Goal: Transaction & Acquisition: Obtain resource

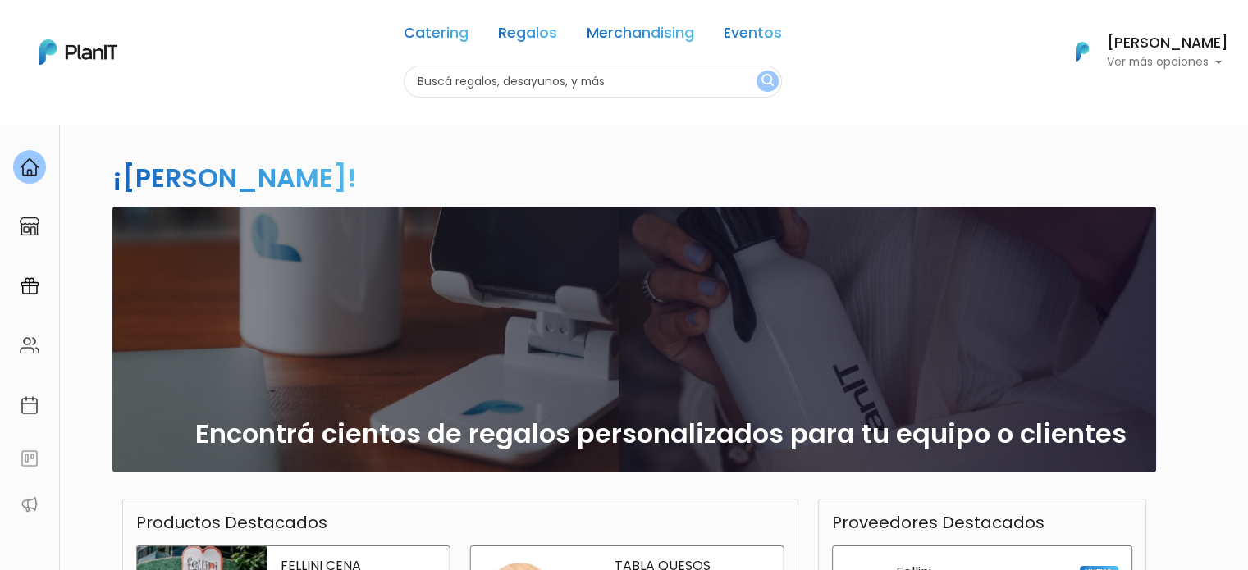
click at [618, 82] on input "text" at bounding box center [593, 82] width 378 height 32
type input "silla playera"
click at [756, 71] on button "submit" at bounding box center [767, 81] width 22 height 21
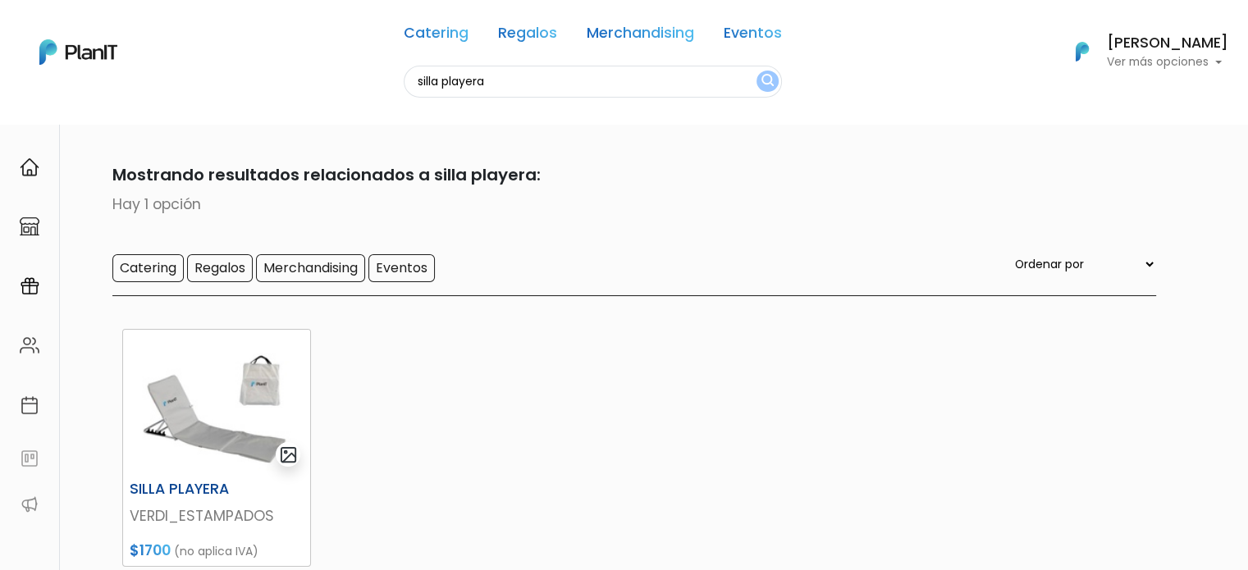
click at [262, 380] on img at bounding box center [216, 402] width 187 height 144
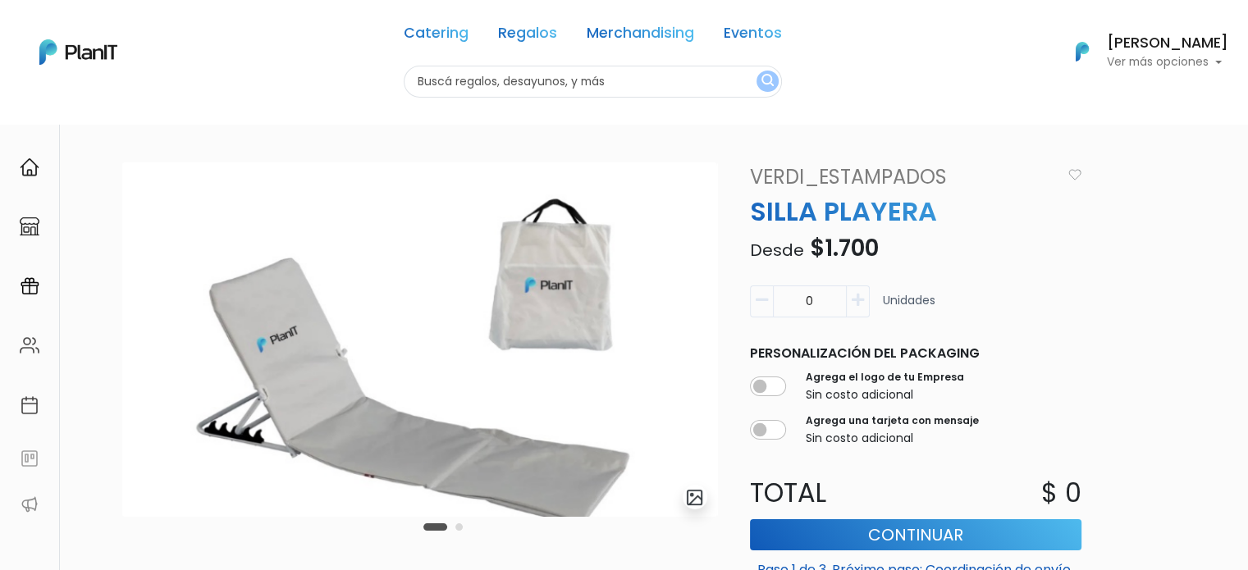
click at [857, 301] on icon "button" at bounding box center [857, 300] width 12 height 15
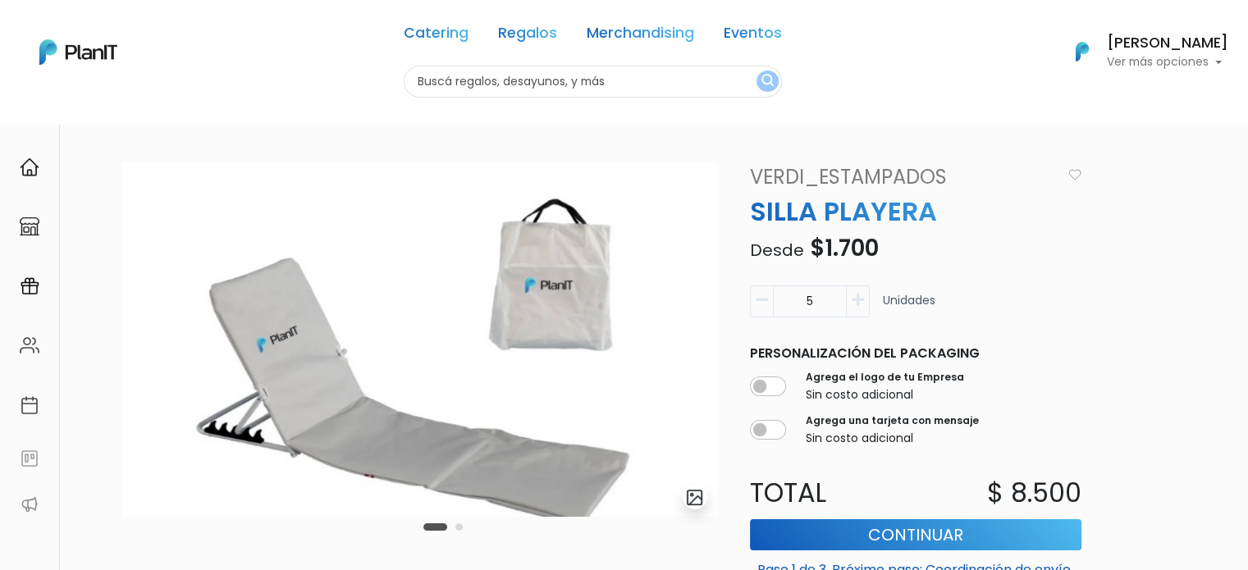
click at [857, 301] on icon "button" at bounding box center [857, 300] width 12 height 15
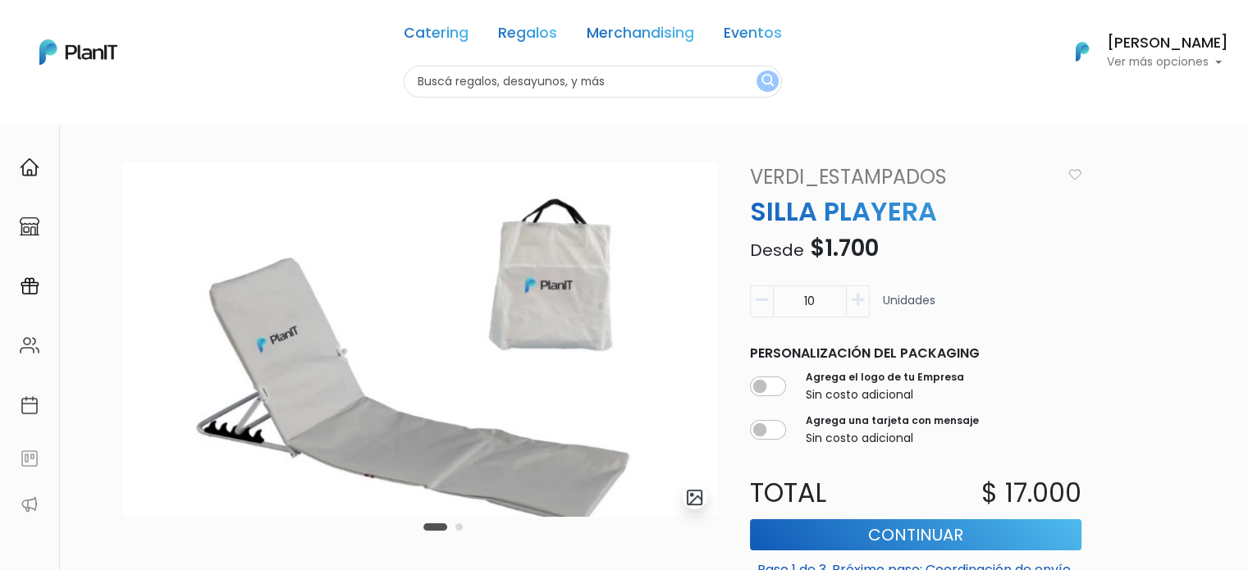
click at [857, 301] on icon "button" at bounding box center [857, 300] width 12 height 15
click at [1158, 291] on div "slide 3 of 2 Descripción Tamaño de 145 x 47 cm y 4 posiciones ajustables. Su re…" at bounding box center [638, 513] width 1053 height 702
click at [761, 304] on icon "button" at bounding box center [761, 300] width 12 height 15
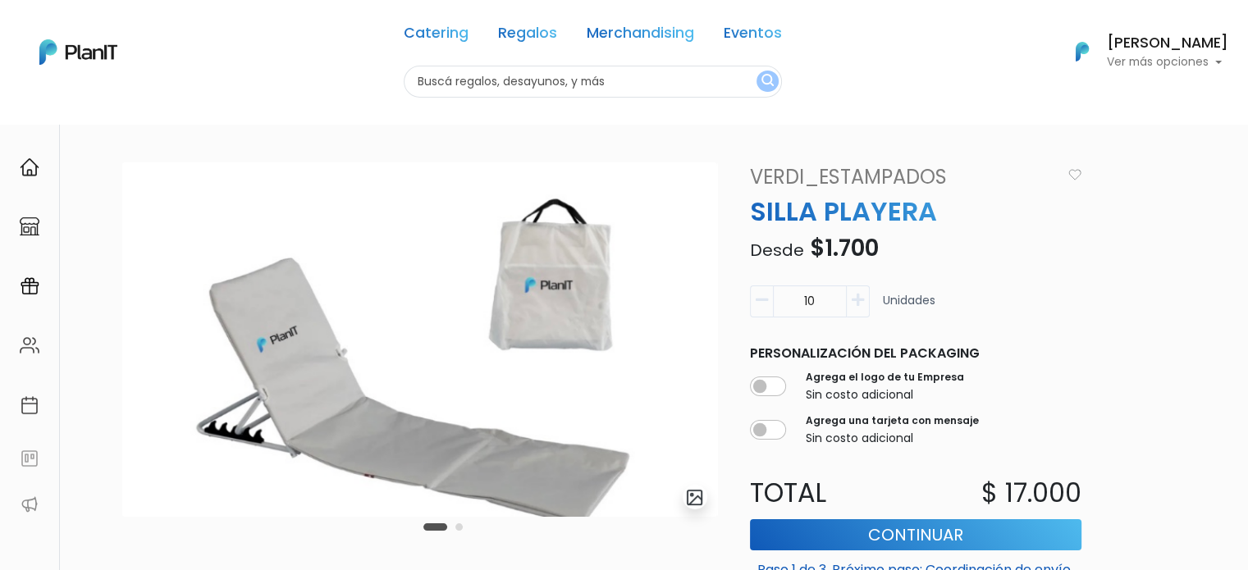
click at [761, 304] on icon "button" at bounding box center [761, 300] width 12 height 15
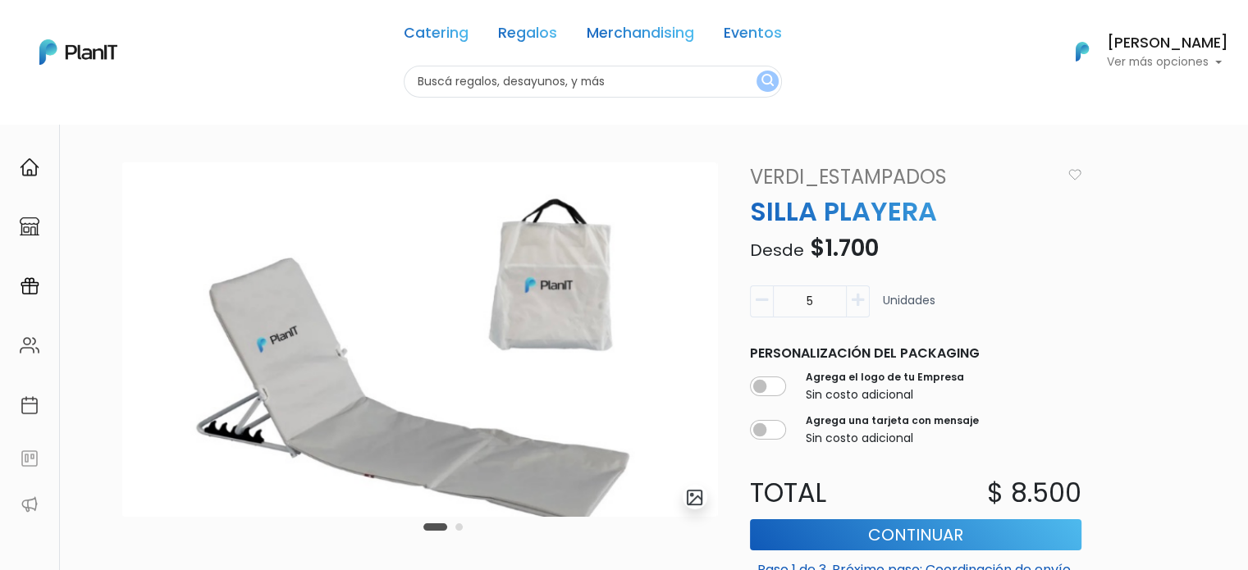
click at [761, 304] on icon "button" at bounding box center [761, 300] width 12 height 15
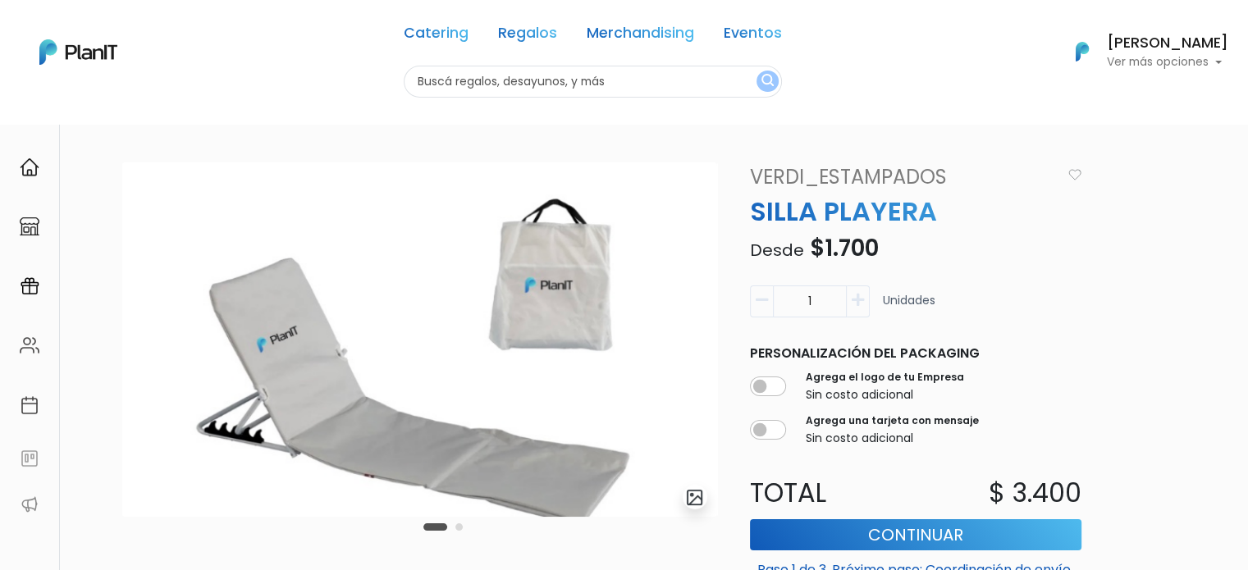
type input "0"
click at [761, 304] on icon "button" at bounding box center [761, 300] width 12 height 15
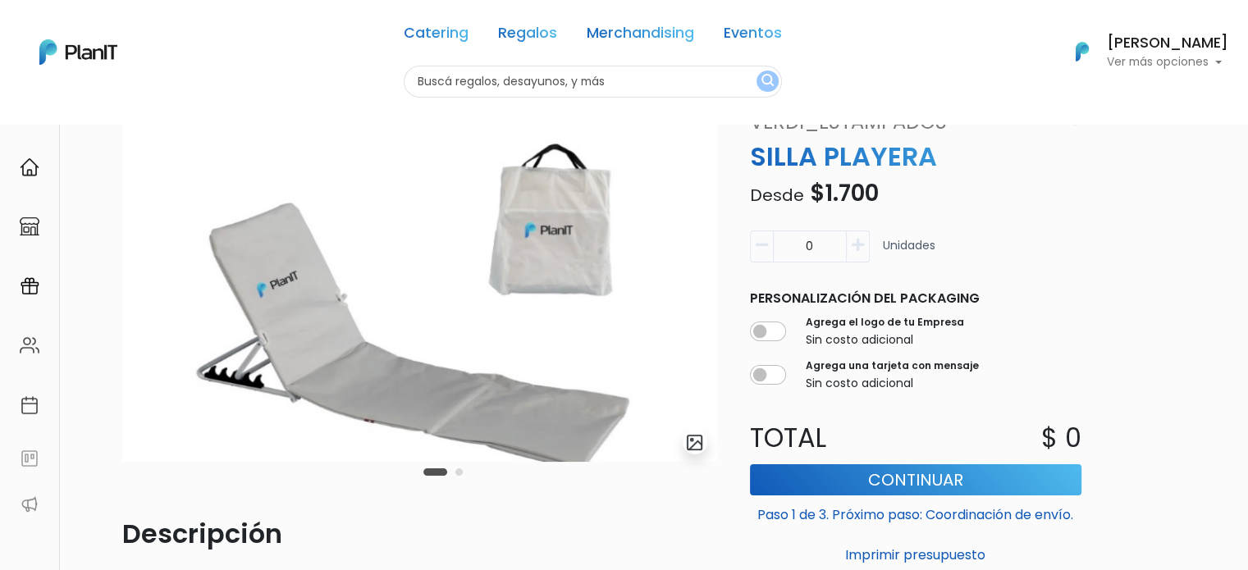
scroll to position [82, 0]
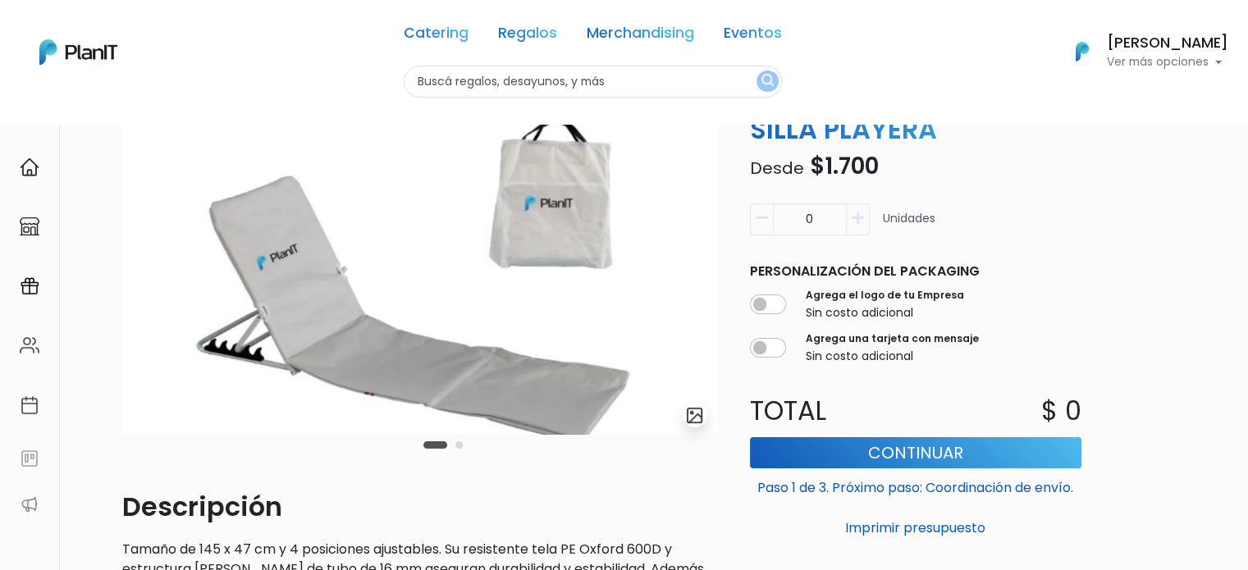
click at [456, 450] on div "Carousel Pagination" at bounding box center [443, 445] width 48 height 20
click at [457, 447] on button "Carousel Page 2" at bounding box center [458, 444] width 7 height 7
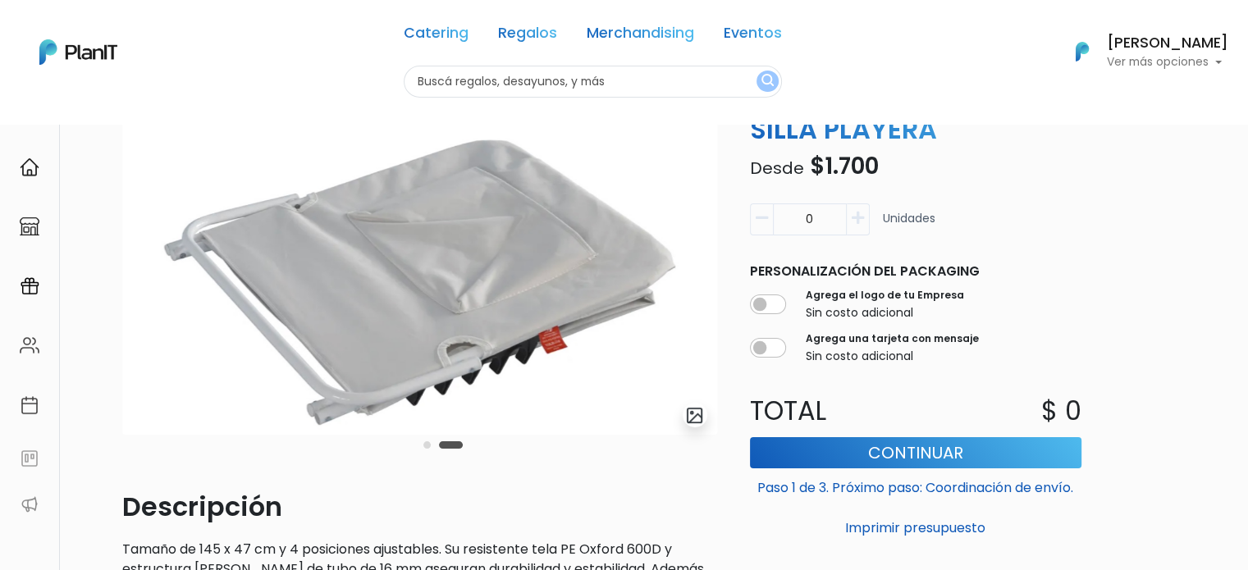
click at [427, 444] on button "Carousel Page 1" at bounding box center [426, 444] width 7 height 7
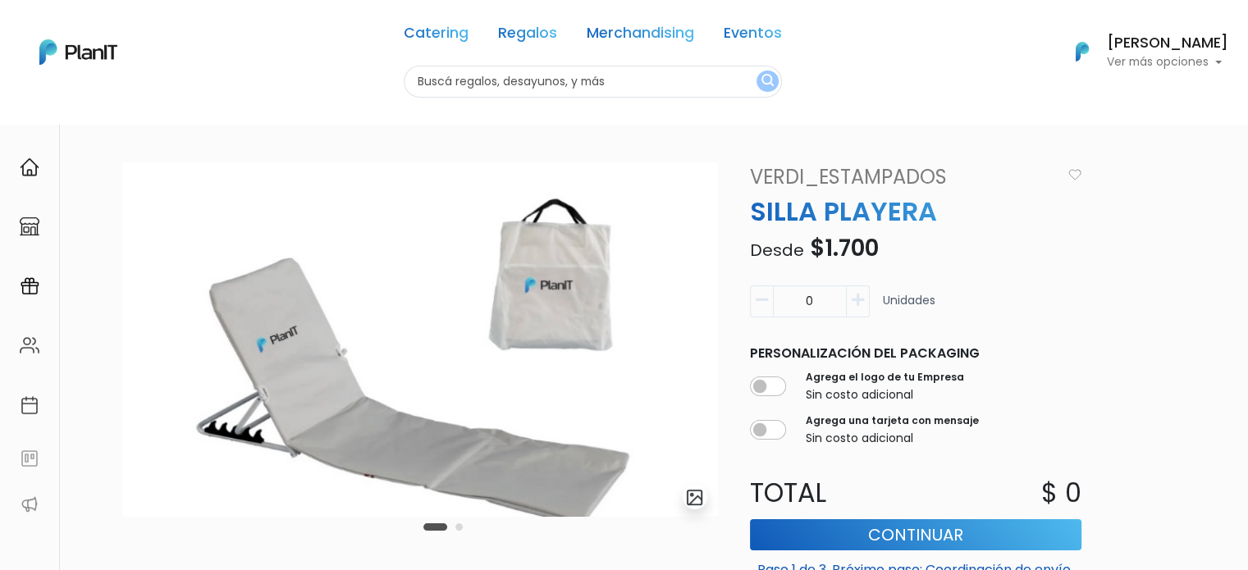
scroll to position [27, 0]
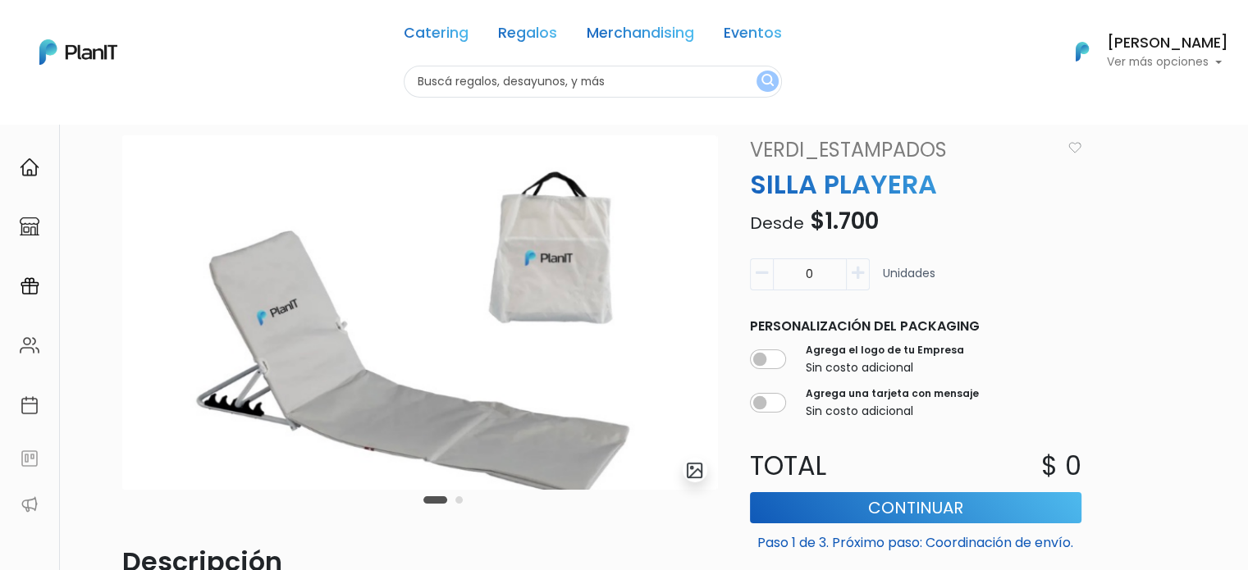
click at [459, 501] on button "Carousel Page 2" at bounding box center [458, 499] width 7 height 7
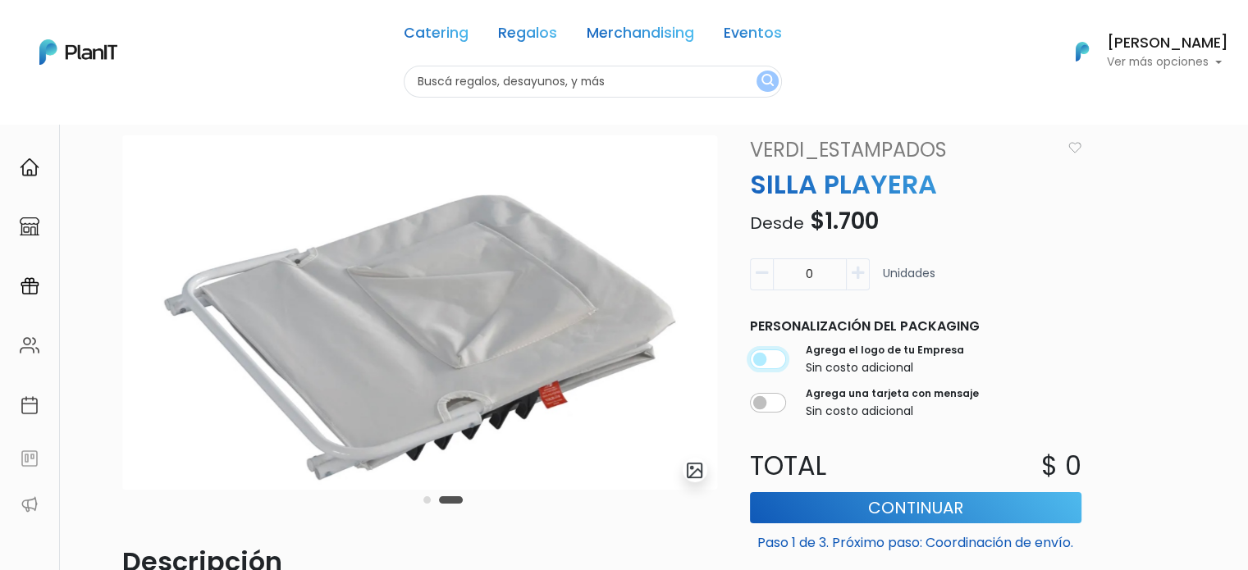
click at [767, 356] on input "checkbox" at bounding box center [768, 359] width 36 height 20
checkbox input "true"
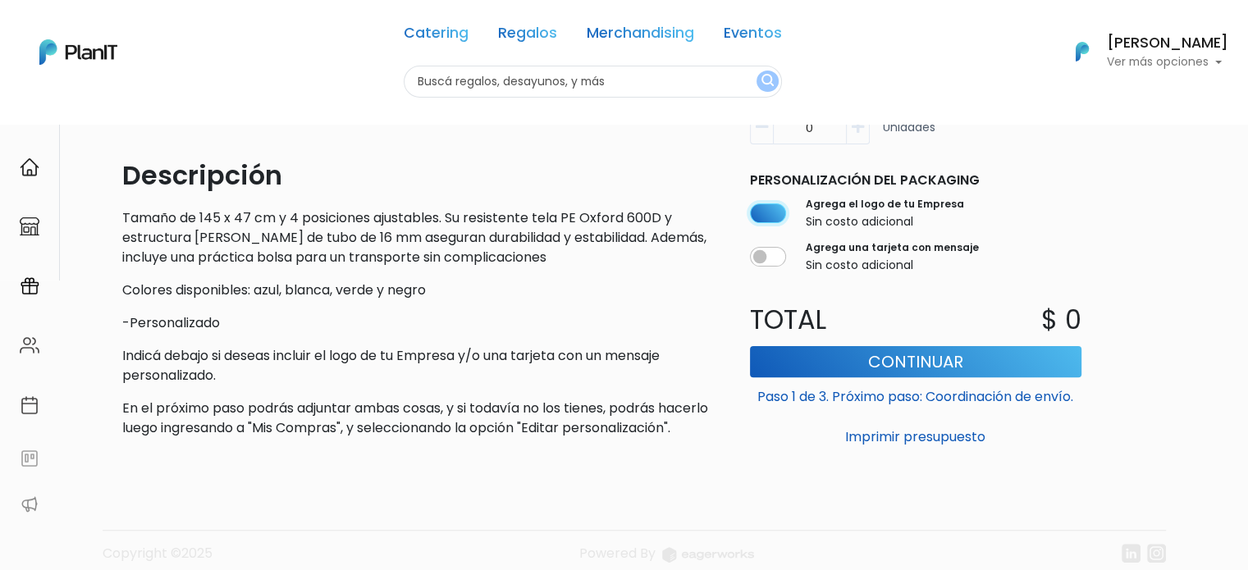
scroll to position [437, 0]
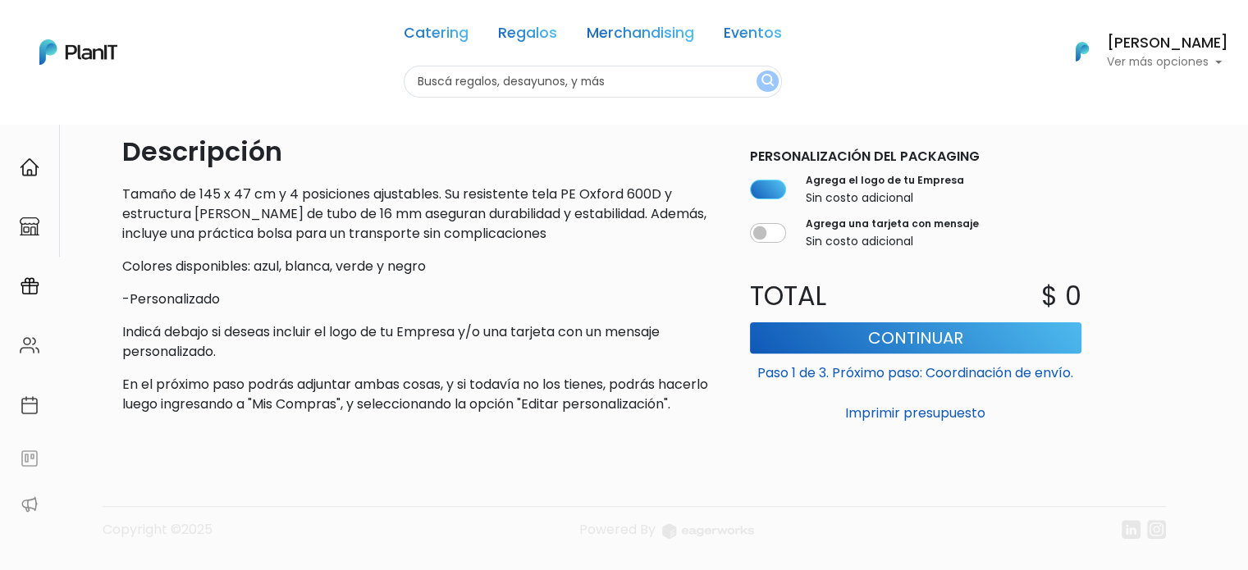
click at [310, 266] on p "Colores disponibles: azul, blanca, verde y negro" at bounding box center [419, 267] width 595 height 20
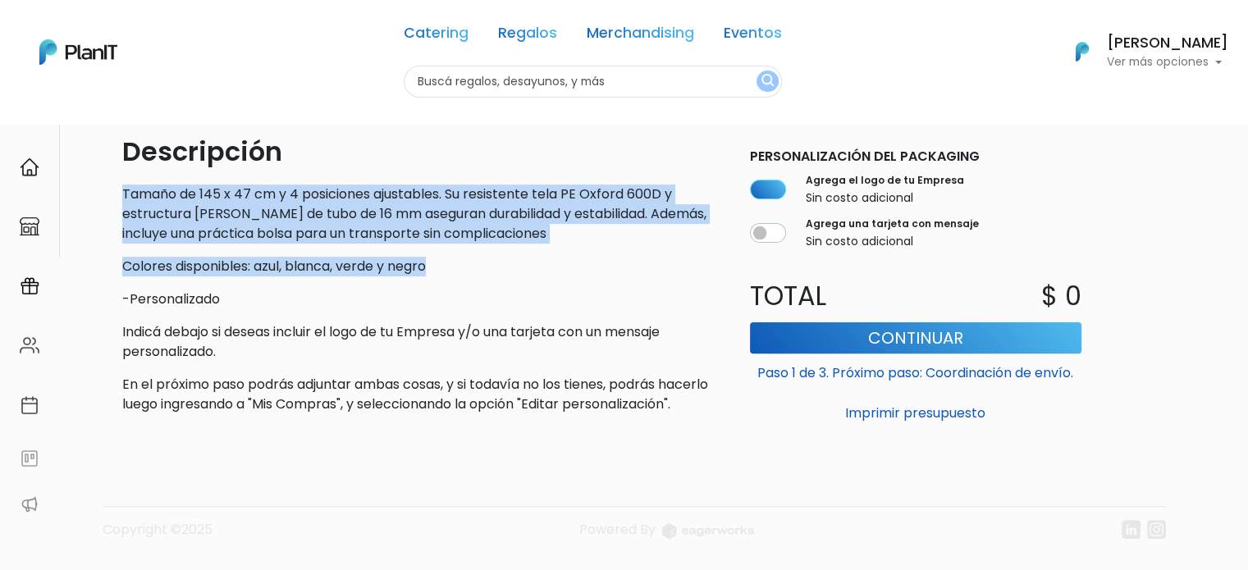
drag, startPoint x: 125, startPoint y: 189, endPoint x: 463, endPoint y: 265, distance: 346.3
click at [463, 266] on div "Descripción Tamaño de 145 x 47 cm y 4 posiciones ajustables. Su resistente tela…" at bounding box center [419, 273] width 595 height 282
copy div "Tamaño de 145 x 47 cm y 4 posiciones ajustables. Su resistente tela PE Oxford 6…"
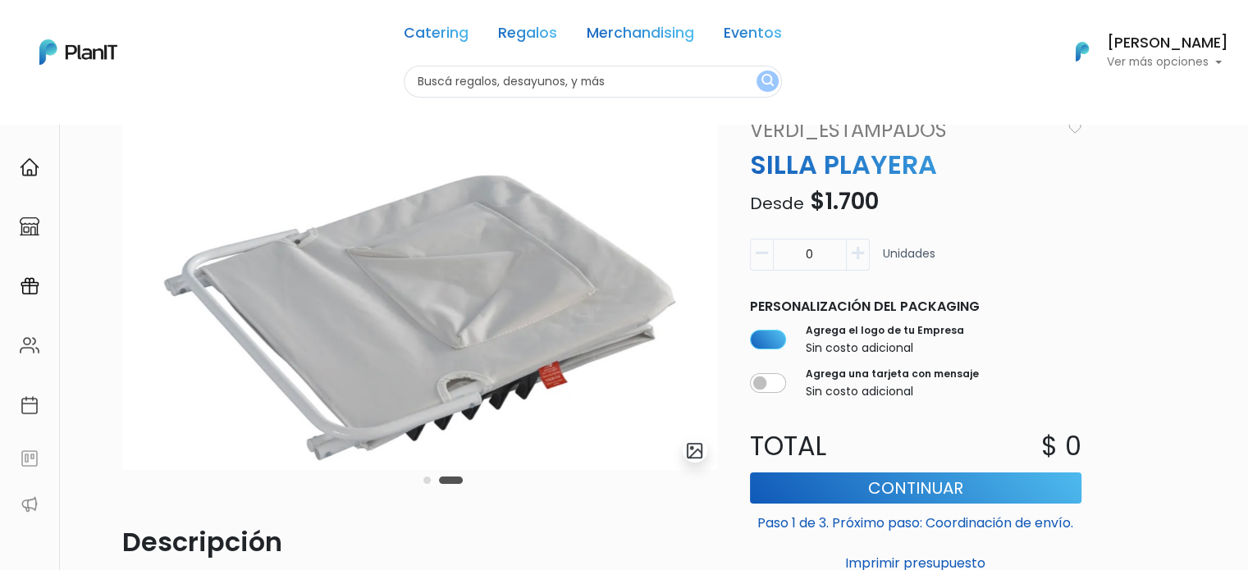
scroll to position [0, 0]
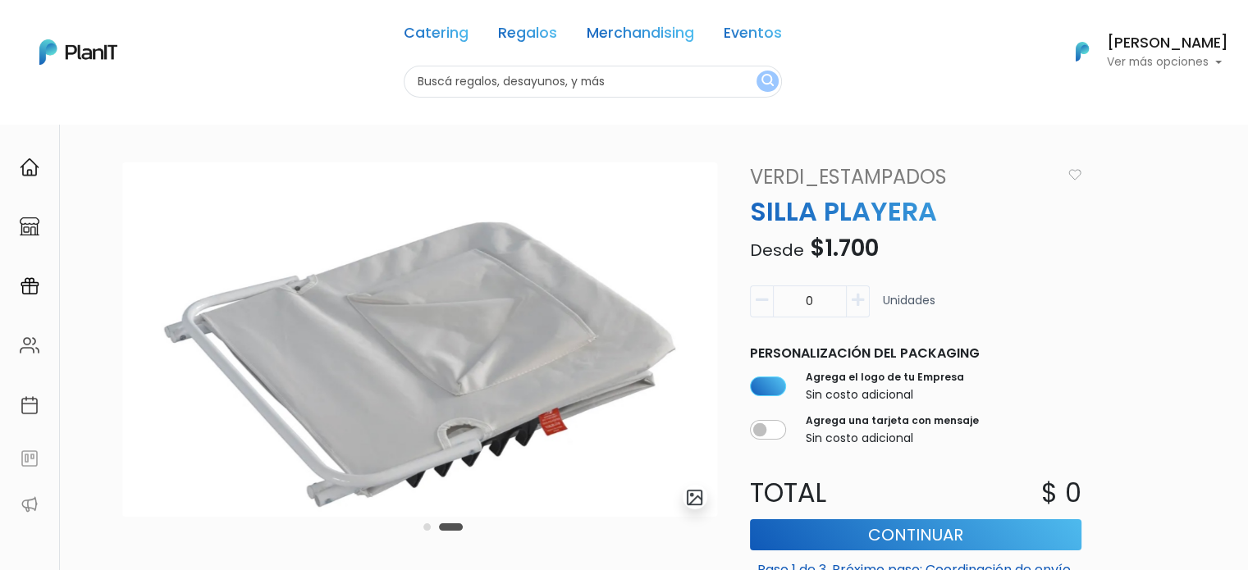
click at [898, 176] on link "VERDI_ESTAMPADOS" at bounding box center [901, 177] width 322 height 30
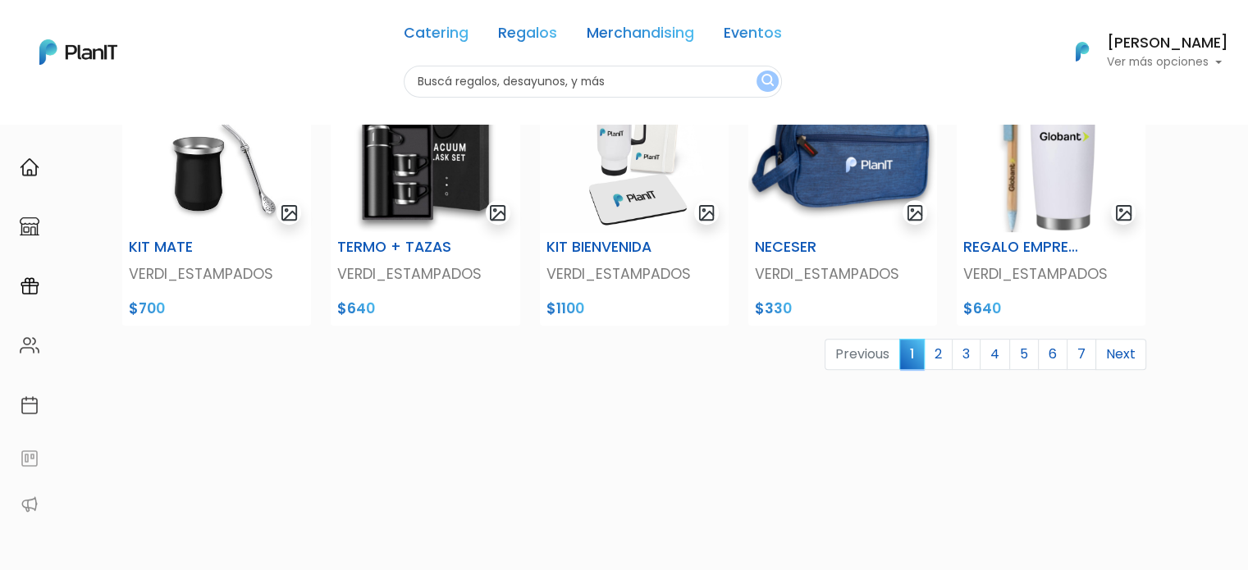
scroll to position [605, 0]
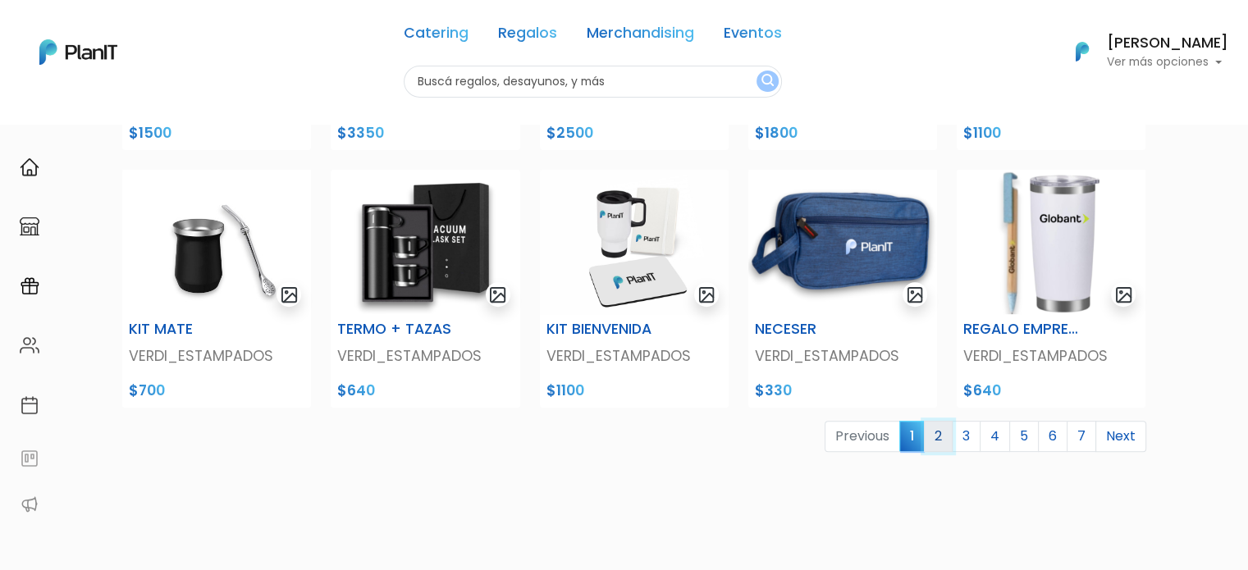
click at [942, 444] on link "2" at bounding box center [938, 436] width 29 height 31
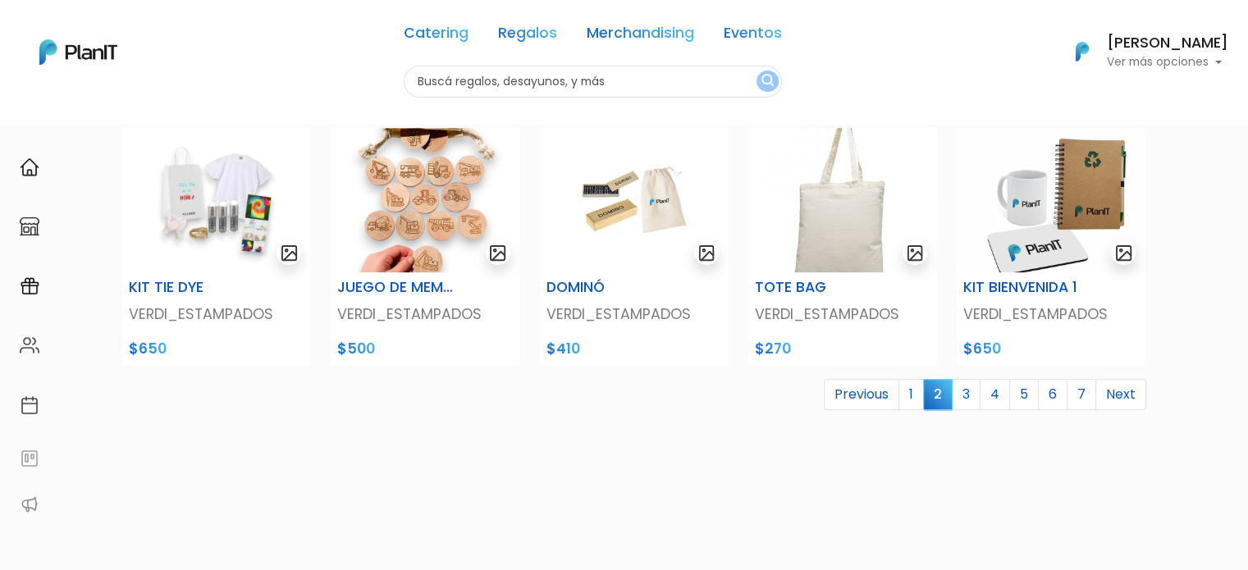
scroll to position [656, 0]
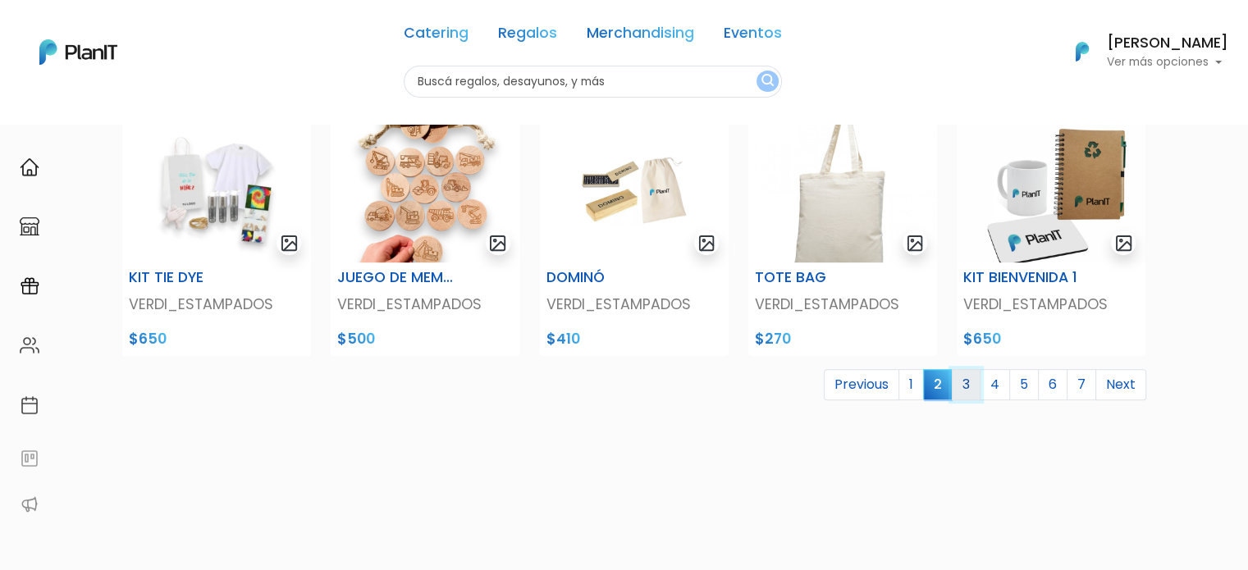
click at [968, 395] on link "3" at bounding box center [966, 384] width 29 height 31
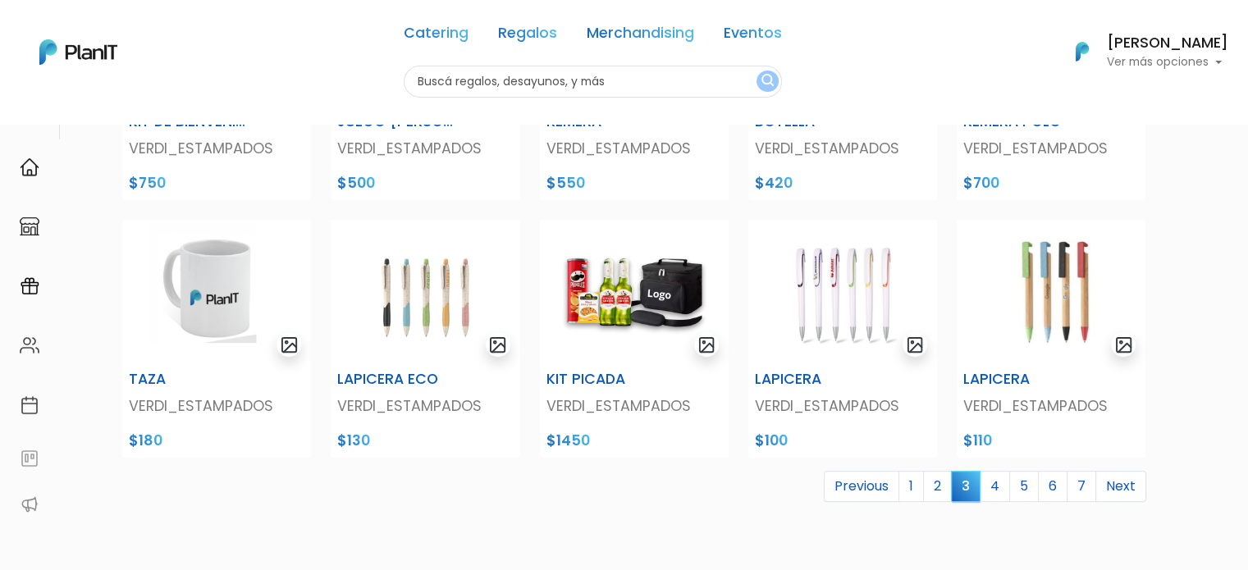
scroll to position [656, 0]
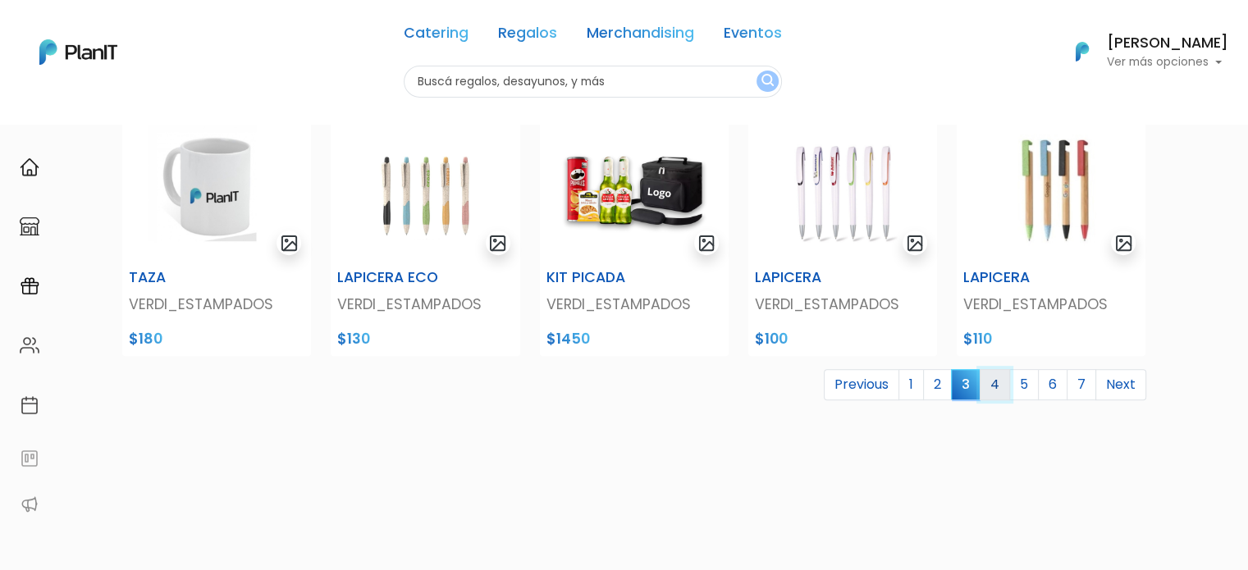
click at [1005, 387] on link "4" at bounding box center [994, 384] width 30 height 31
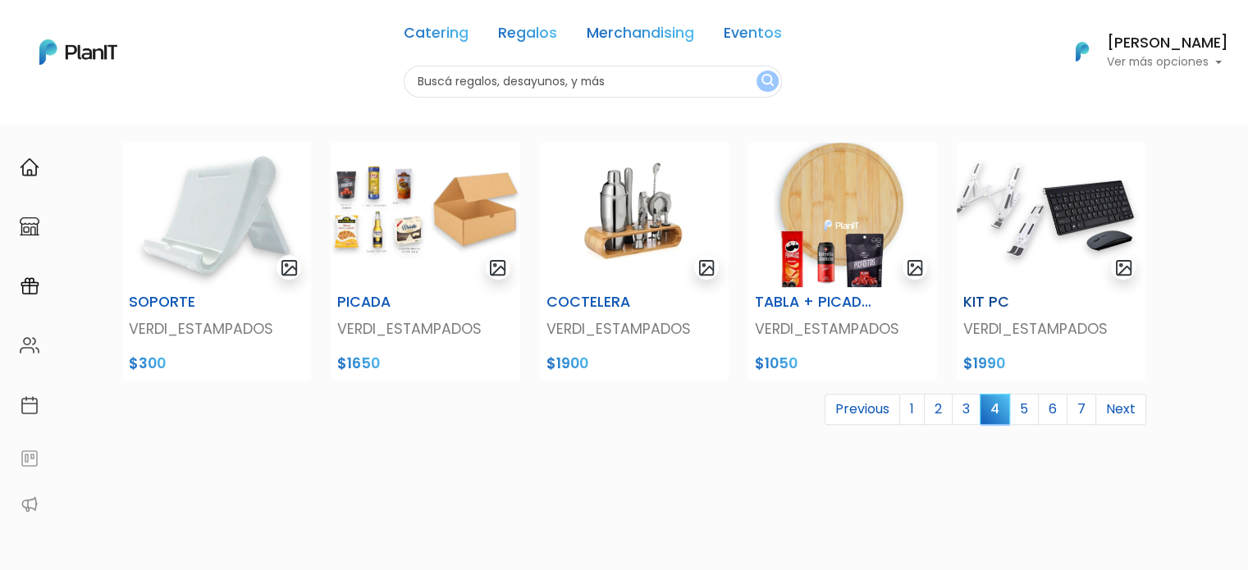
scroll to position [656, 0]
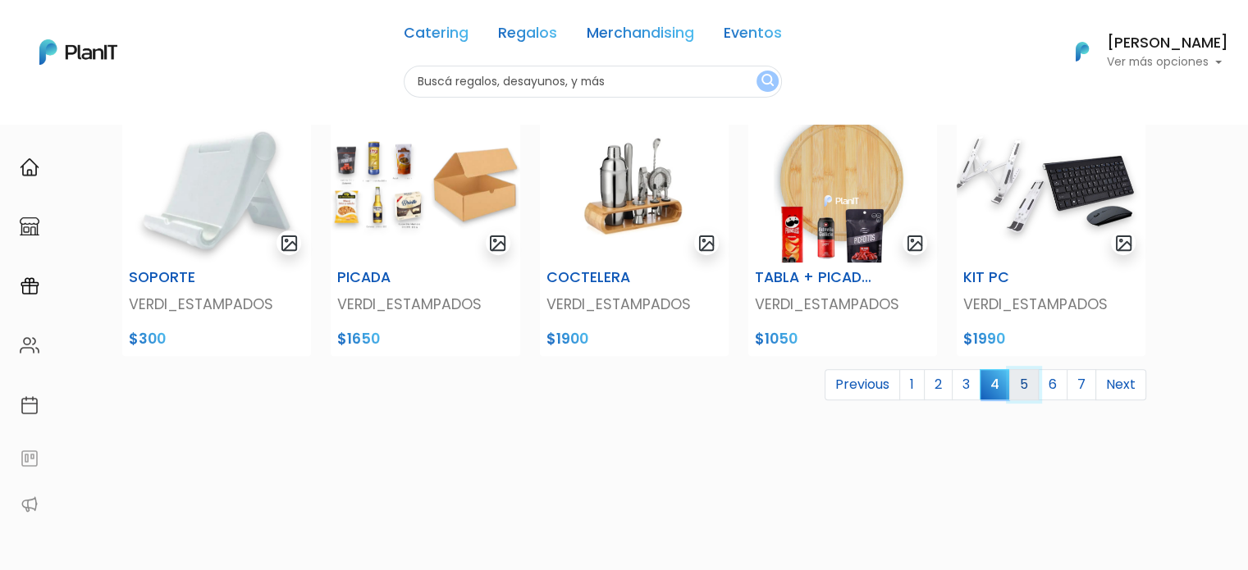
click at [1027, 393] on link "5" at bounding box center [1024, 384] width 30 height 31
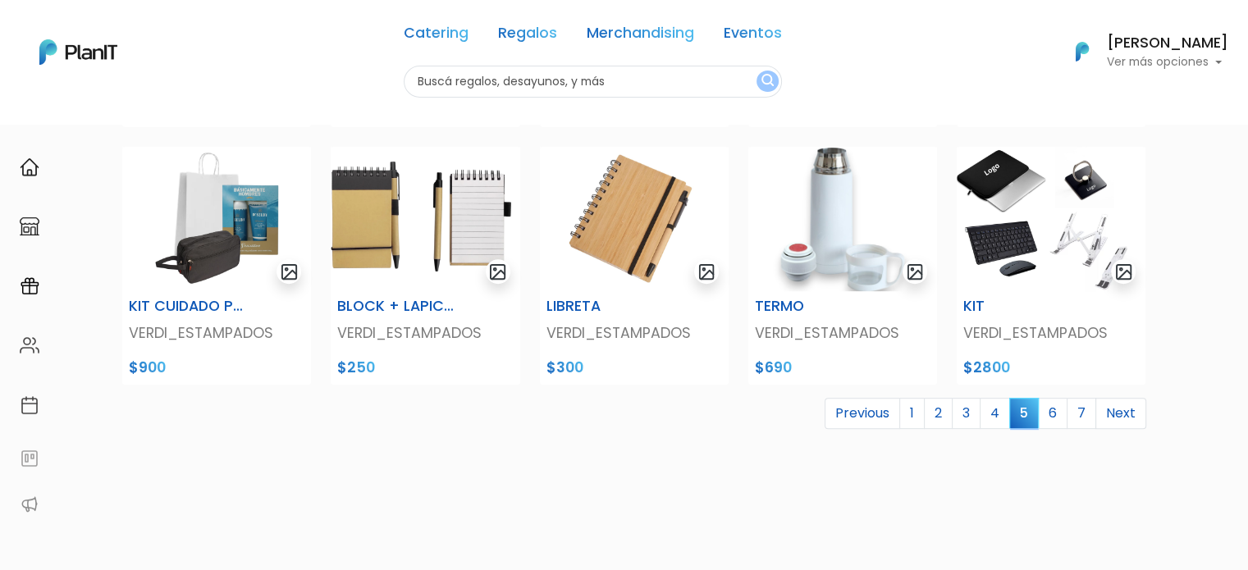
scroll to position [656, 0]
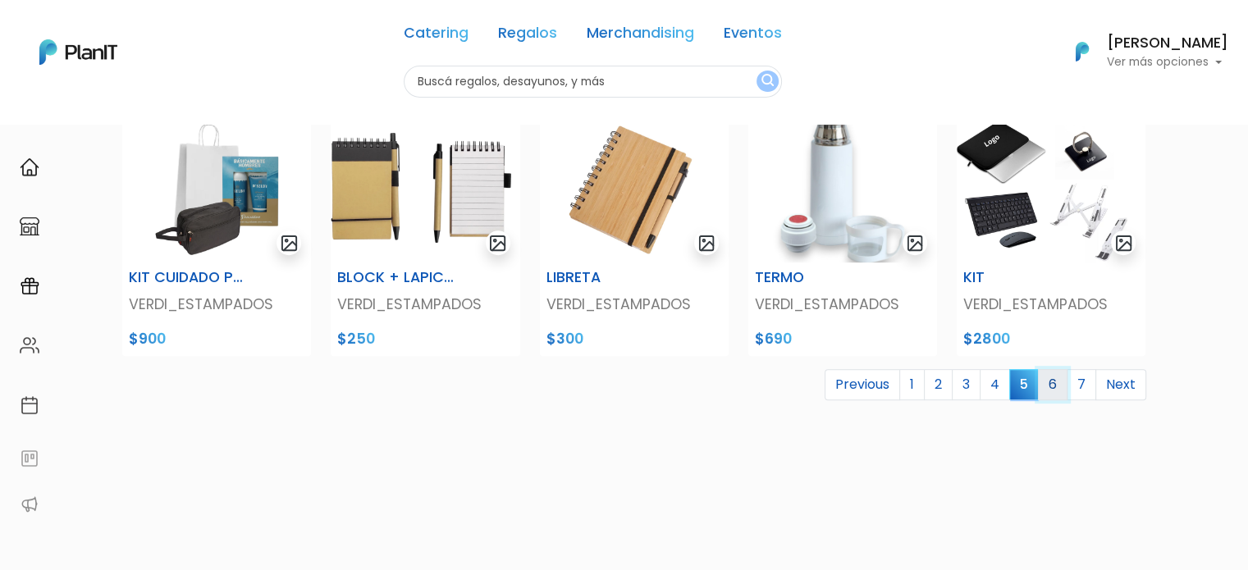
click at [1048, 392] on link "6" at bounding box center [1053, 384] width 30 height 31
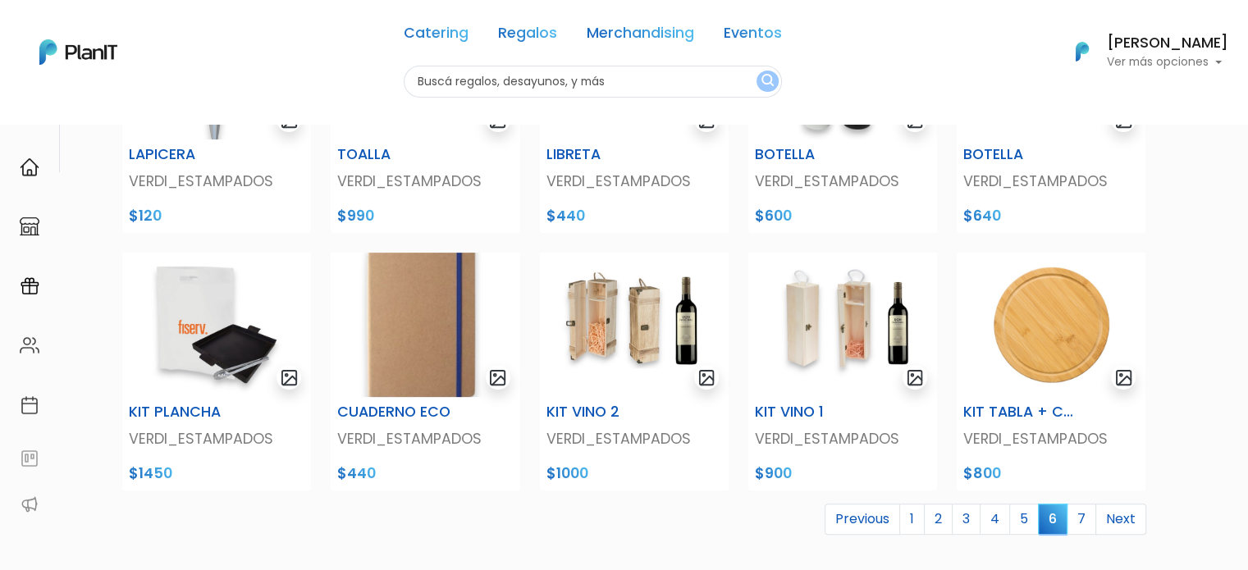
scroll to position [656, 0]
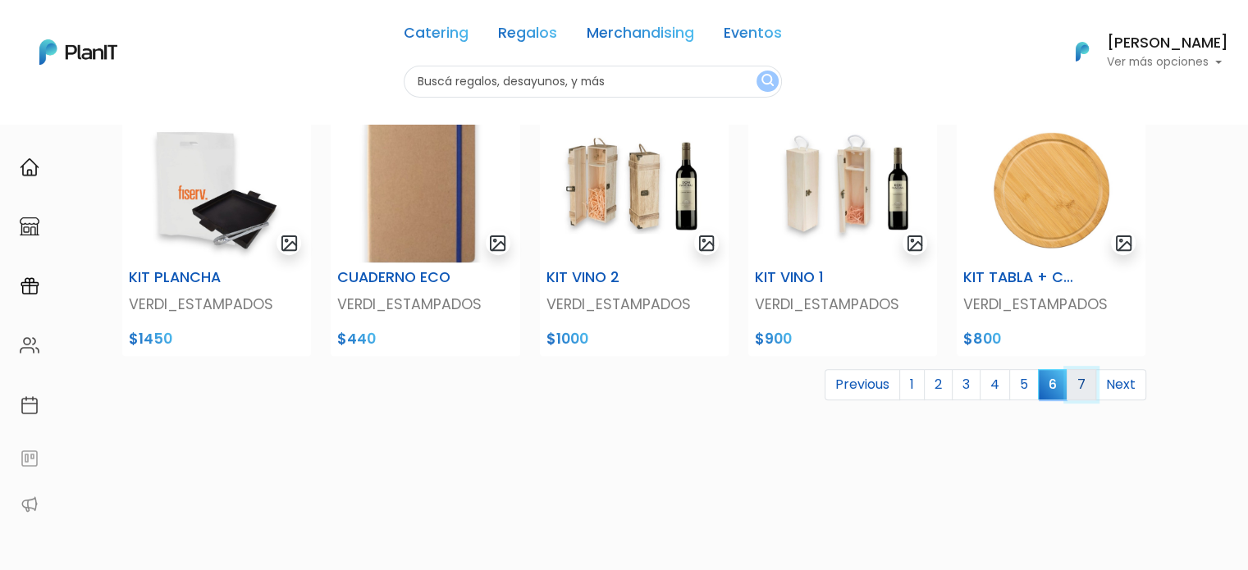
click at [1089, 385] on link "7" at bounding box center [1081, 384] width 30 height 31
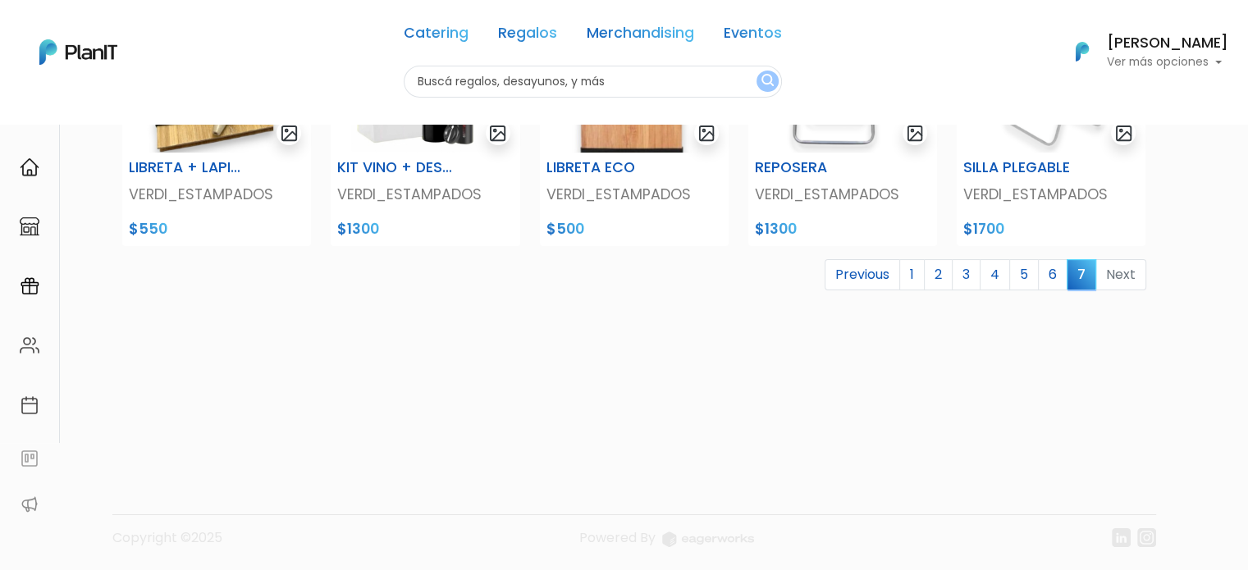
scroll to position [253, 0]
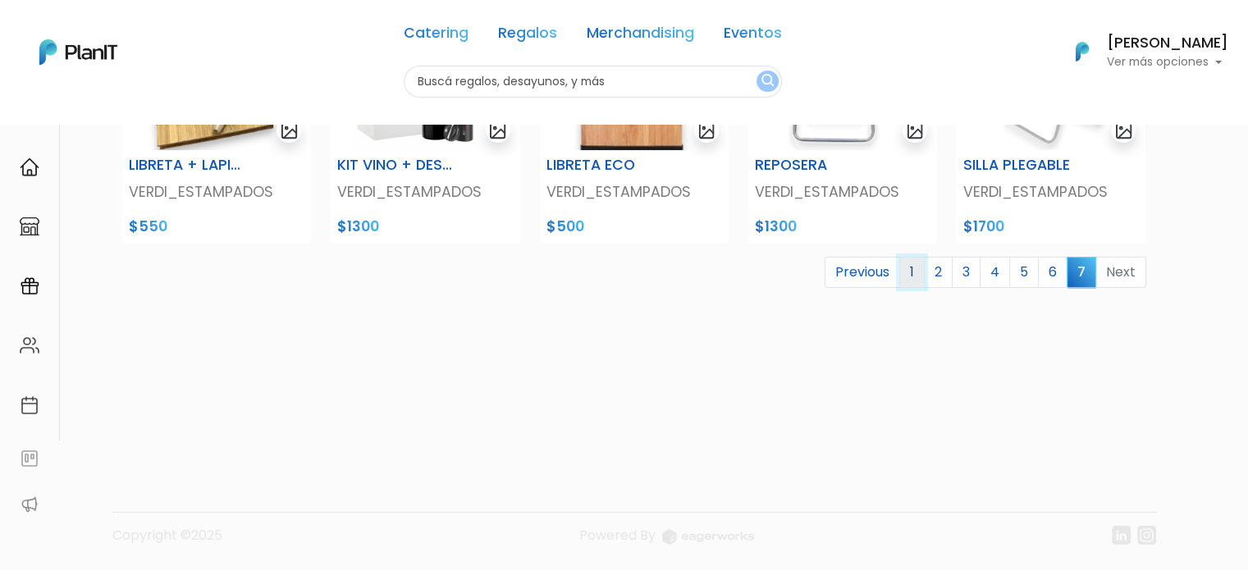
click at [915, 278] on link "1" at bounding box center [911, 272] width 25 height 31
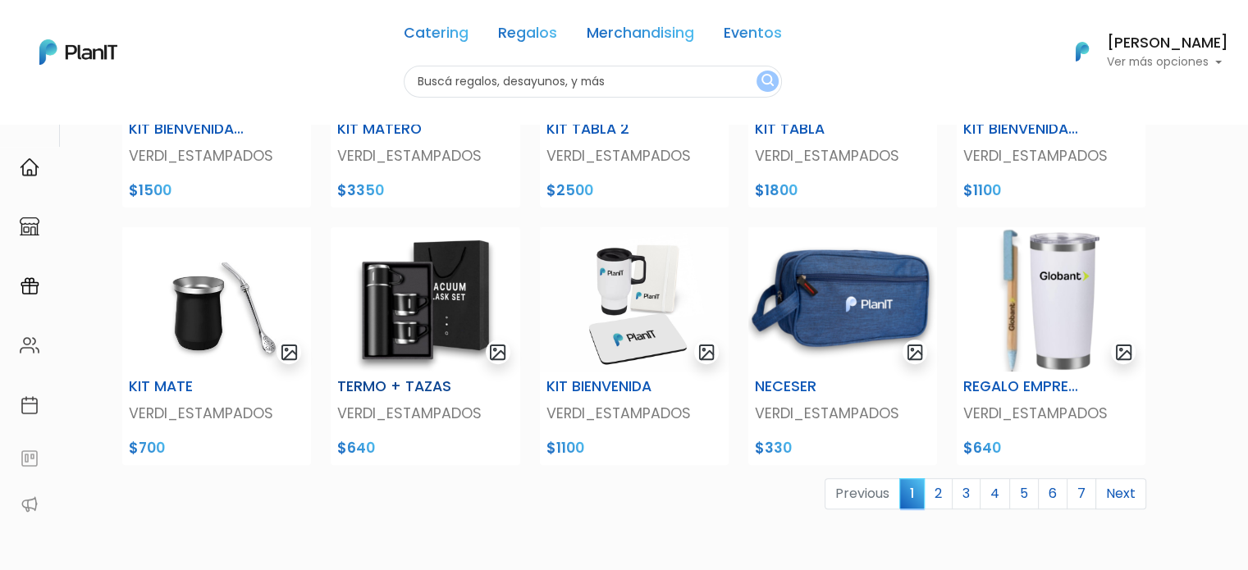
scroll to position [574, 0]
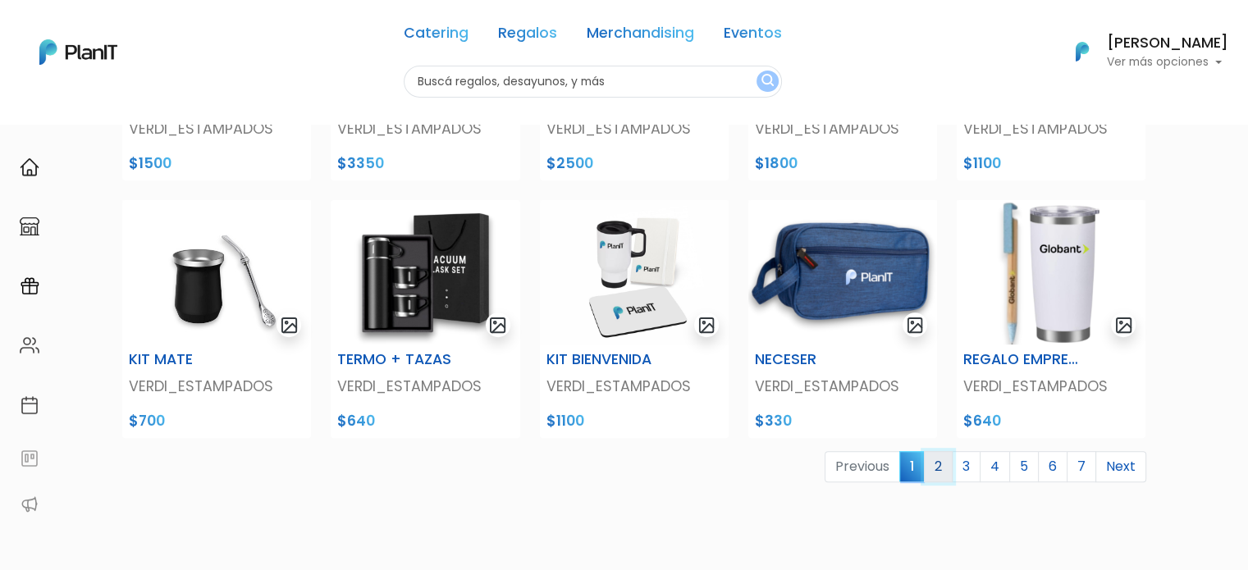
click at [938, 480] on link "2" at bounding box center [938, 466] width 29 height 31
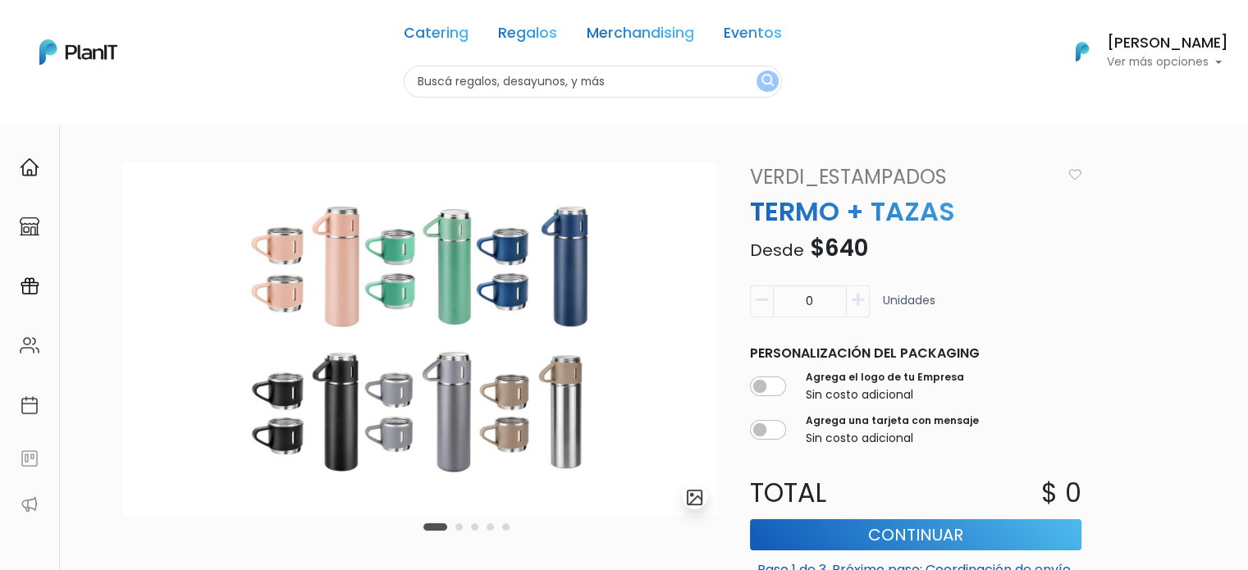
click at [454, 531] on div "Carousel Pagination" at bounding box center [466, 527] width 94 height 20
click at [459, 527] on button "Carousel Page 2" at bounding box center [458, 526] width 7 height 7
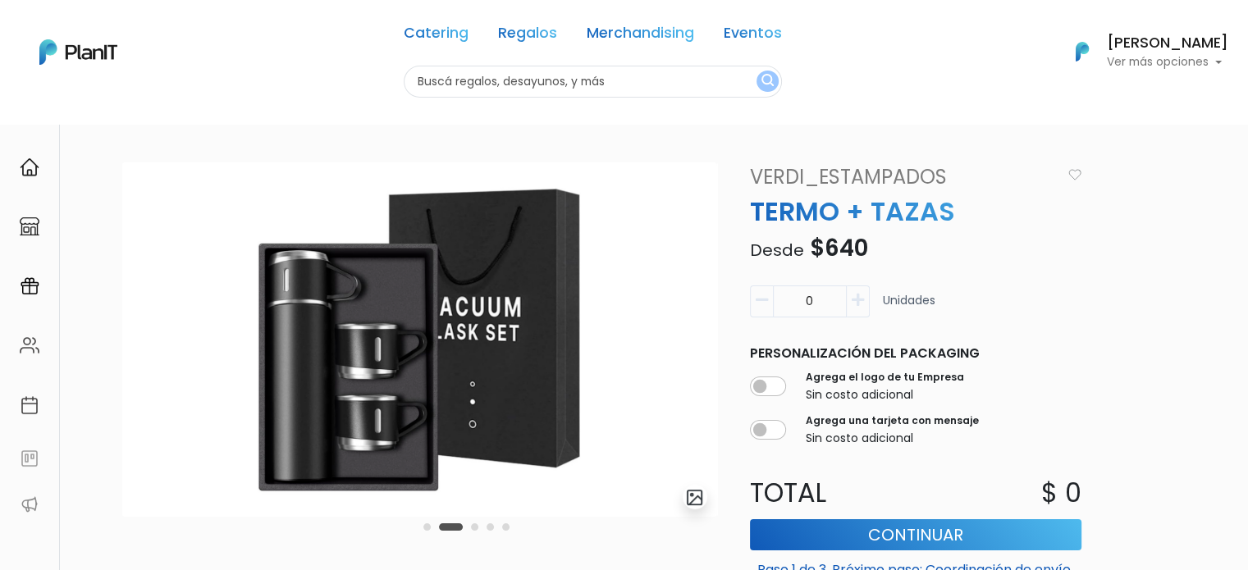
click at [470, 527] on div "Carousel Pagination" at bounding box center [466, 527] width 94 height 20
click at [475, 527] on button "Carousel Page 3" at bounding box center [474, 526] width 7 height 7
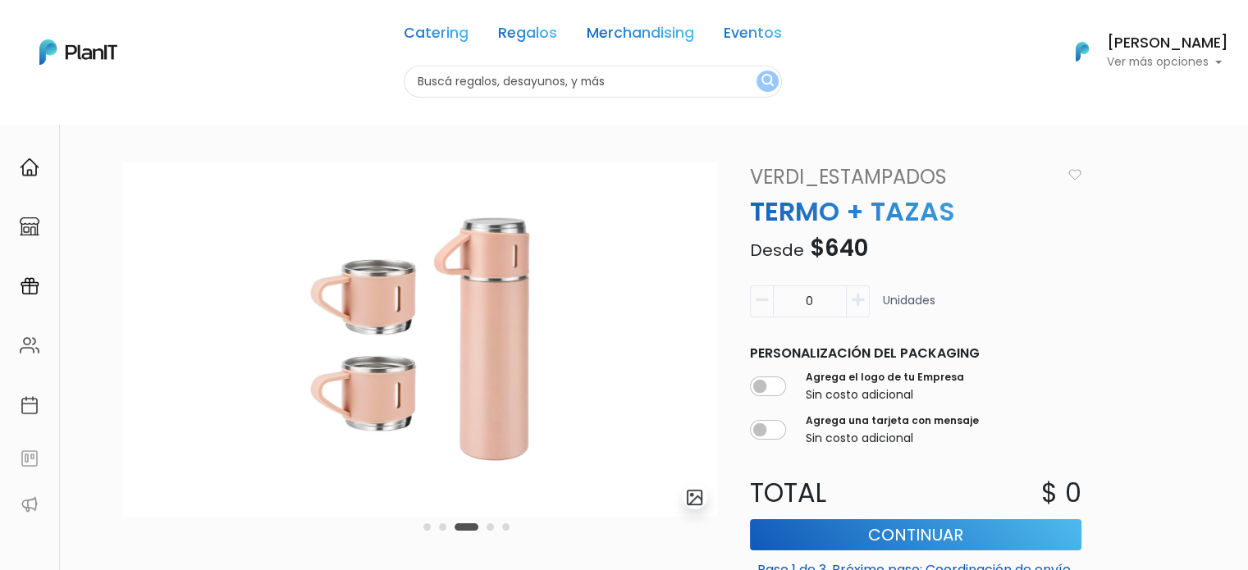
click at [493, 524] on button "Carousel Page 4" at bounding box center [489, 526] width 7 height 7
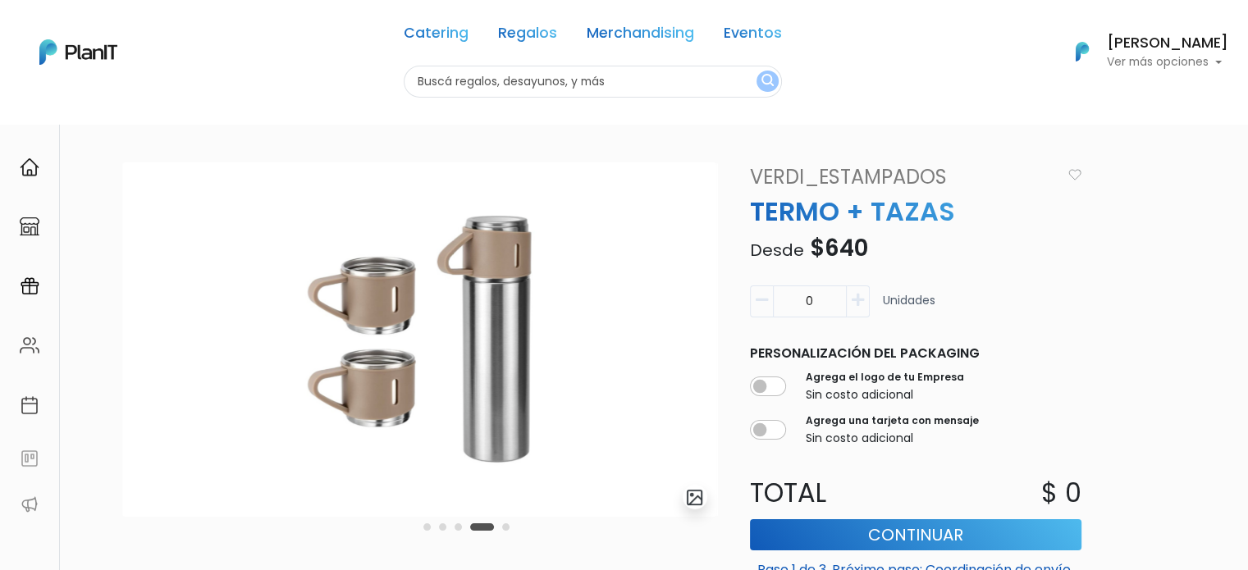
click at [512, 525] on div "Carousel Pagination" at bounding box center [466, 527] width 94 height 20
click at [507, 526] on button "Carousel Page 5" at bounding box center [505, 526] width 7 height 7
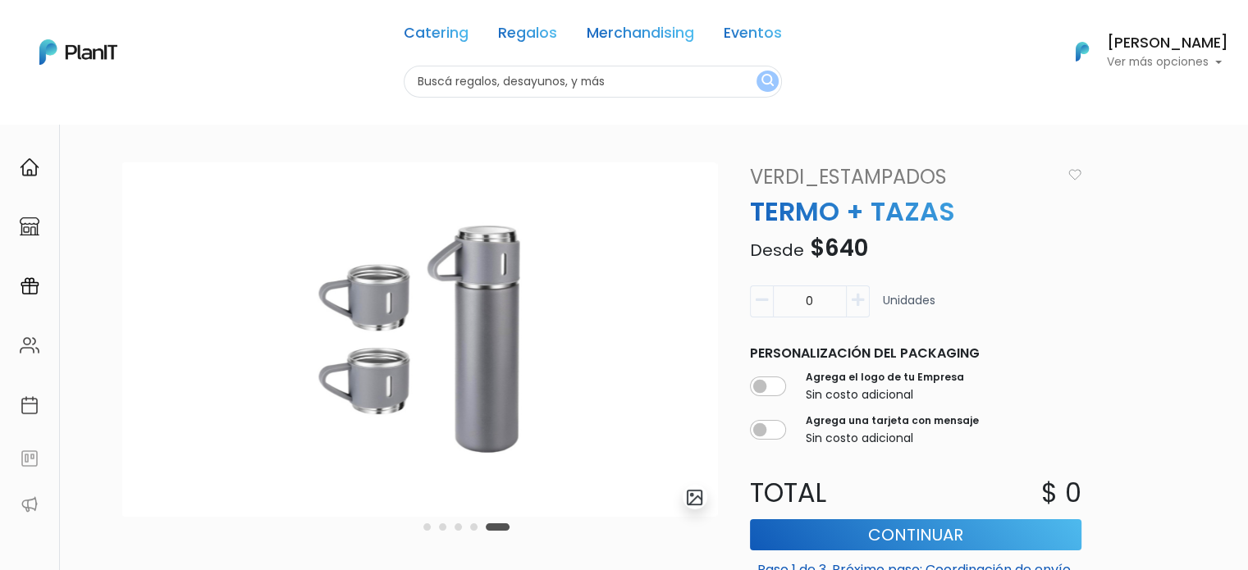
click at [444, 527] on button "Carousel Page 2" at bounding box center [442, 526] width 7 height 7
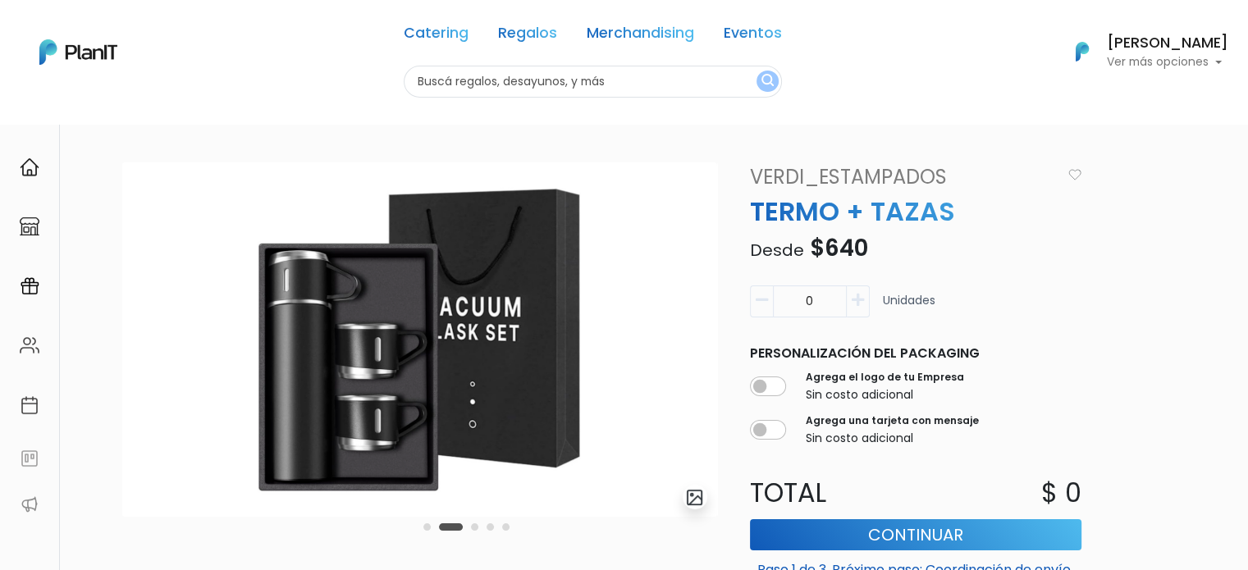
click at [863, 307] on icon "button" at bounding box center [857, 300] width 12 height 15
click at [863, 306] on icon "button" at bounding box center [857, 300] width 12 height 15
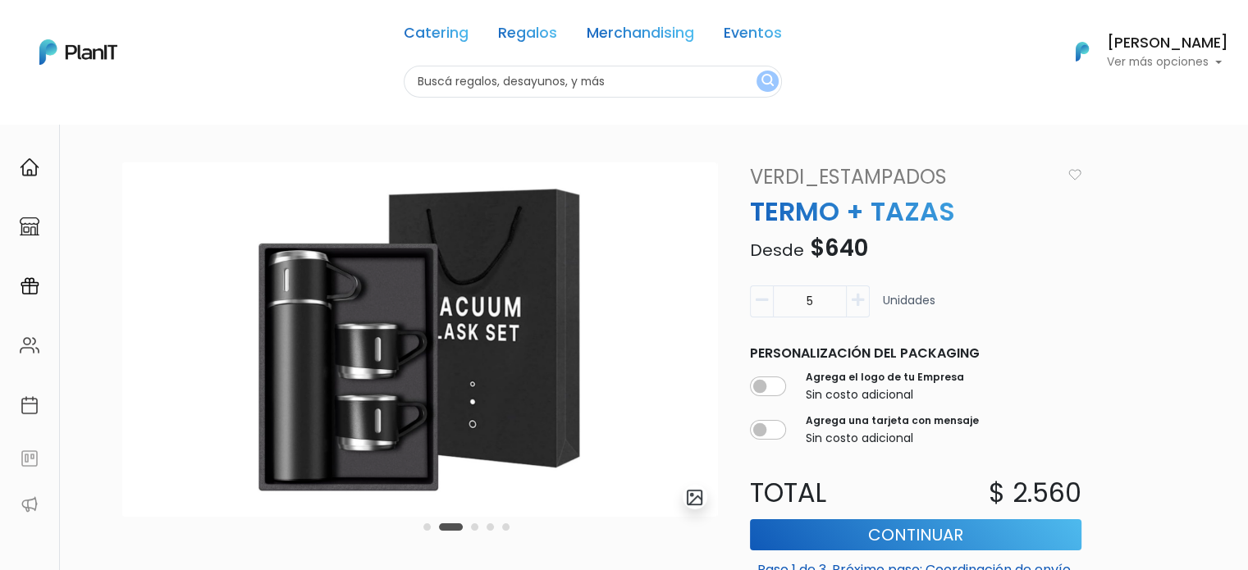
click at [863, 306] on icon "button" at bounding box center [857, 300] width 12 height 15
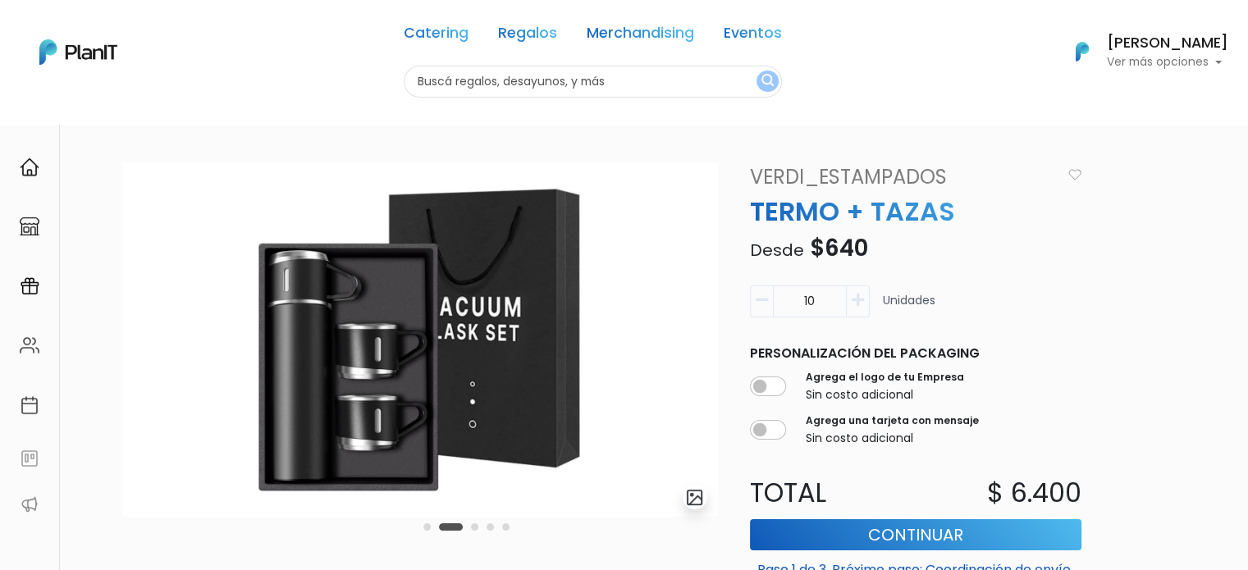
click at [863, 306] on icon "button" at bounding box center [857, 300] width 12 height 15
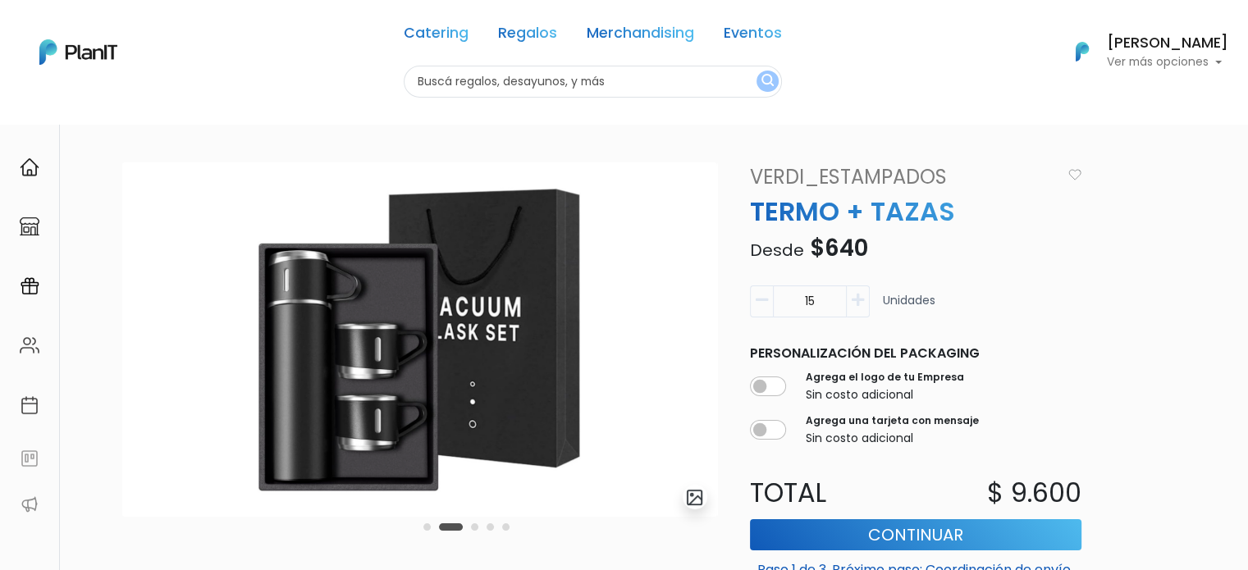
click at [863, 306] on icon "button" at bounding box center [857, 300] width 12 height 15
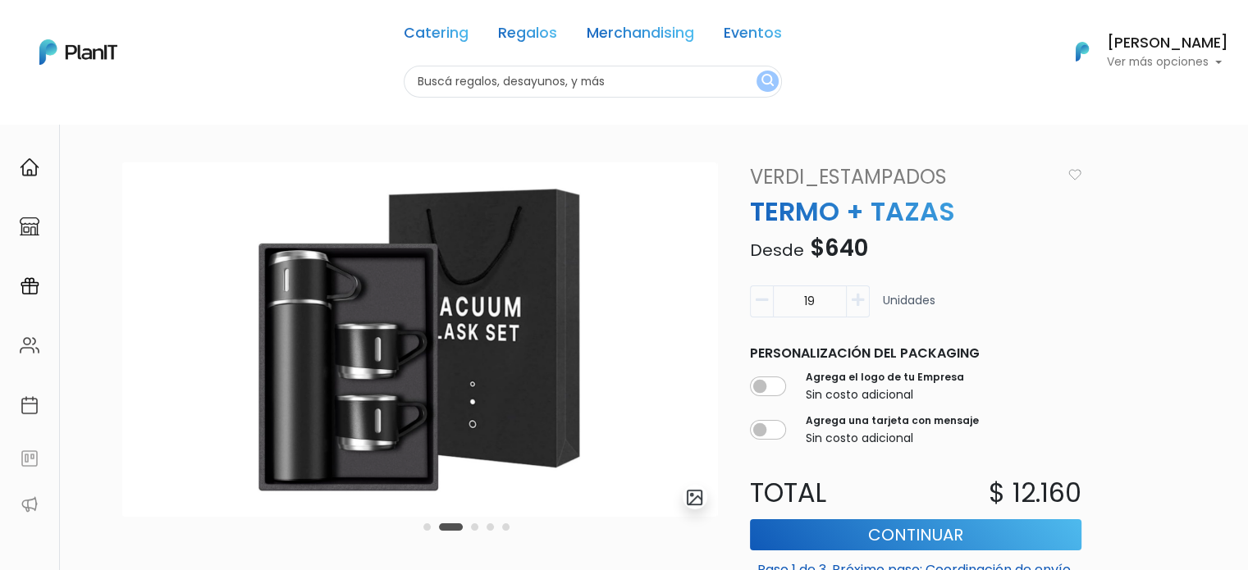
type input "20"
click at [768, 386] on input "checkbox" at bounding box center [768, 387] width 36 height 20
checkbox input "true"
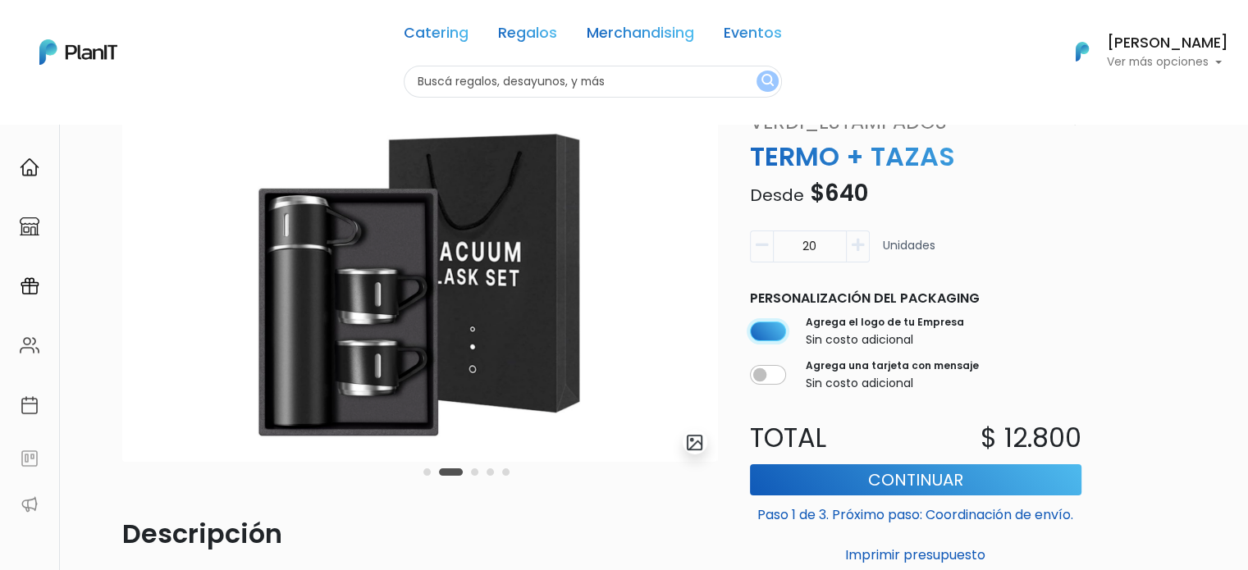
scroll to position [82, 0]
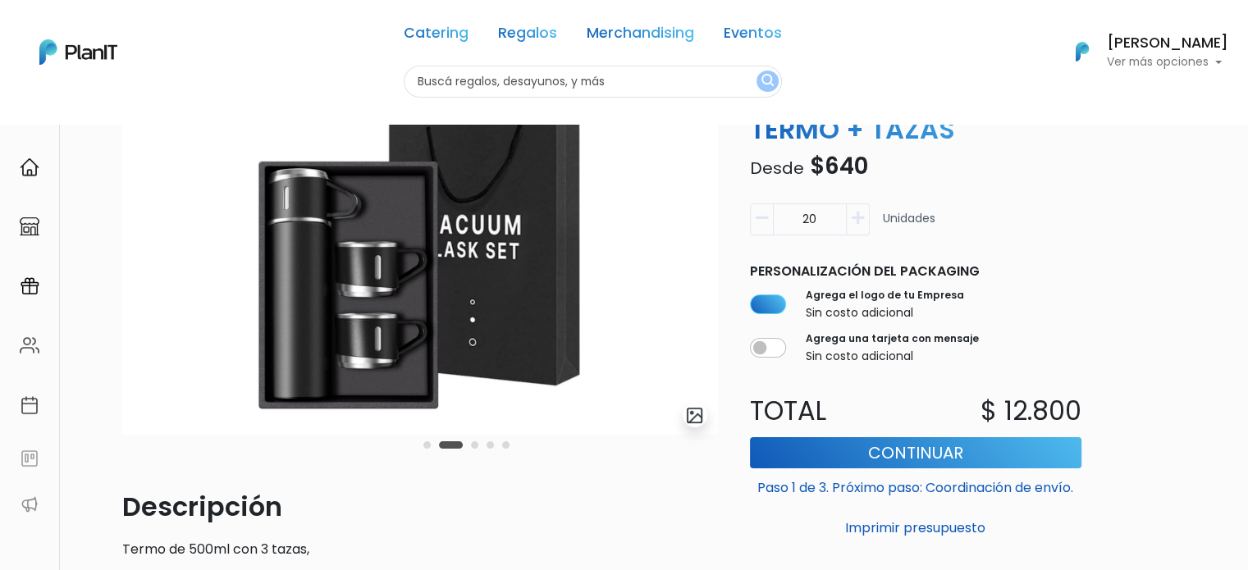
click at [427, 446] on button "Carousel Page 1" at bounding box center [426, 444] width 7 height 7
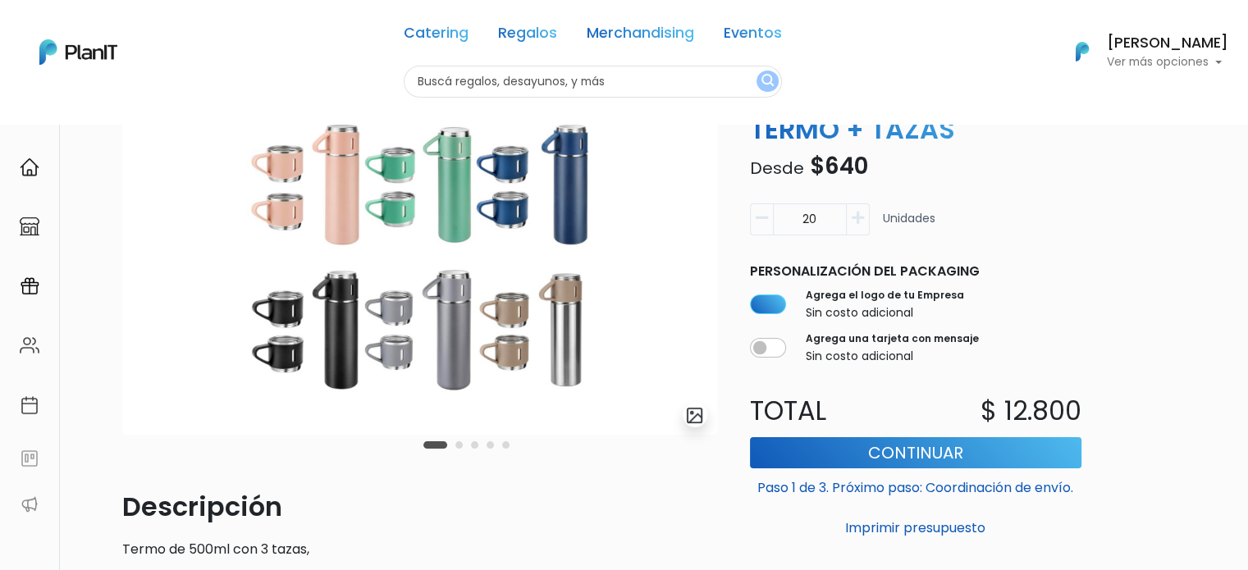
click at [461, 448] on button "Carousel Page 2" at bounding box center [458, 444] width 7 height 7
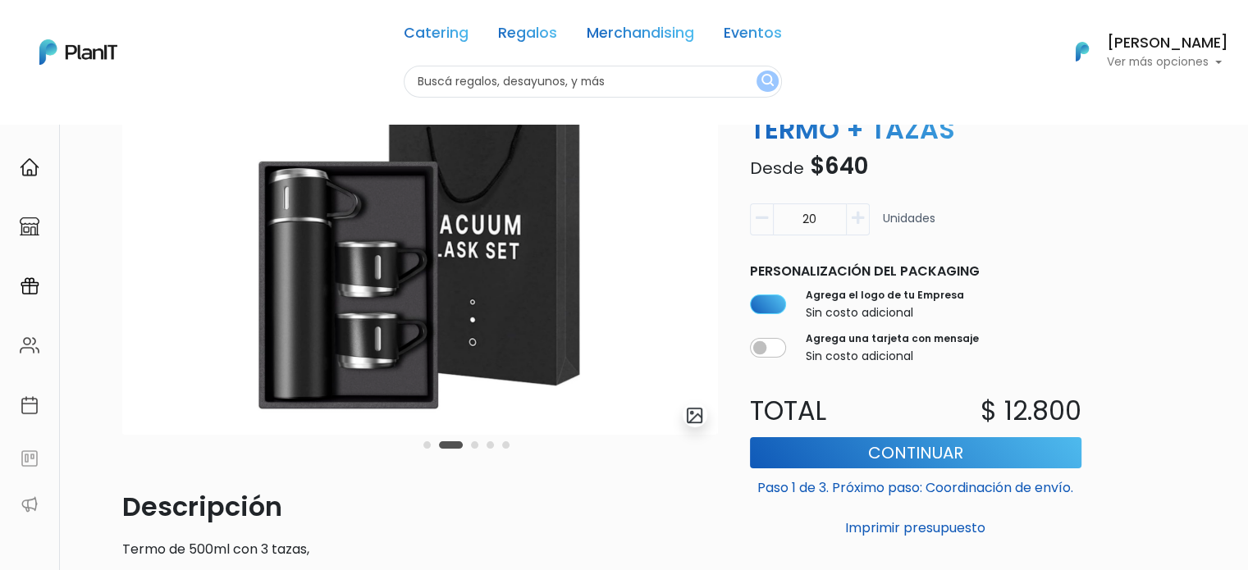
click at [473, 447] on button "Carousel Page 3" at bounding box center [474, 444] width 7 height 7
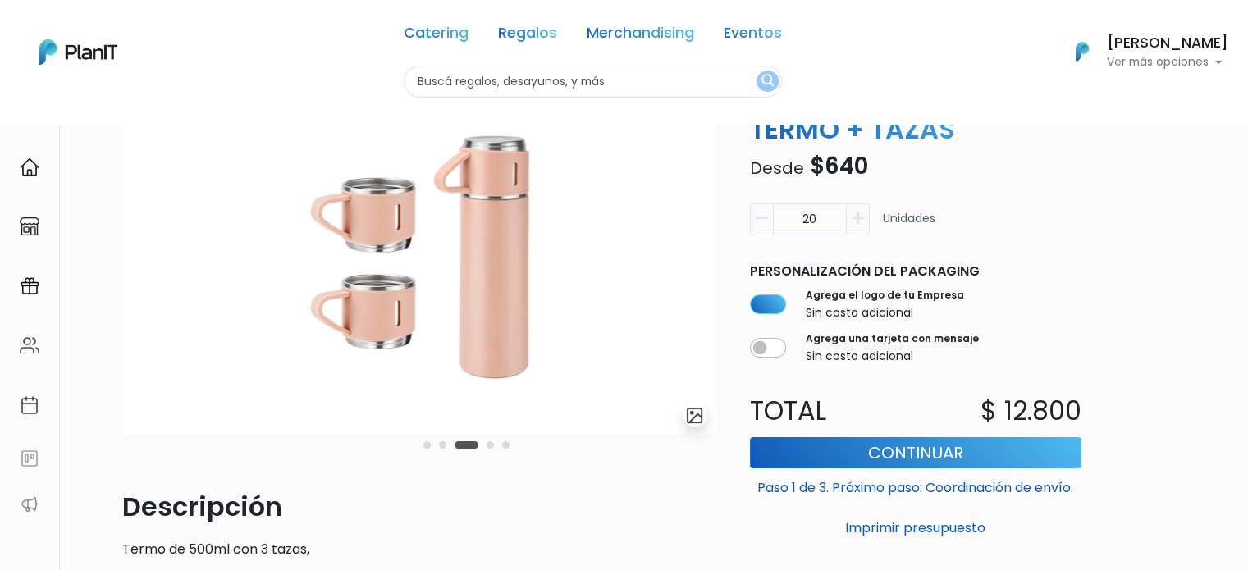
click at [488, 444] on button "Carousel Page 4" at bounding box center [489, 444] width 7 height 7
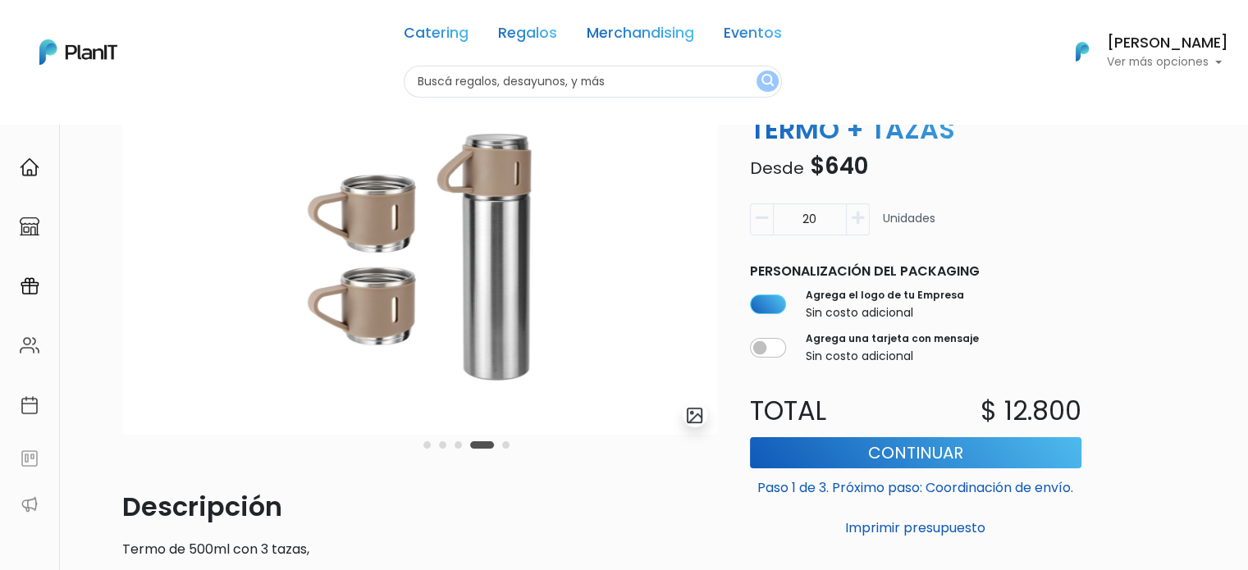
click at [509, 444] on div "Carousel Pagination" at bounding box center [466, 445] width 94 height 20
click at [507, 444] on button "Carousel Page 5" at bounding box center [505, 444] width 7 height 7
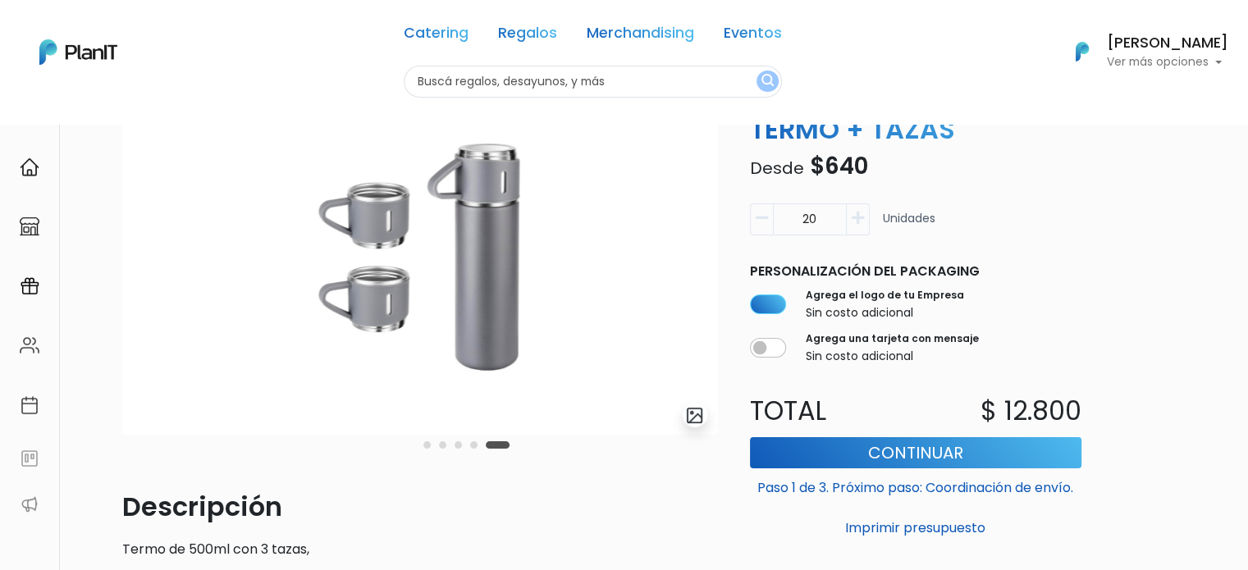
click at [427, 445] on button "Carousel Page 1" at bounding box center [426, 444] width 7 height 7
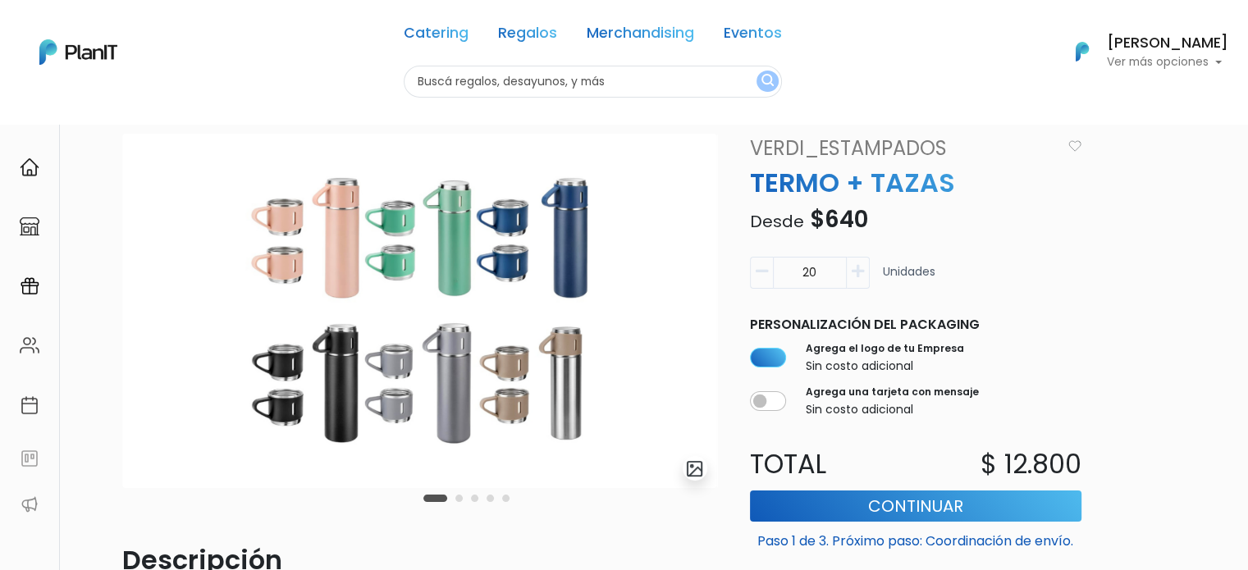
scroll to position [0, 0]
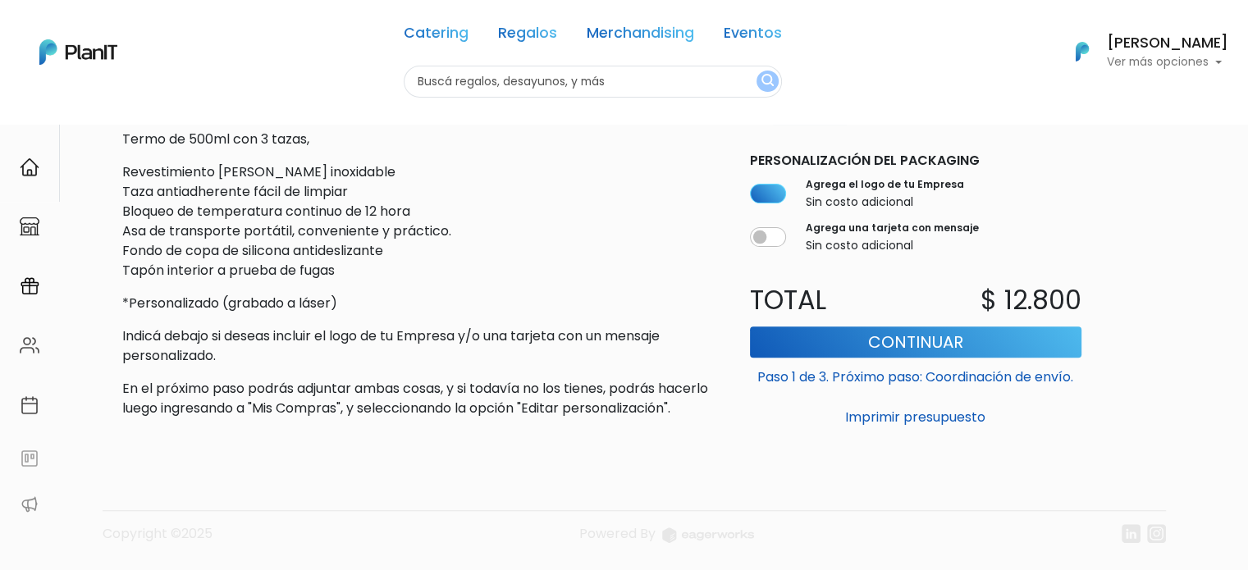
click at [538, 146] on p "Termo de 500ml con 3 tazas," at bounding box center [419, 140] width 595 height 20
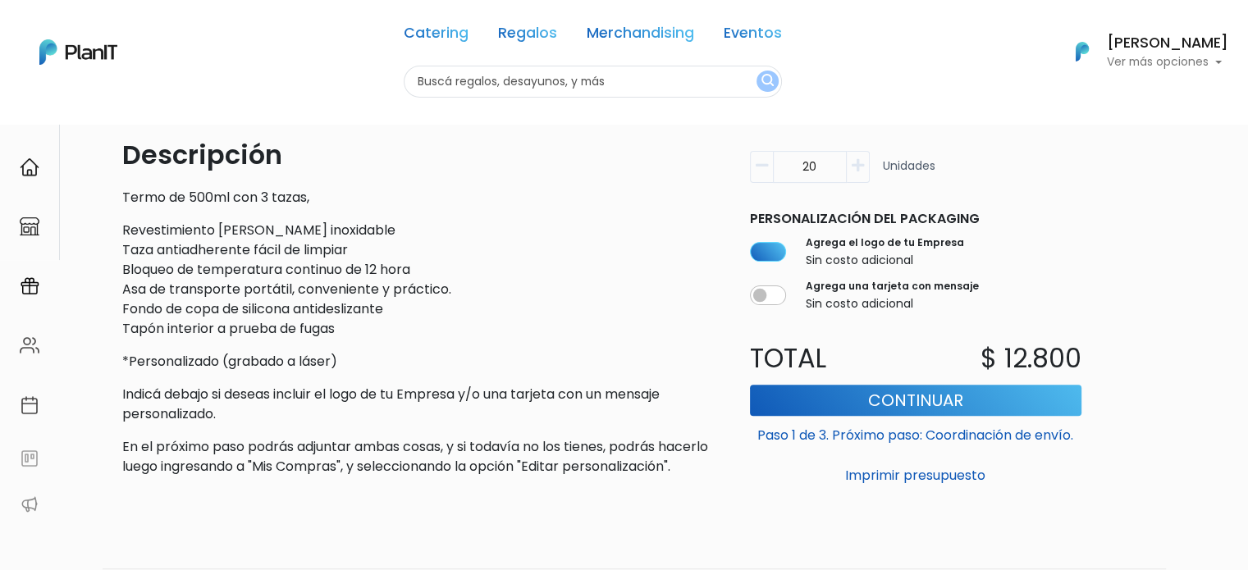
scroll to position [410, 0]
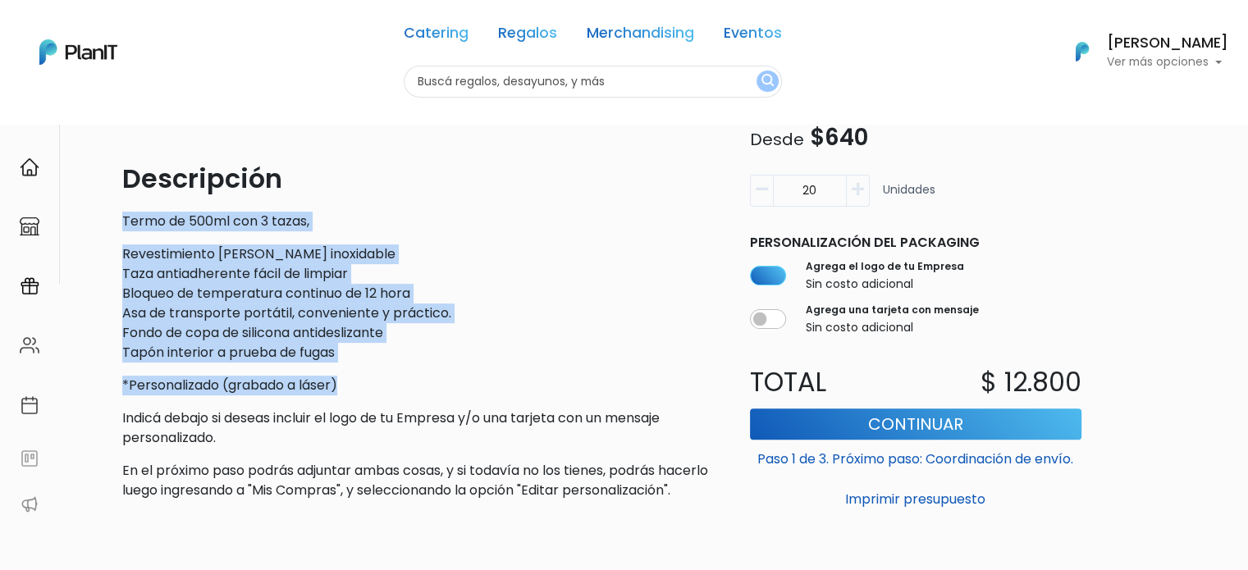
drag, startPoint x: 124, startPoint y: 225, endPoint x: 388, endPoint y: 383, distance: 307.9
click at [388, 383] on div "Descripción Termo de 500ml con 3 tazas, Revestimiento de acero inoxidable Taza …" at bounding box center [419, 329] width 595 height 341
copy div "Termo de 500ml con 3 tazas, Revestimiento de acero inoxidable Taza antiadherent…"
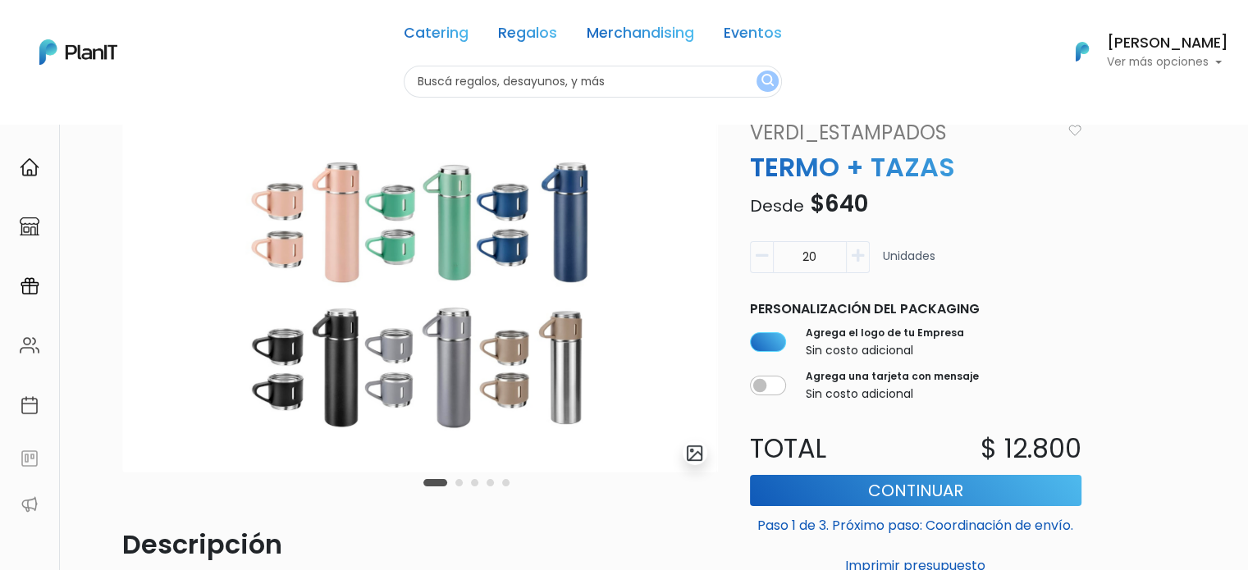
scroll to position [0, 0]
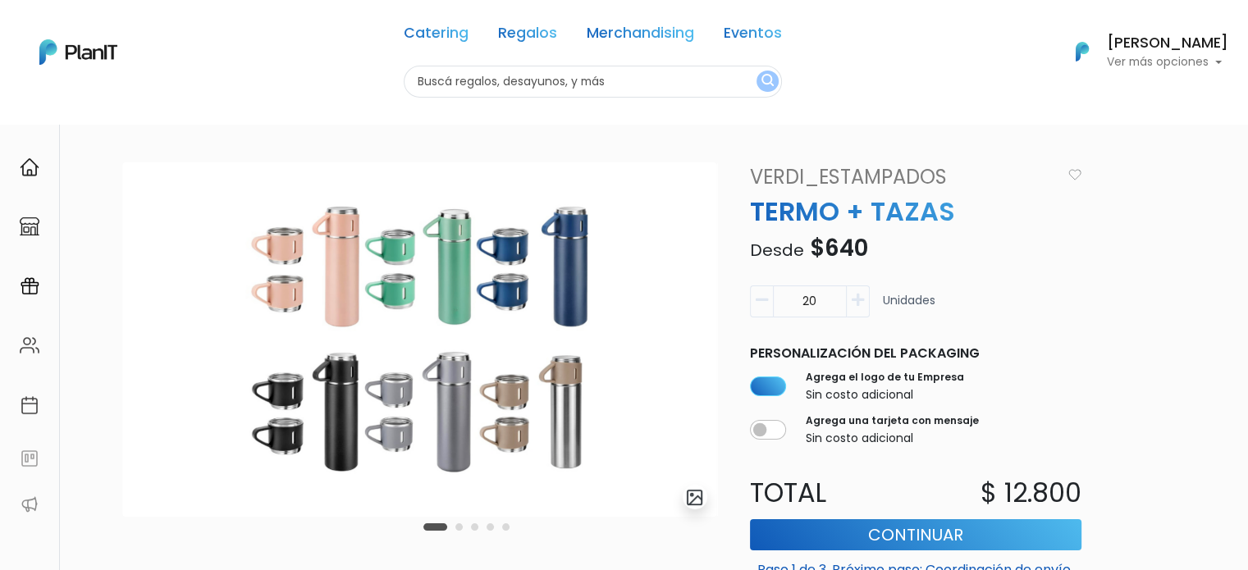
click at [454, 529] on div "Carousel Pagination" at bounding box center [466, 527] width 94 height 20
click at [463, 529] on div "Carousel Pagination" at bounding box center [466, 527] width 94 height 20
click at [459, 529] on button "Carousel Page 2" at bounding box center [458, 526] width 7 height 7
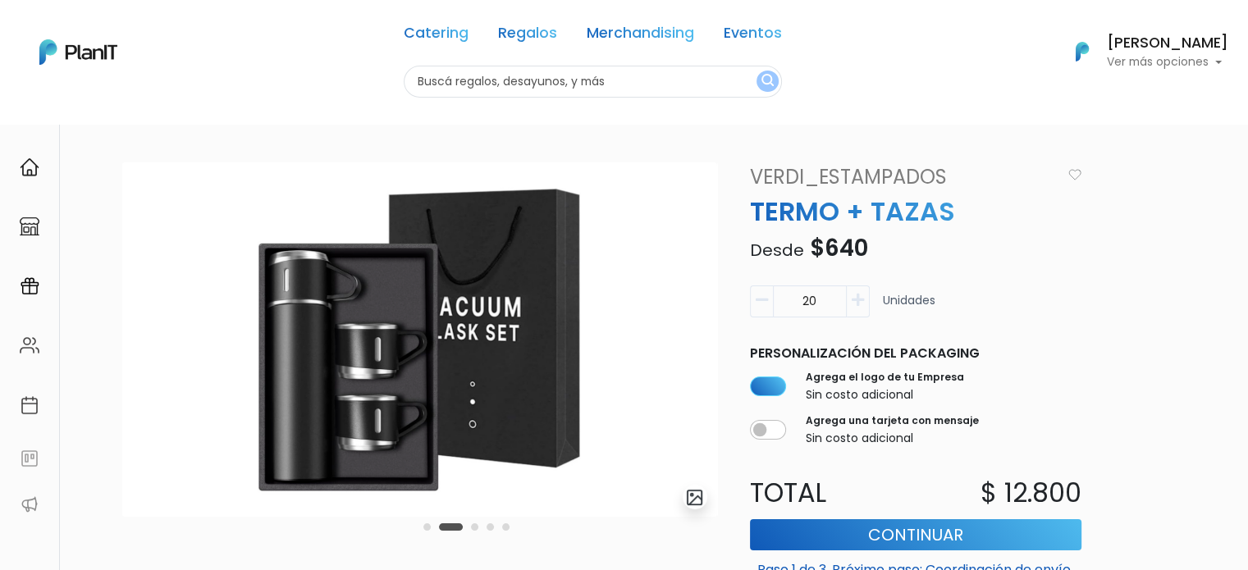
click at [479, 529] on div "Carousel Pagination" at bounding box center [466, 527] width 94 height 20
click at [478, 528] on div "Carousel Pagination" at bounding box center [466, 527] width 94 height 20
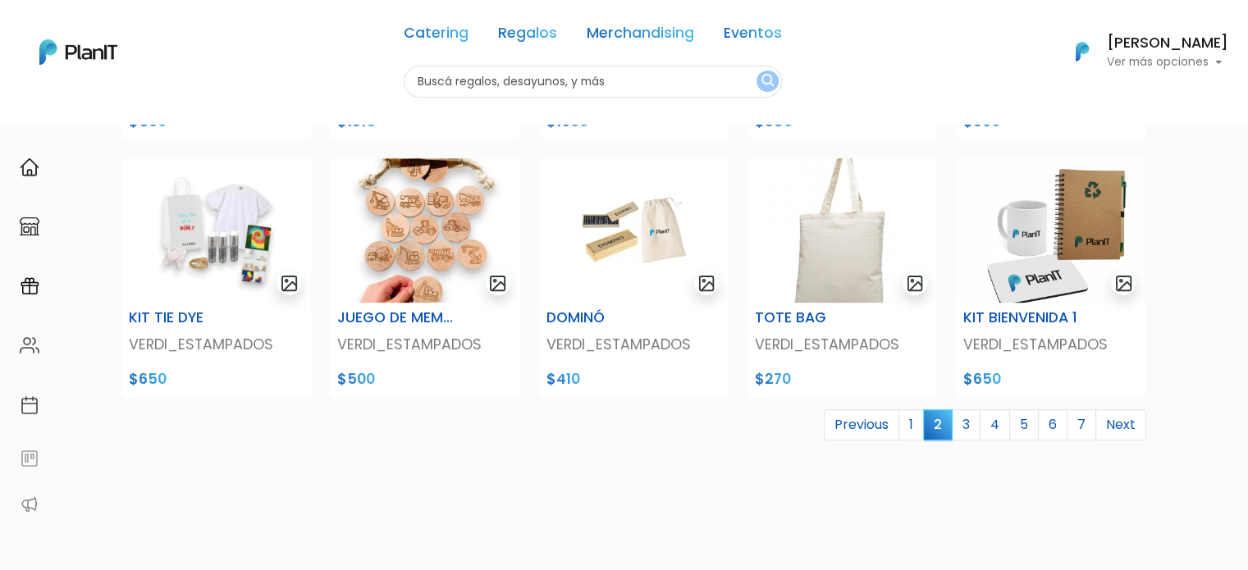
scroll to position [656, 0]
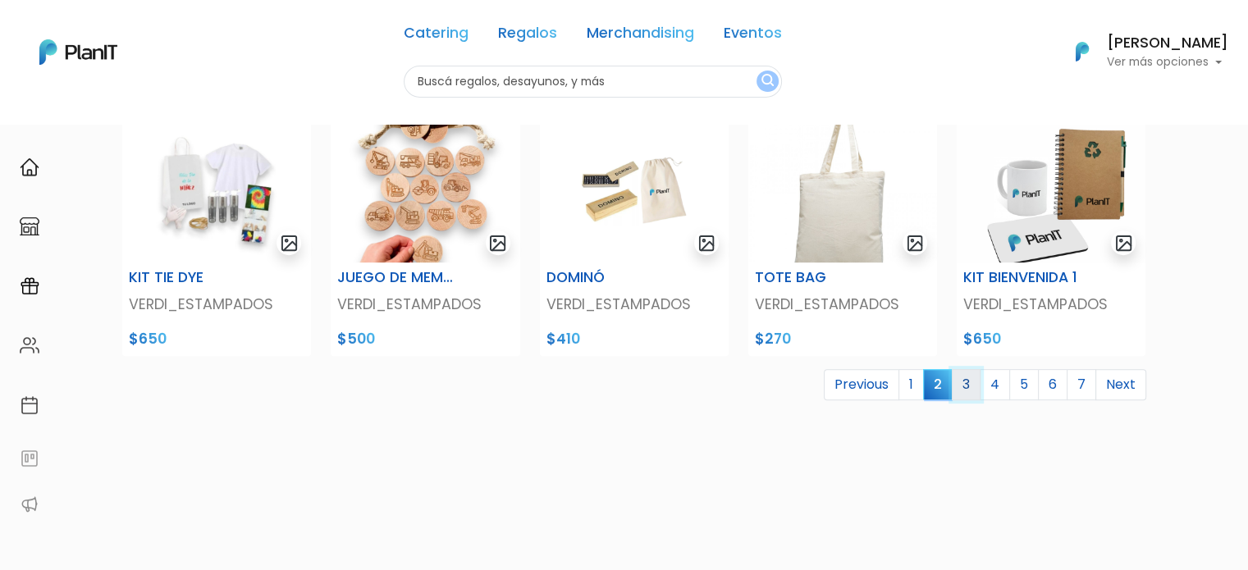
click at [961, 389] on link "3" at bounding box center [966, 384] width 29 height 31
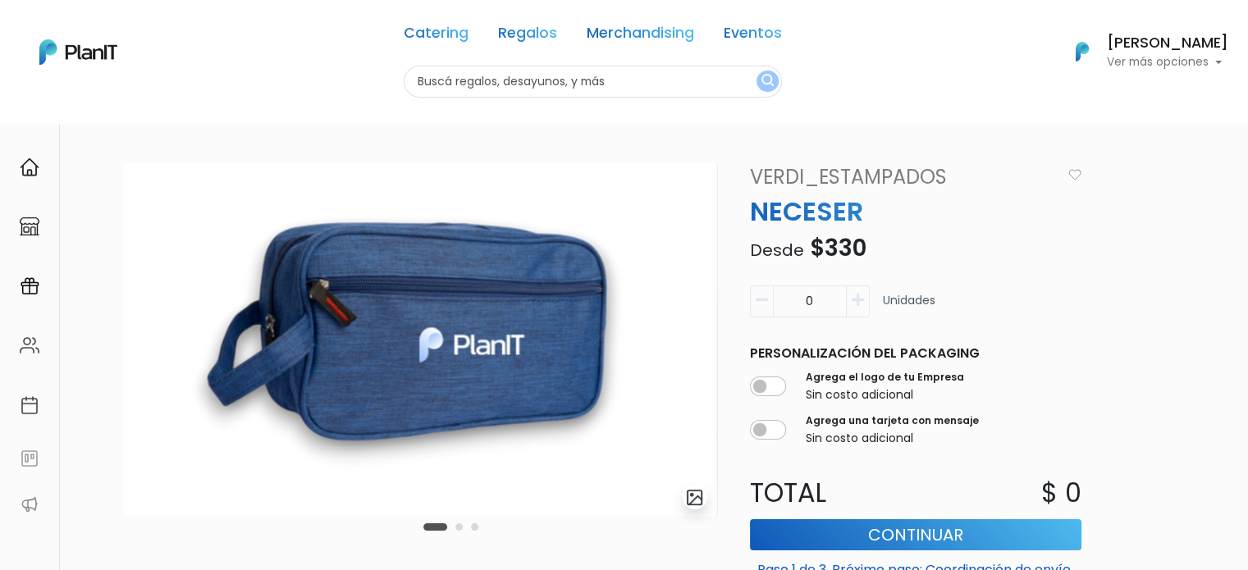
click at [458, 525] on button "Carousel Page 2" at bounding box center [458, 526] width 7 height 7
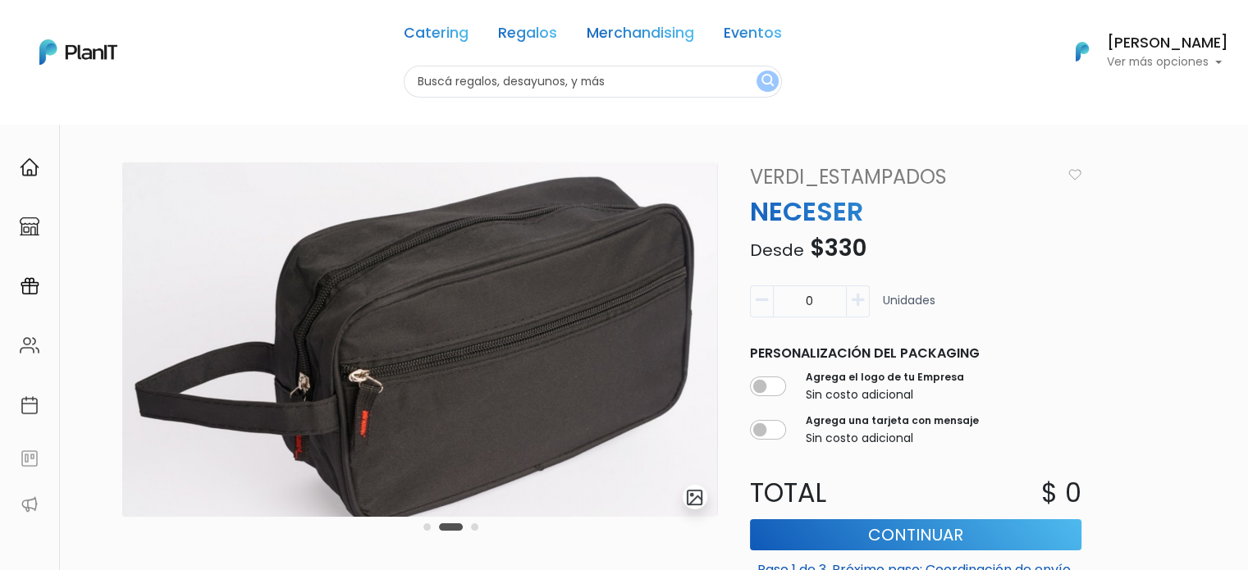
click at [472, 525] on button "Carousel Page 3" at bounding box center [474, 526] width 7 height 7
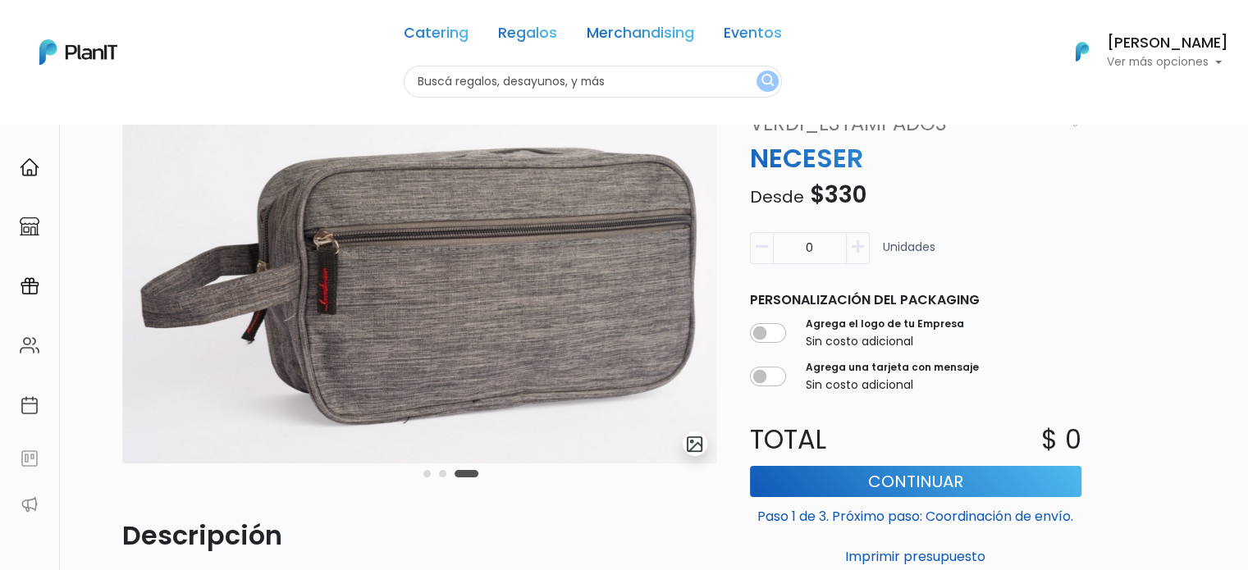
scroll to position [82, 0]
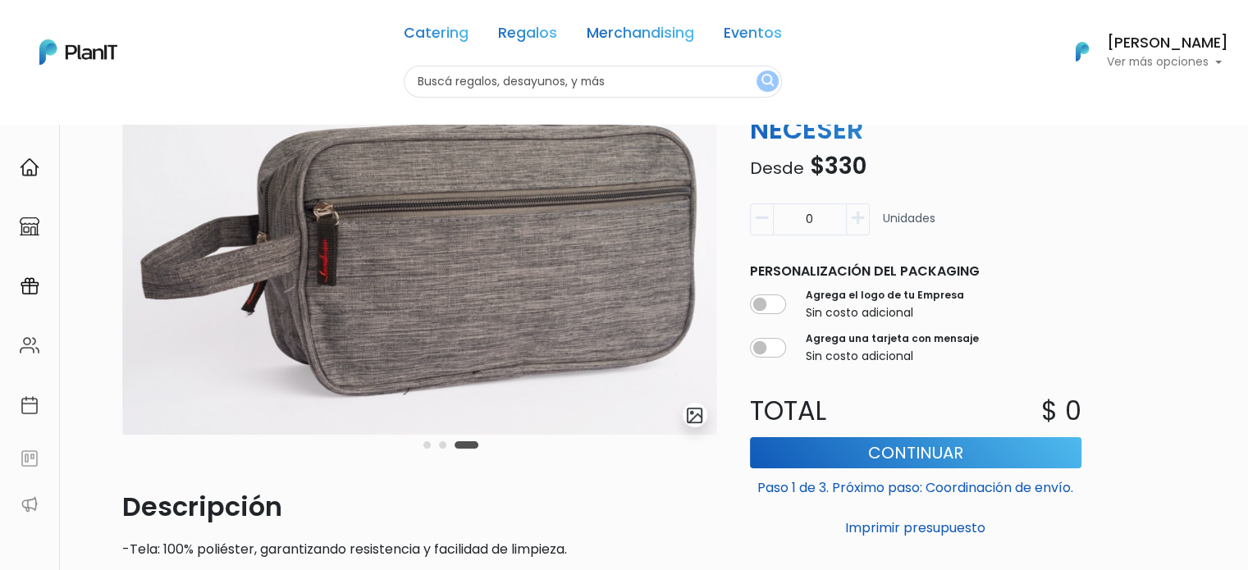
click at [438, 445] on div "Carousel Pagination" at bounding box center [450, 445] width 63 height 20
click at [443, 446] on button "Carousel Page 2" at bounding box center [442, 444] width 7 height 7
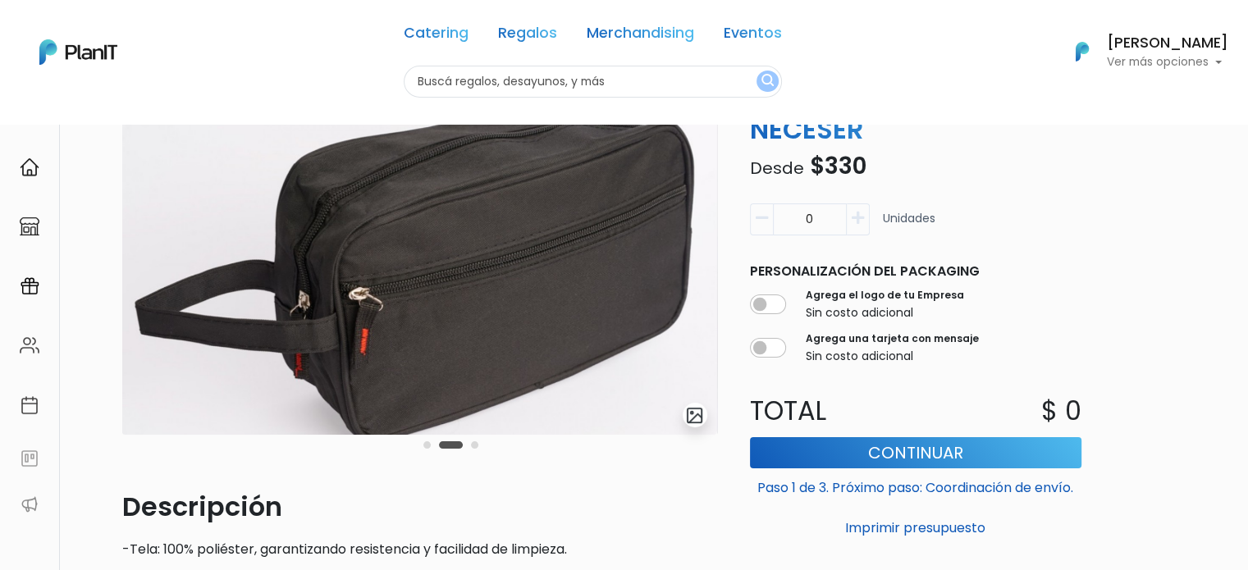
click at [427, 449] on button "Carousel Page 1" at bounding box center [426, 444] width 7 height 7
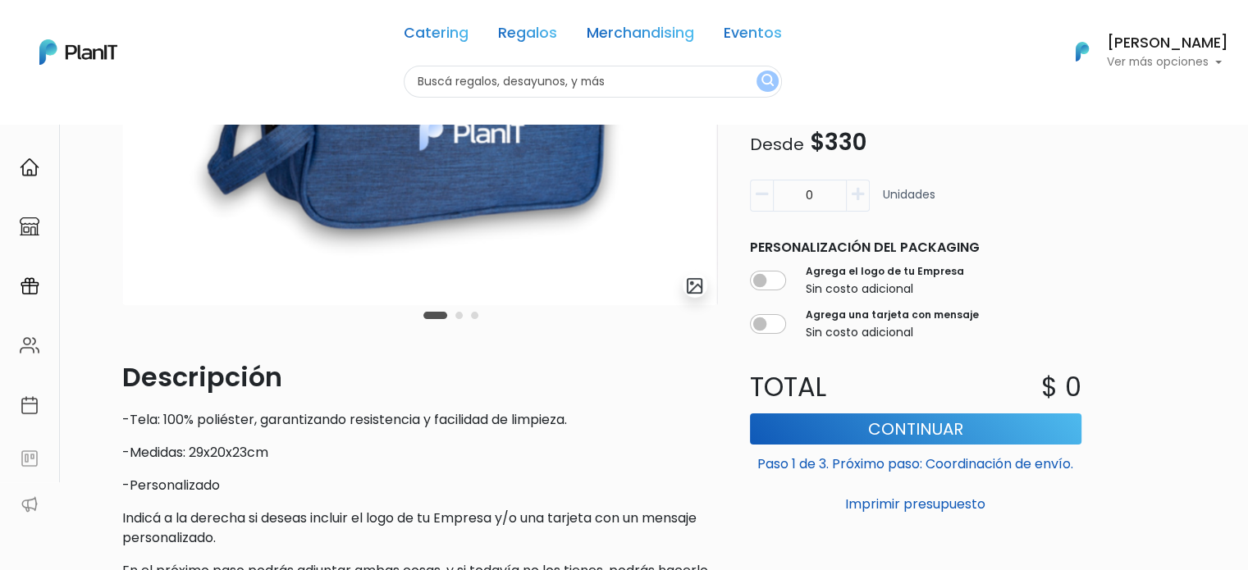
scroll to position [123, 0]
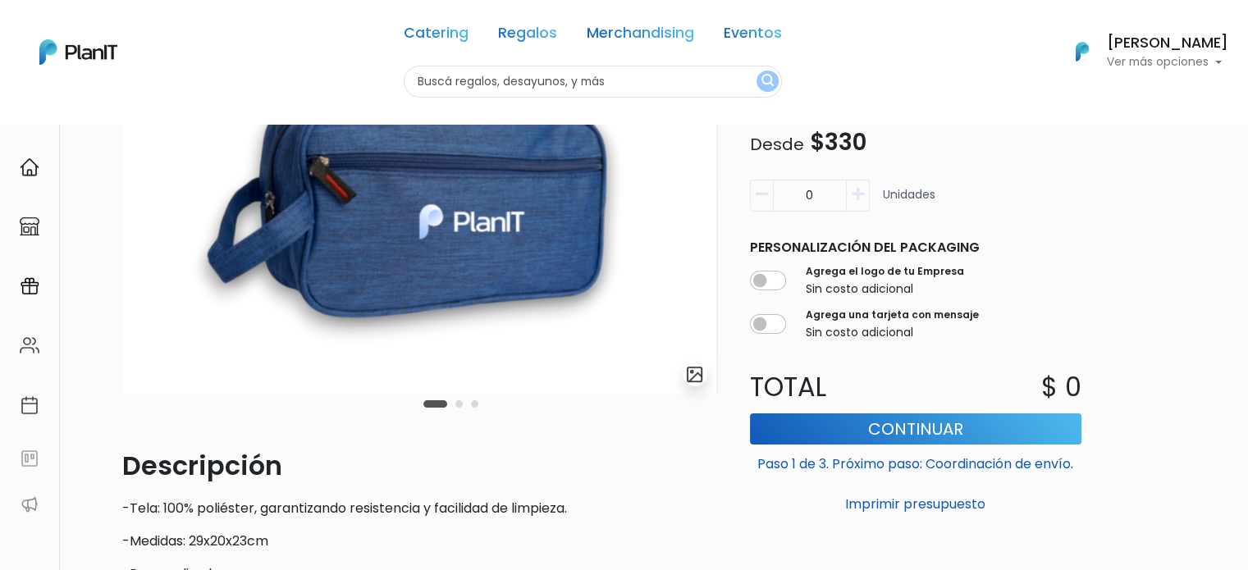
click at [459, 408] on div "Carousel Pagination" at bounding box center [450, 404] width 63 height 20
click at [459, 401] on button "Carousel Page 2" at bounding box center [458, 403] width 7 height 7
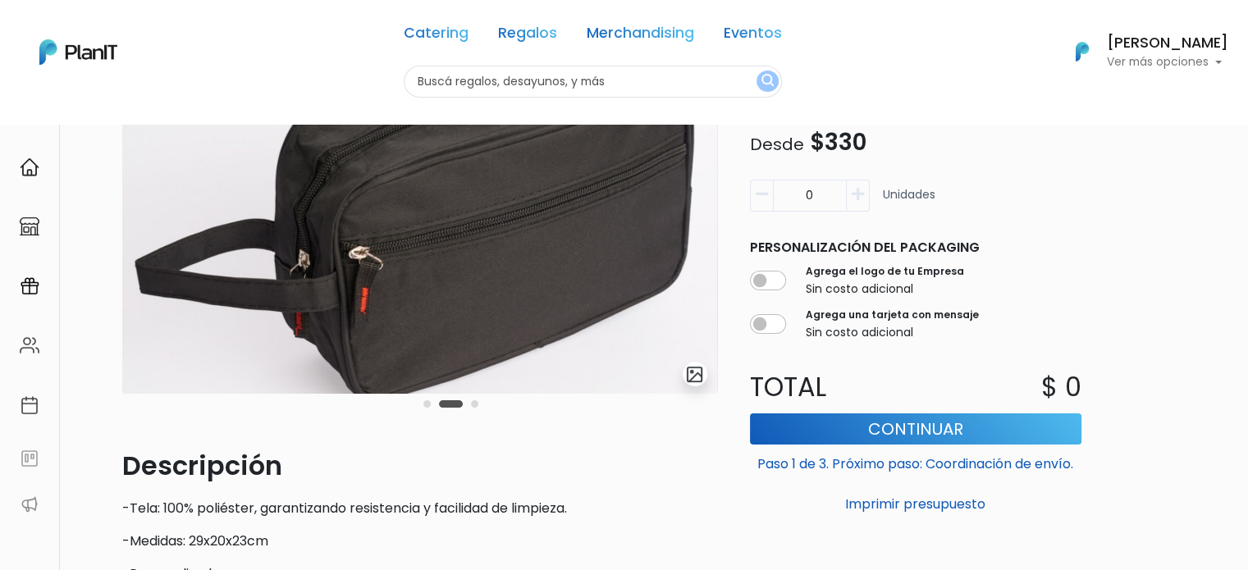
click at [473, 404] on button "Carousel Page 3" at bounding box center [474, 403] width 7 height 7
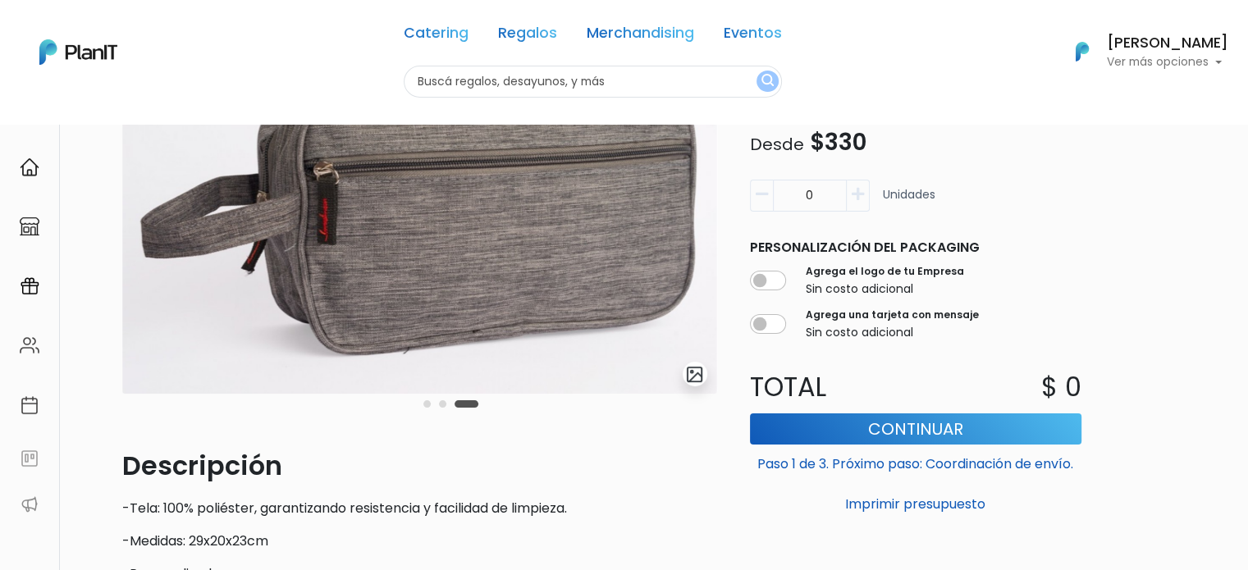
scroll to position [0, 0]
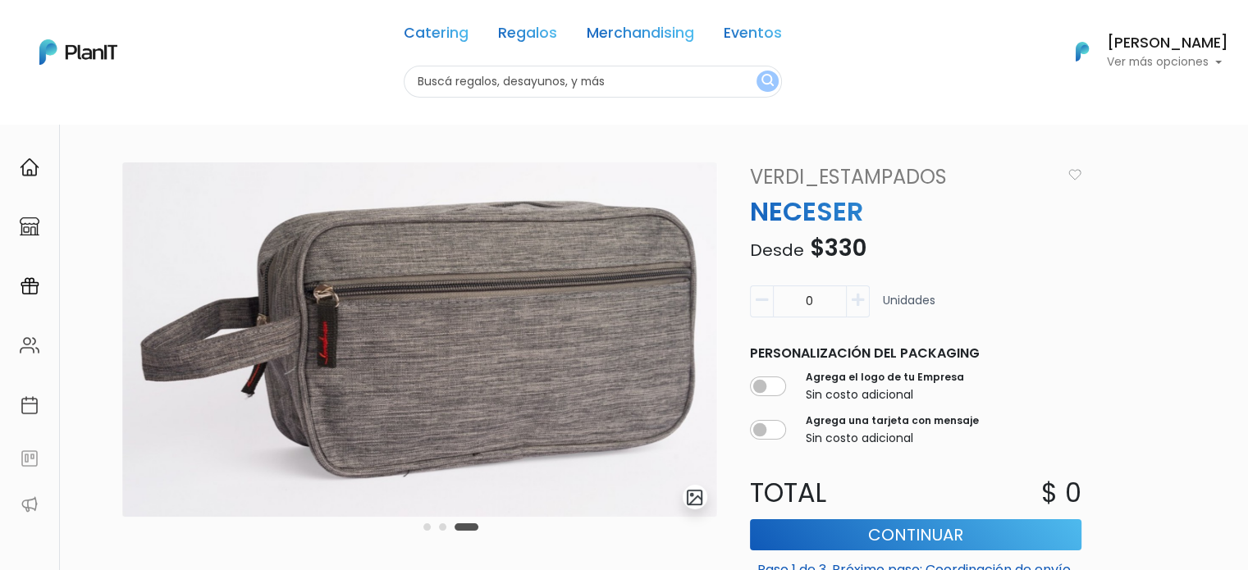
click at [429, 527] on button "Carousel Page 1" at bounding box center [426, 526] width 7 height 7
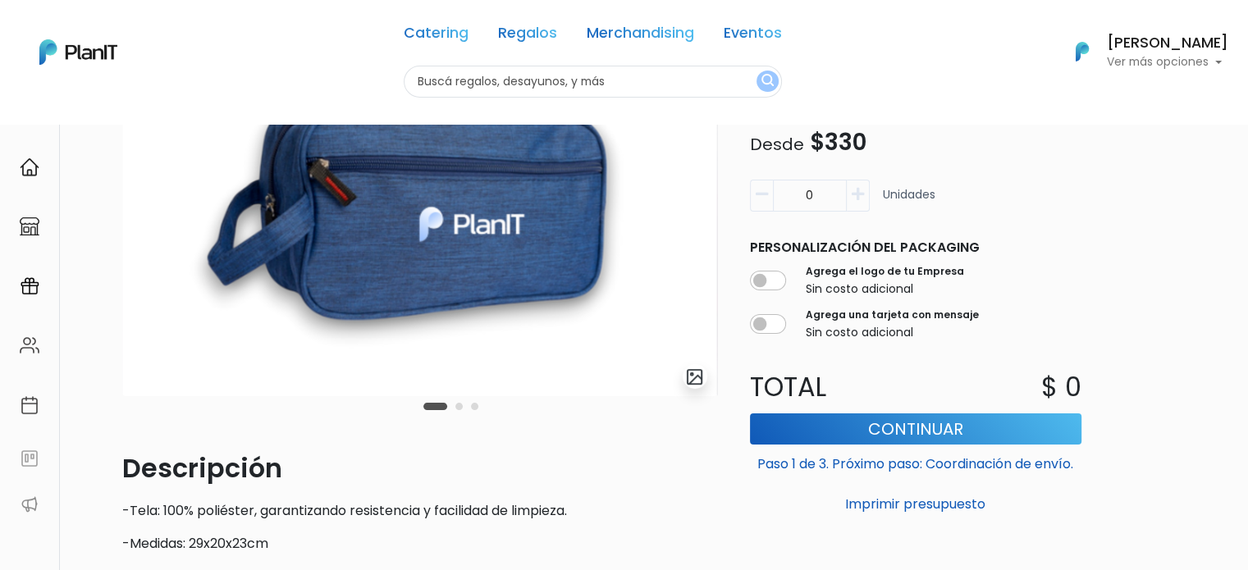
scroll to position [82, 0]
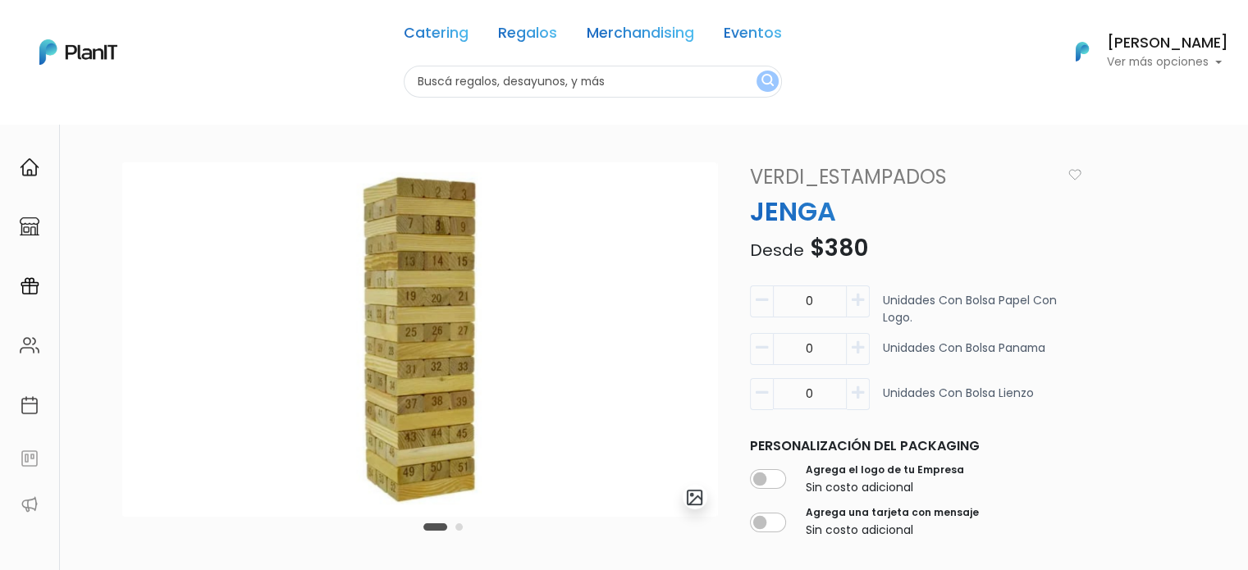
scroll to position [82, 0]
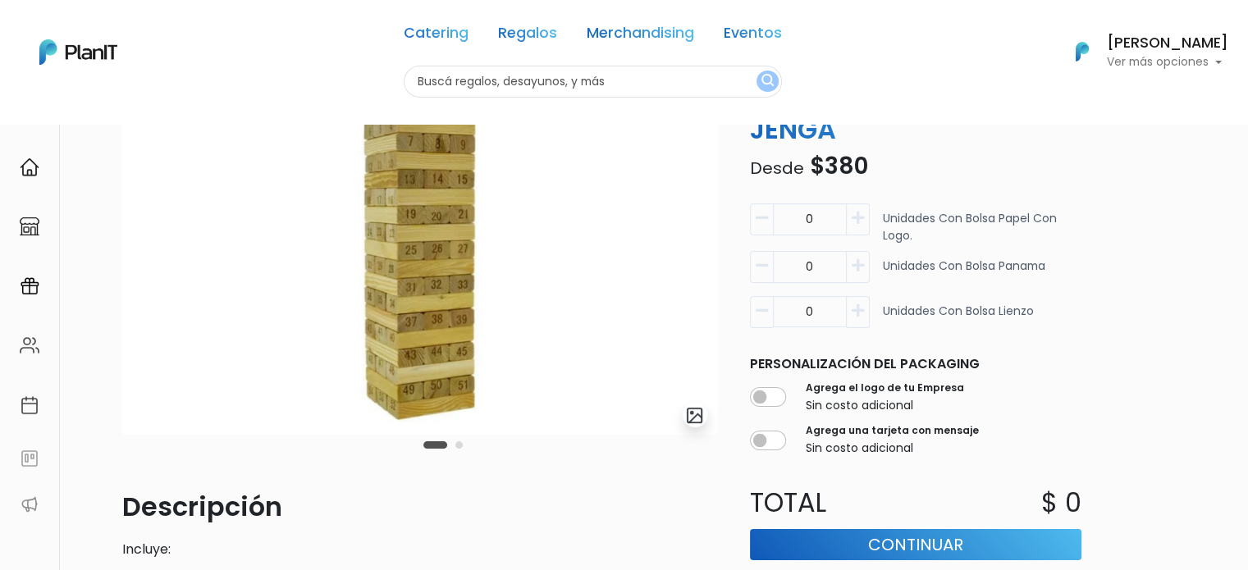
click at [462, 449] on div "Carousel Pagination" at bounding box center [443, 445] width 48 height 20
click at [459, 447] on button "Carousel Page 2" at bounding box center [458, 444] width 7 height 7
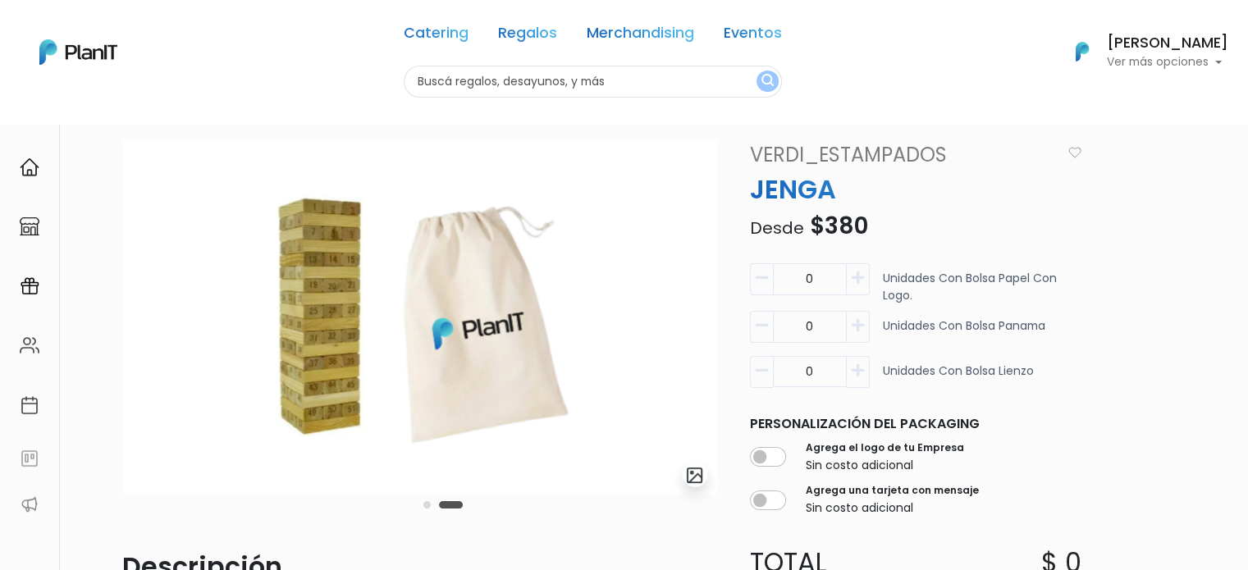
scroll to position [0, 0]
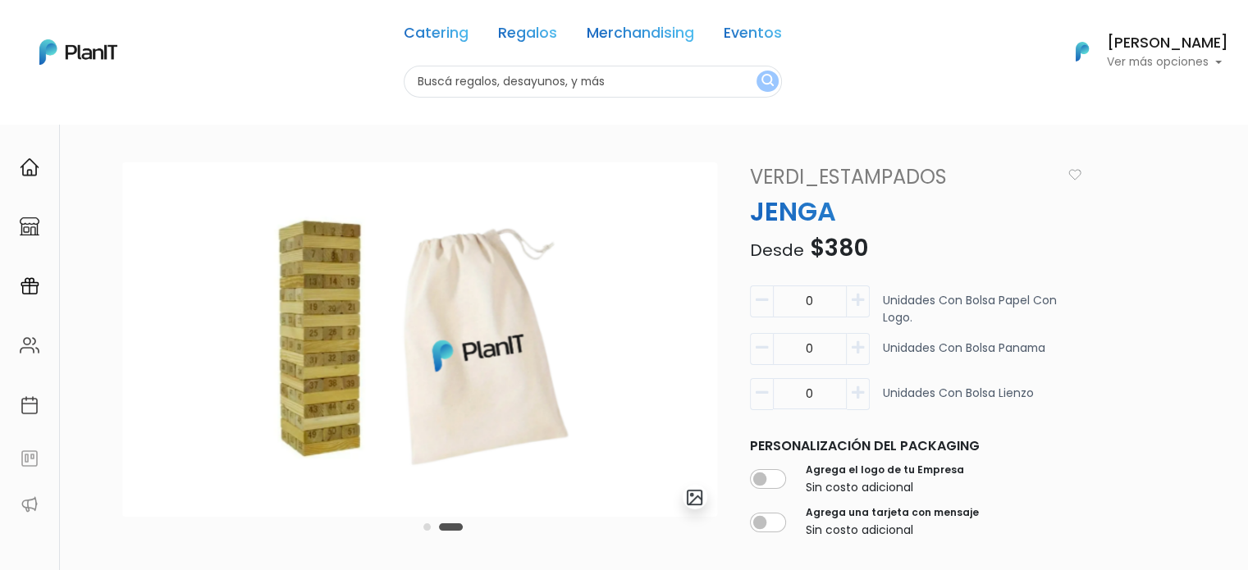
click at [425, 529] on button "Carousel Page 1" at bounding box center [426, 526] width 7 height 7
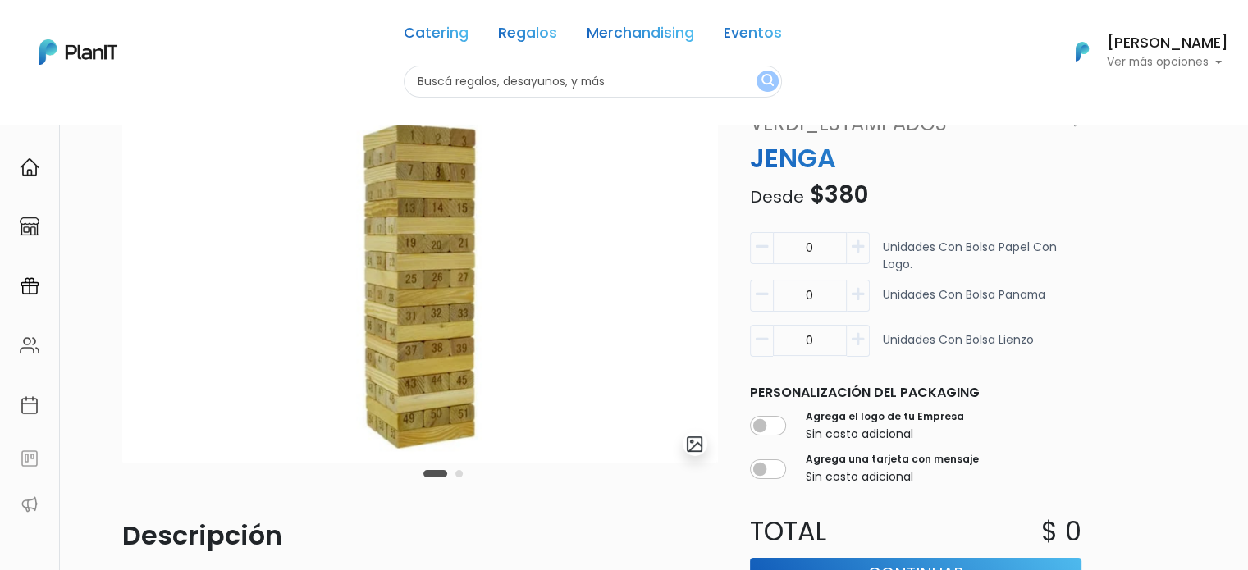
scroll to position [82, 0]
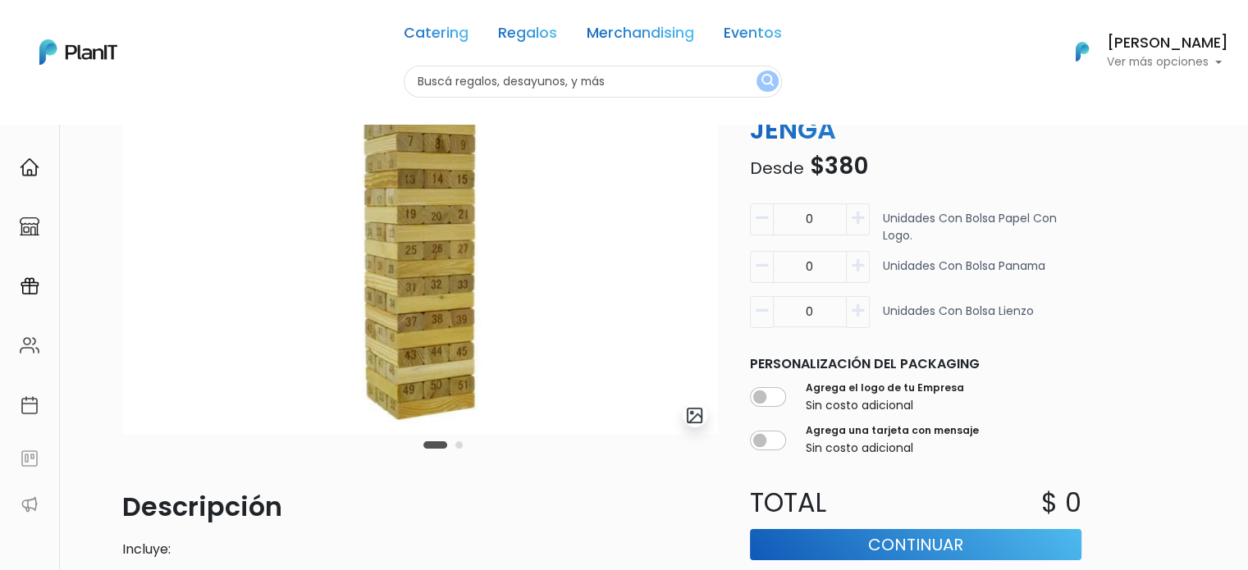
click at [855, 314] on icon "button" at bounding box center [857, 311] width 12 height 15
click at [764, 308] on icon "button" at bounding box center [761, 311] width 12 height 15
type input "0"
click at [860, 266] on icon "button" at bounding box center [857, 265] width 12 height 15
click at [762, 265] on icon "button" at bounding box center [761, 265] width 12 height 15
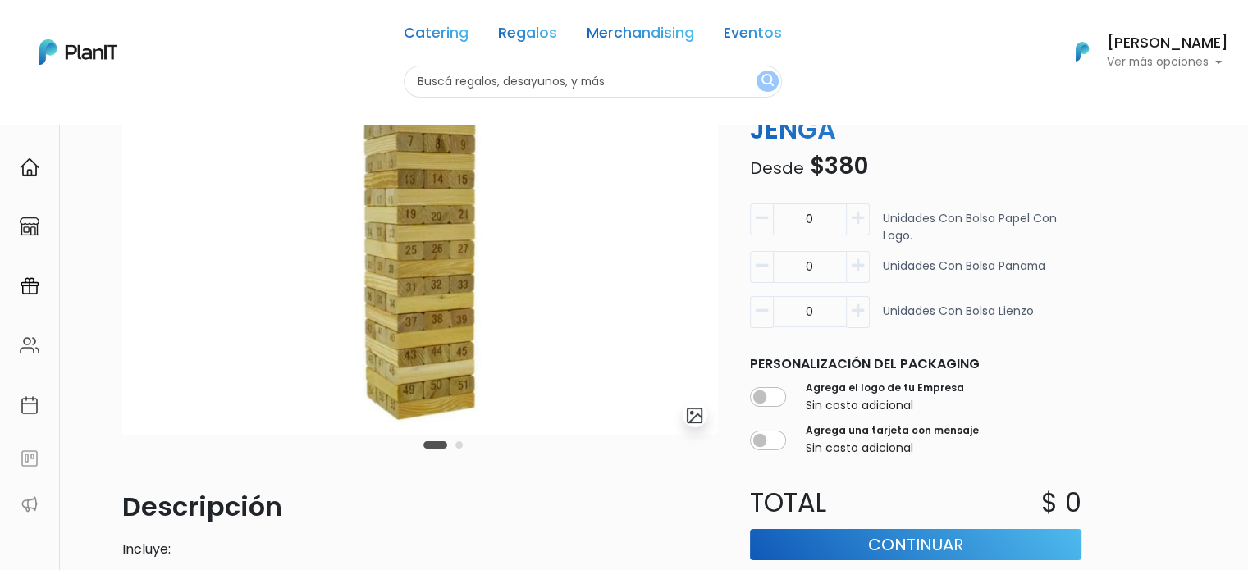
click at [860, 267] on icon "button" at bounding box center [857, 265] width 12 height 15
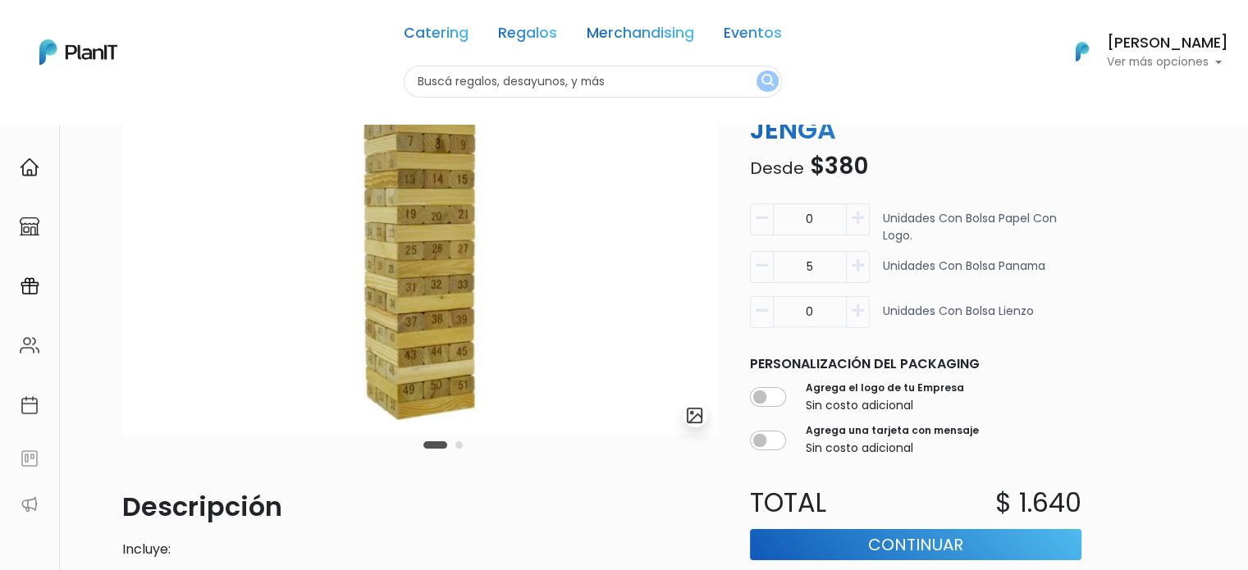
click at [860, 267] on icon "button" at bounding box center [857, 265] width 12 height 15
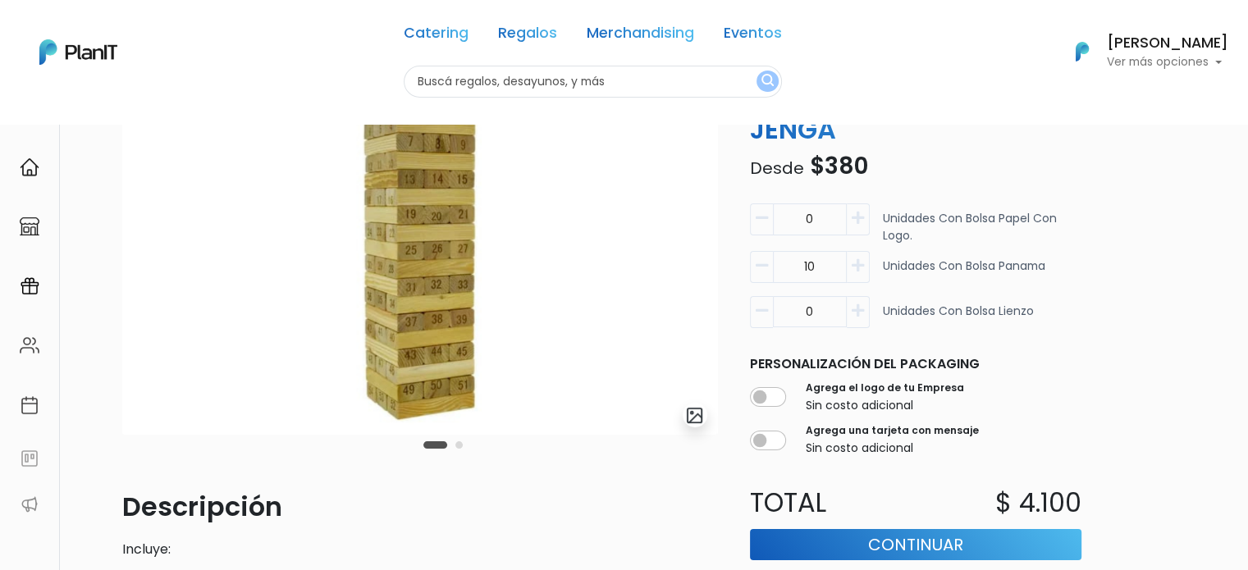
click at [860, 267] on icon "button" at bounding box center [857, 265] width 12 height 15
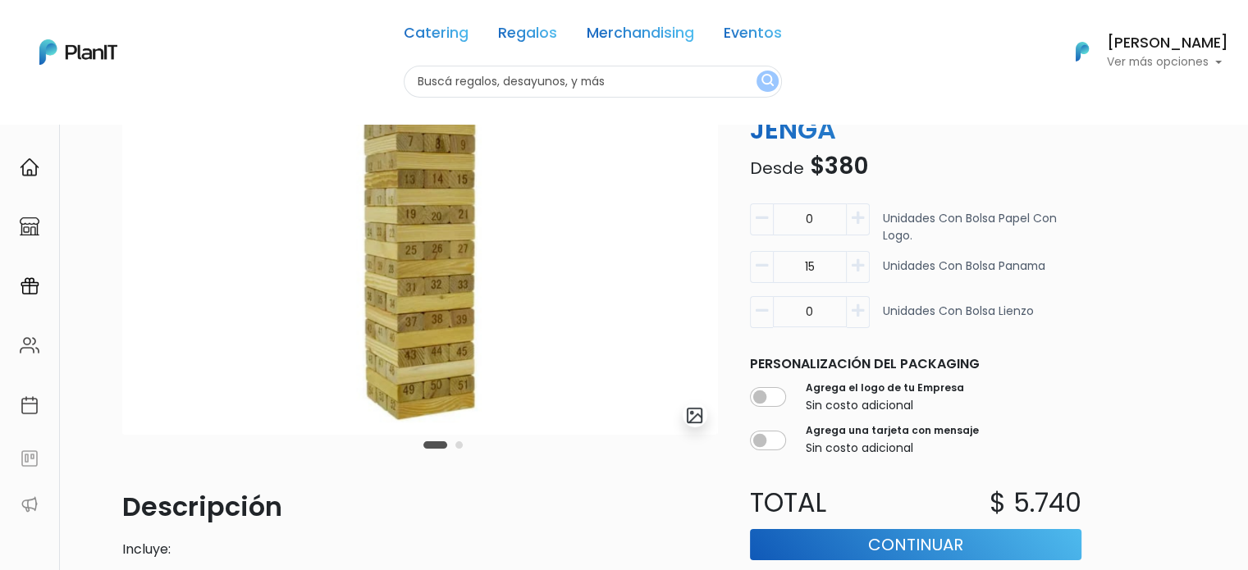
click at [860, 267] on icon "button" at bounding box center [857, 265] width 12 height 15
click at [859, 267] on icon "button" at bounding box center [857, 265] width 12 height 15
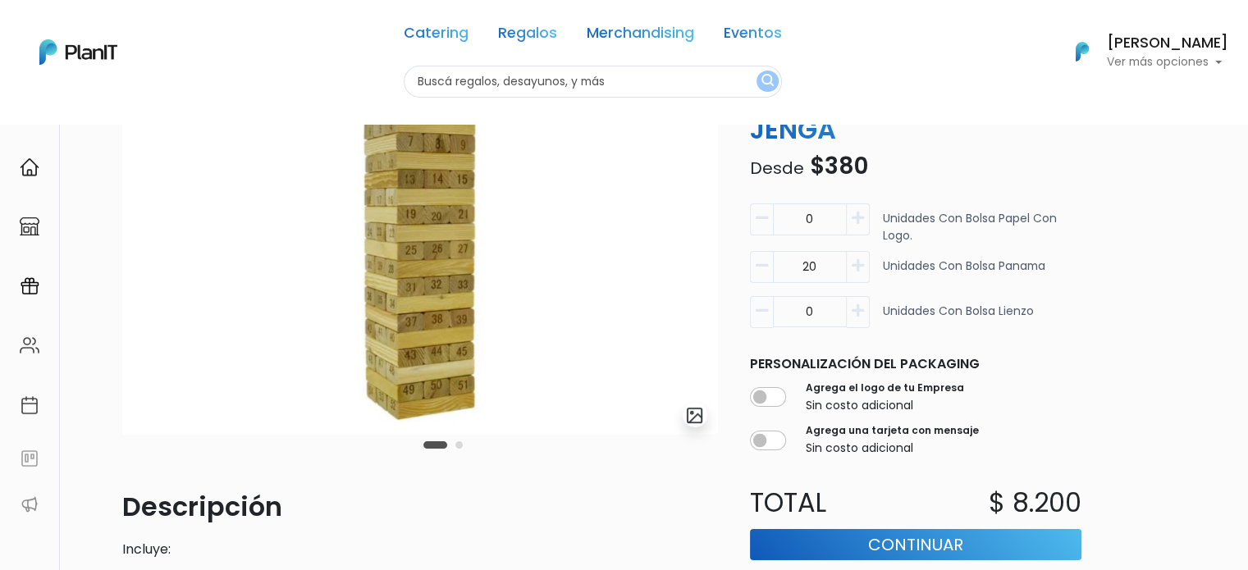
click at [458, 447] on button "Carousel Page 2" at bounding box center [458, 444] width 7 height 7
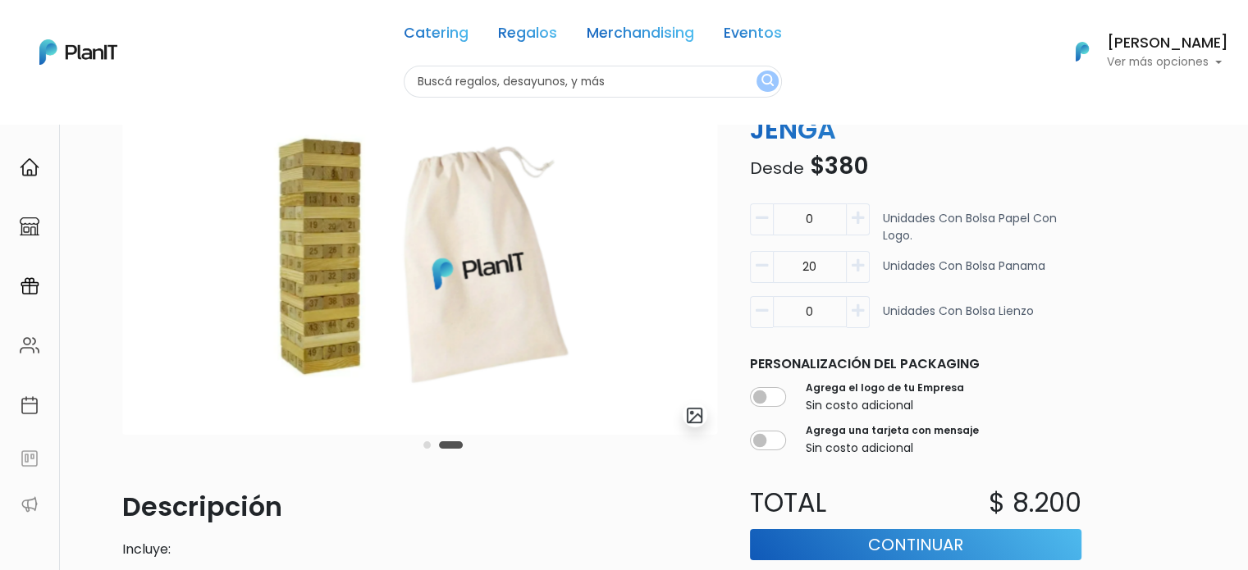
click at [425, 442] on button "Carousel Page 1" at bounding box center [426, 444] width 7 height 7
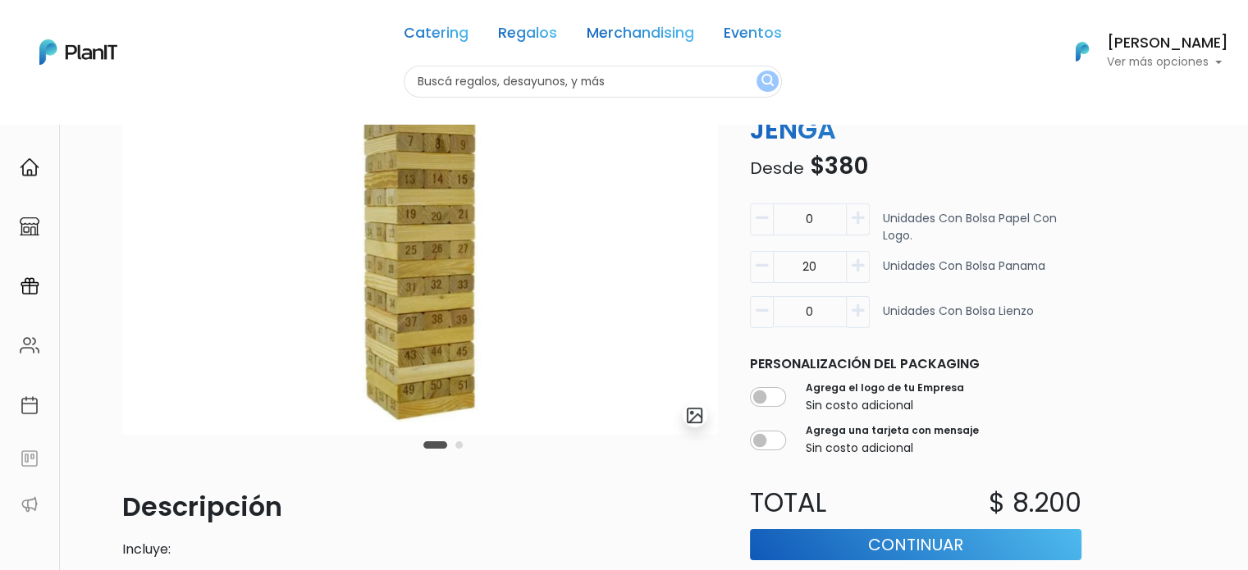
click at [454, 444] on div "Carousel Pagination" at bounding box center [443, 445] width 48 height 20
click at [459, 444] on button "Carousel Page 2" at bounding box center [458, 444] width 7 height 7
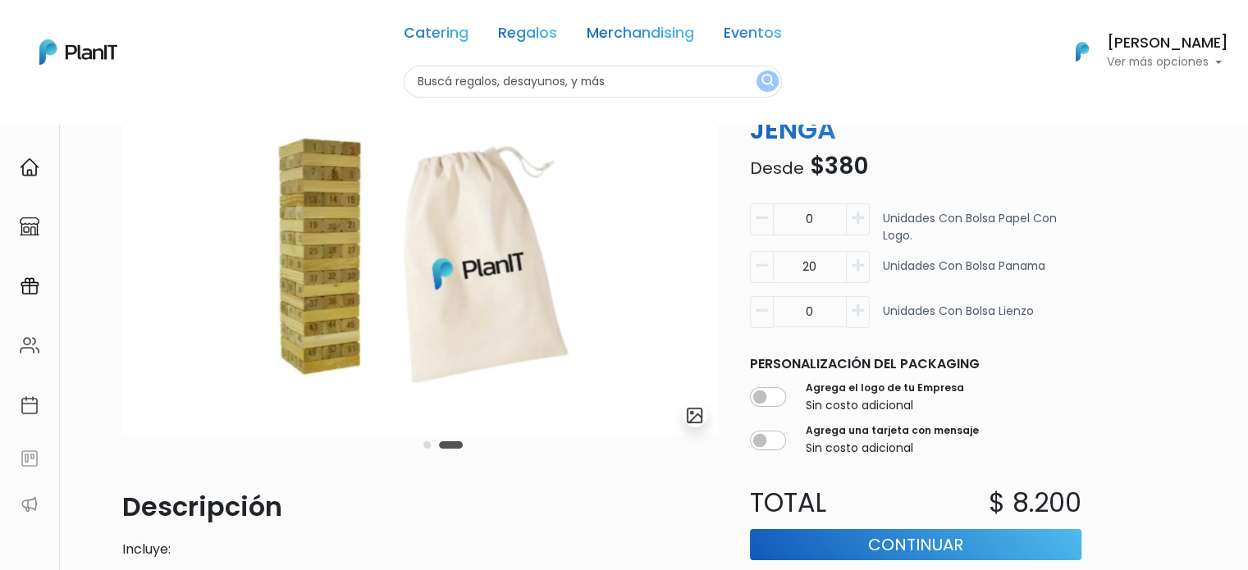
click at [427, 447] on button "Carousel Page 1" at bounding box center [426, 444] width 7 height 7
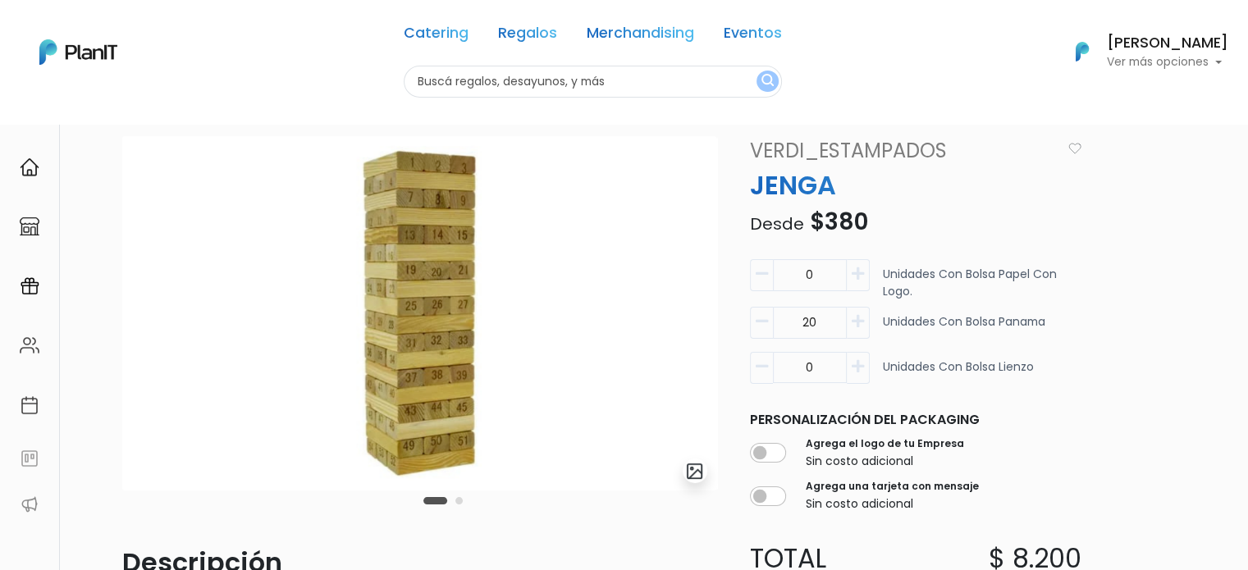
scroll to position [0, 0]
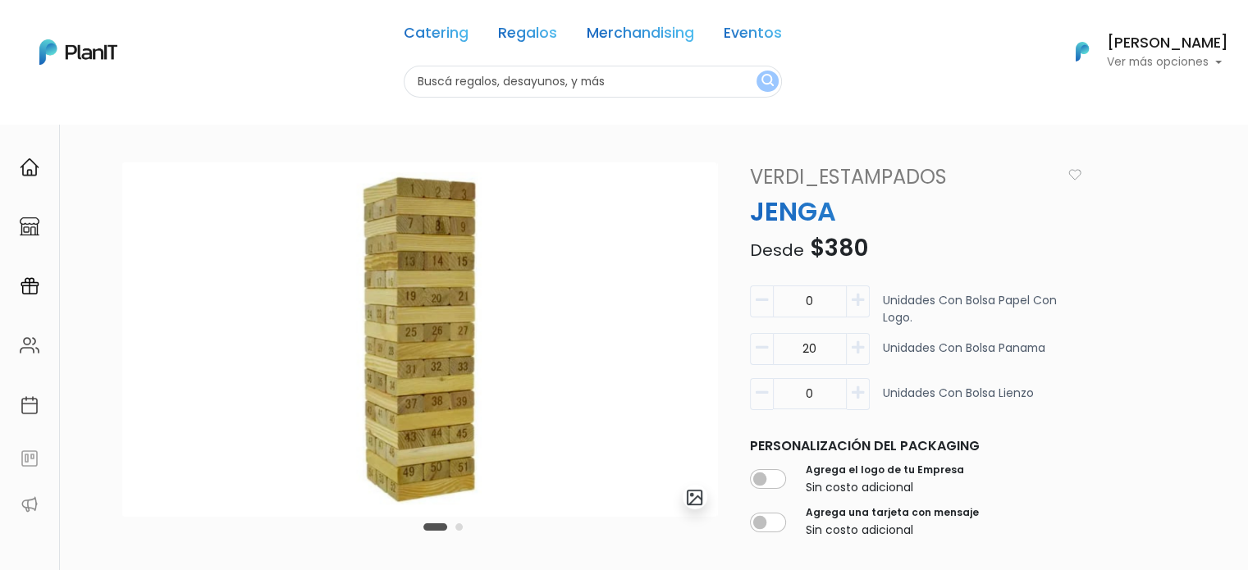
click at [459, 530] on button "Carousel Page 2" at bounding box center [458, 526] width 7 height 7
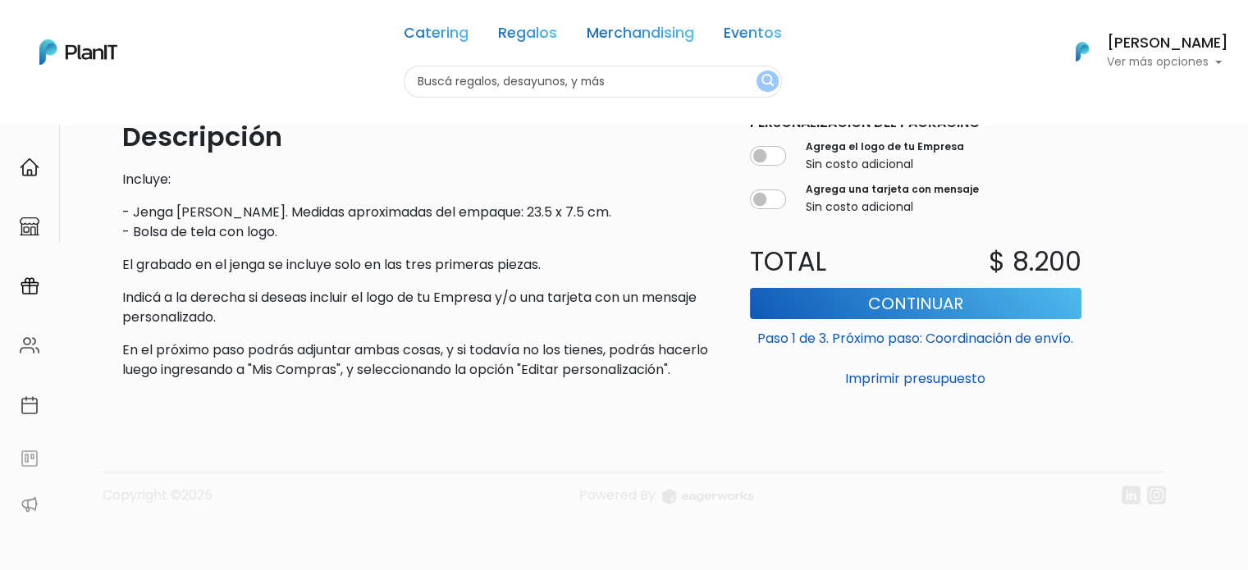
scroll to position [389, 0]
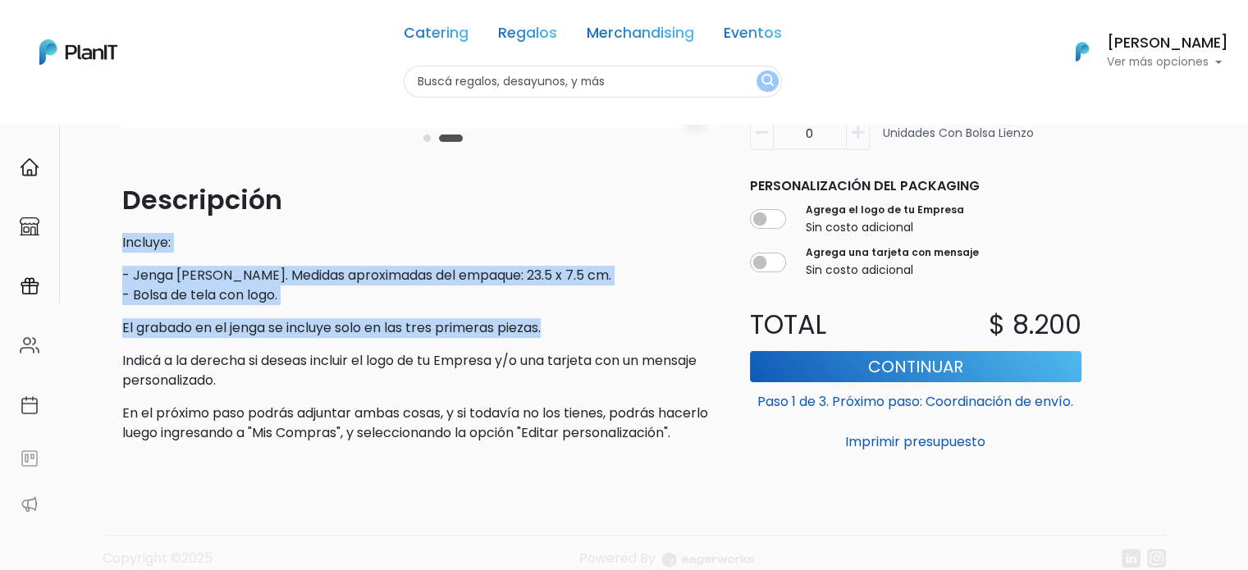
drag, startPoint x: 552, startPoint y: 331, endPoint x: 110, endPoint y: 245, distance: 450.3
click at [110, 245] on div "slide 4 of 2 Descripción Incluye: - Jenga de madera. Medidas aproximadas del em…" at bounding box center [624, 183] width 1083 height 899
copy div "Incluye: - Jenga de madera. Medidas aproximadas del empaque: 23.5 x 7.5 cm. - B…"
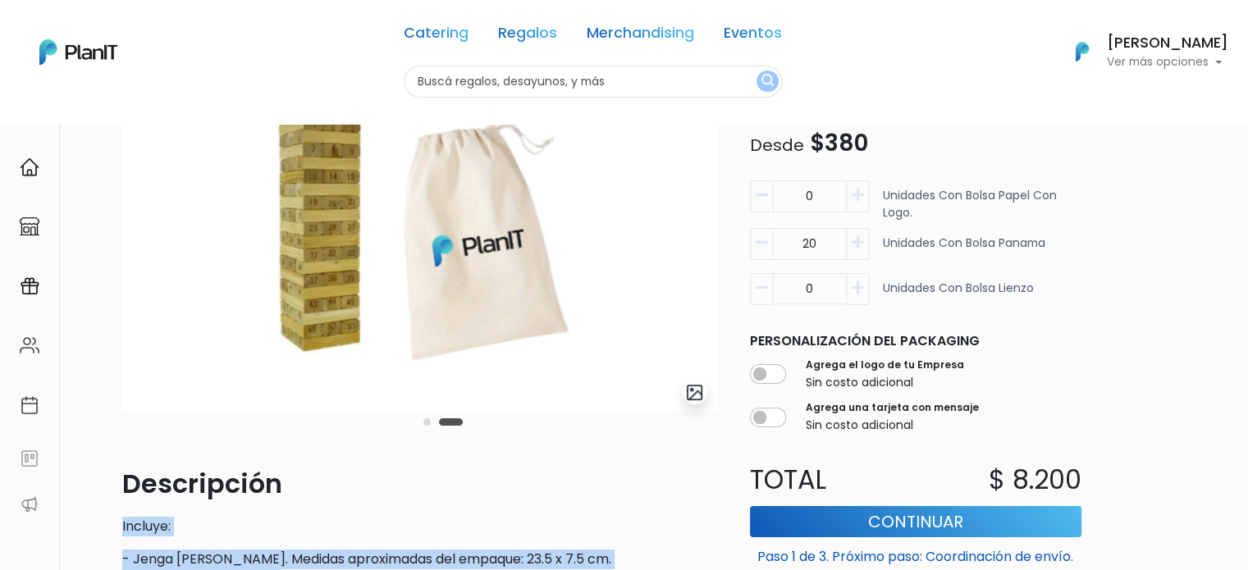
scroll to position [143, 0]
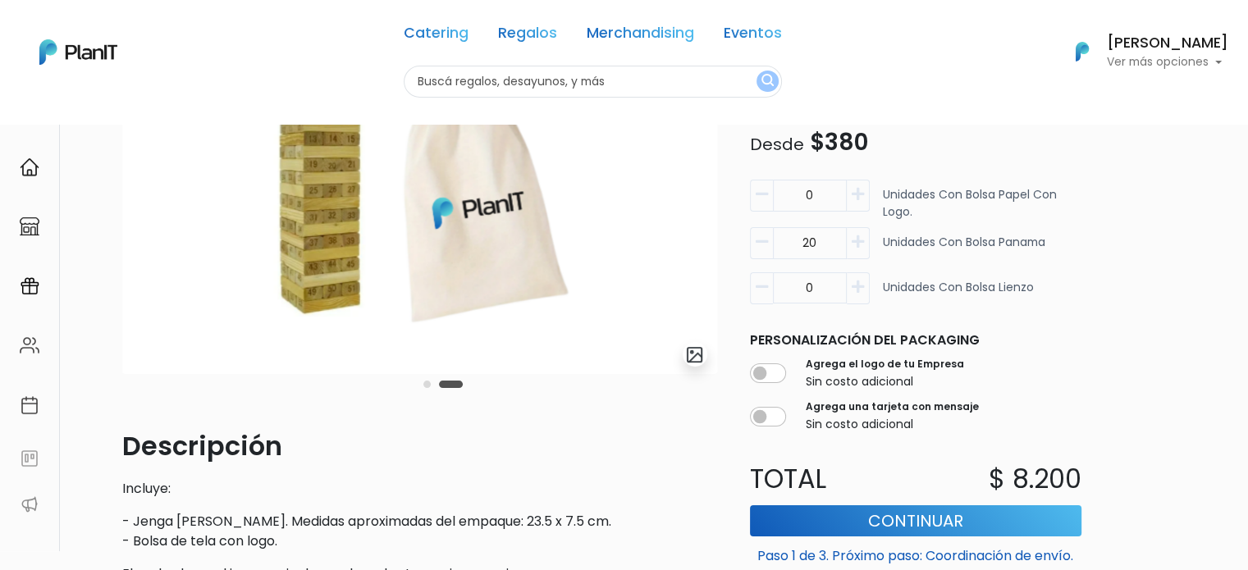
click at [806, 212] on input "20" at bounding box center [810, 196] width 74 height 32
drag, startPoint x: 818, startPoint y: 246, endPoint x: 793, endPoint y: 241, distance: 25.1
click at [793, 212] on input "20" at bounding box center [810, 196] width 74 height 32
type input "1"
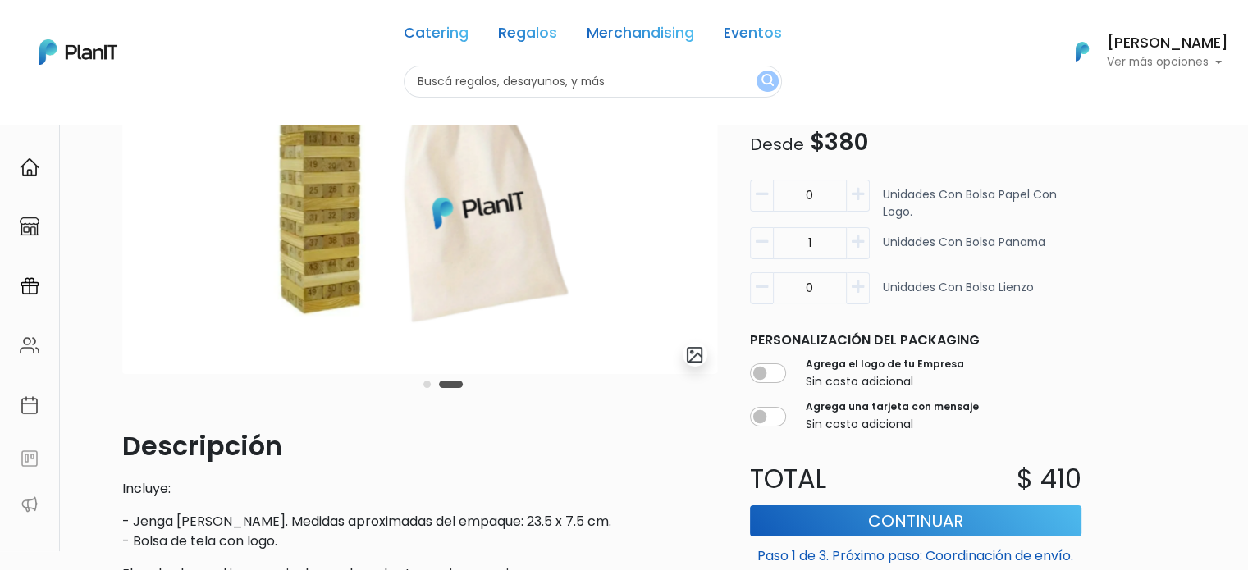
scroll to position [0, 0]
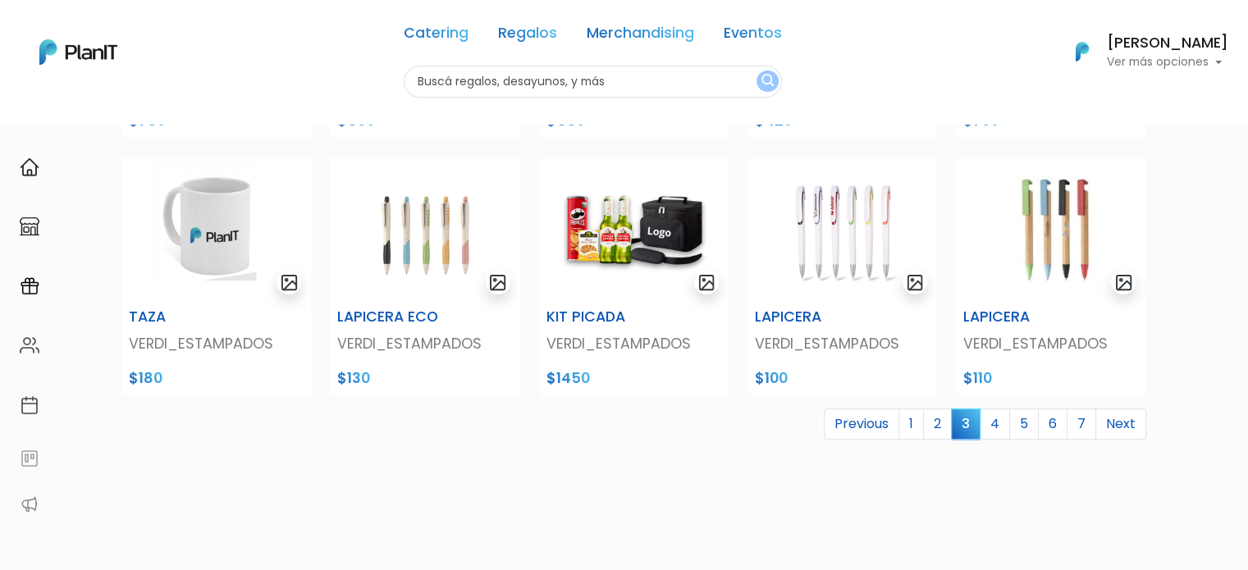
scroll to position [656, 0]
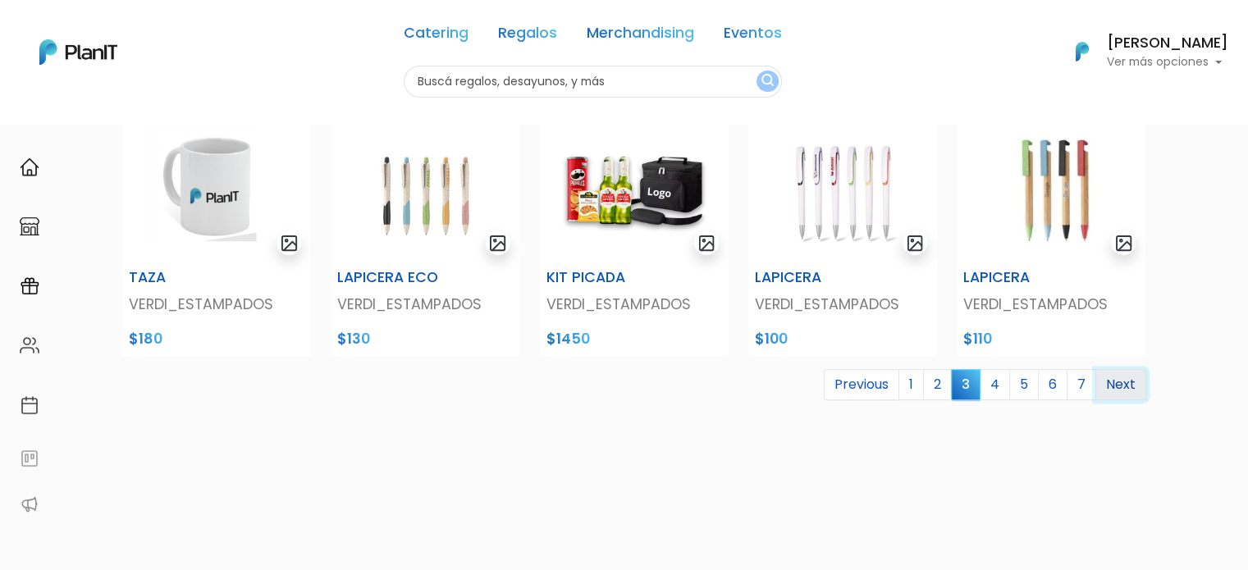
click at [1113, 389] on link "Next" at bounding box center [1120, 384] width 51 height 31
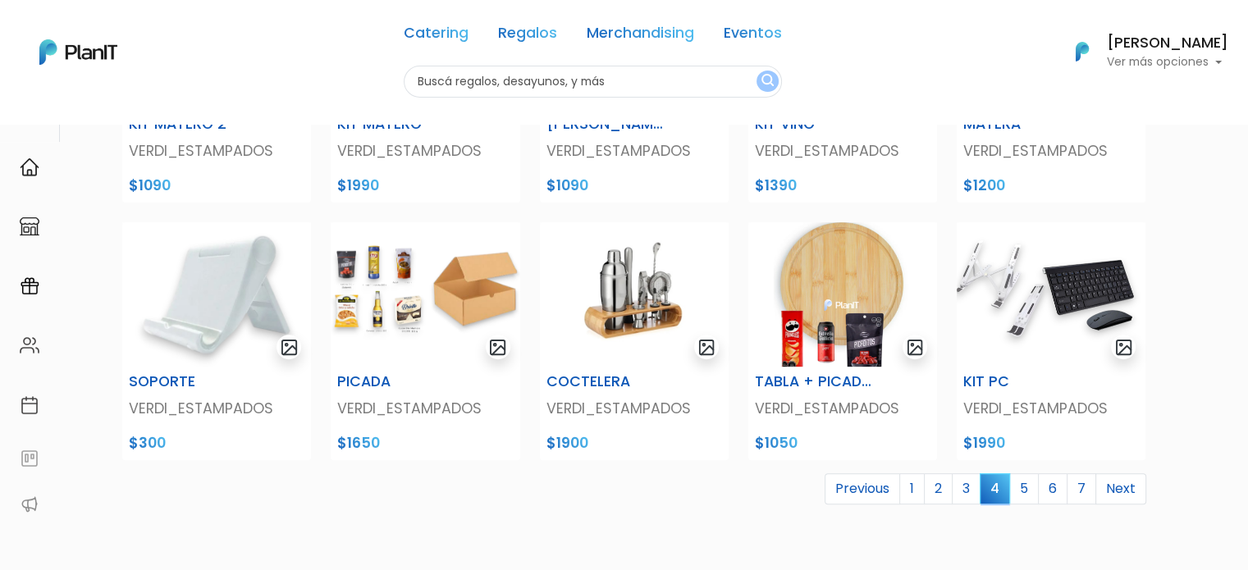
scroll to position [574, 0]
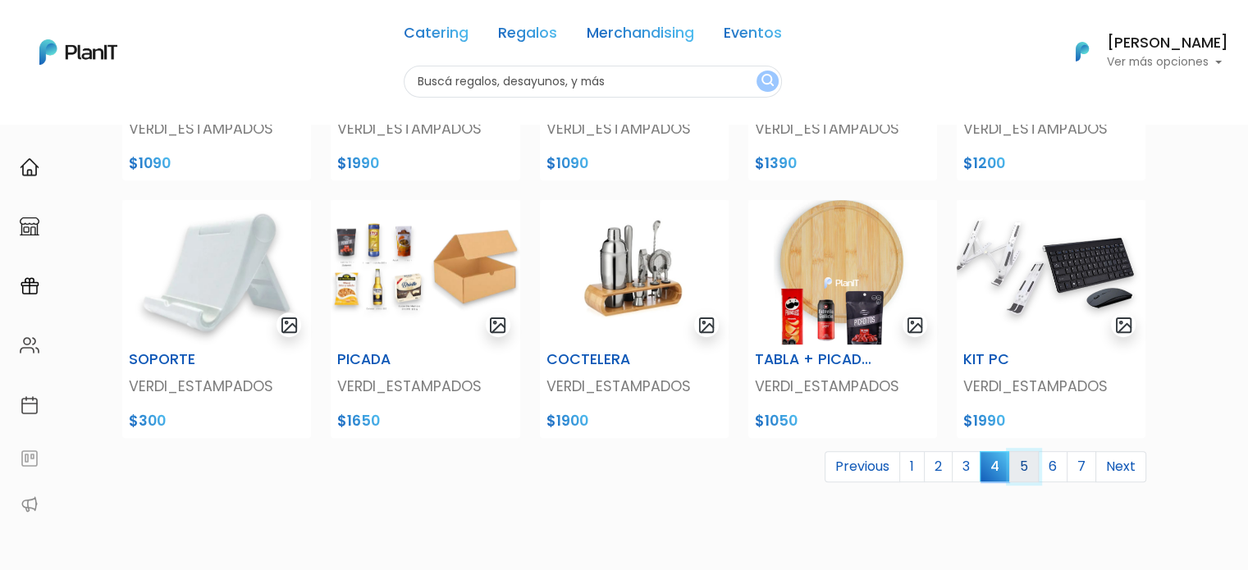
click at [1025, 465] on link "5" at bounding box center [1024, 466] width 30 height 31
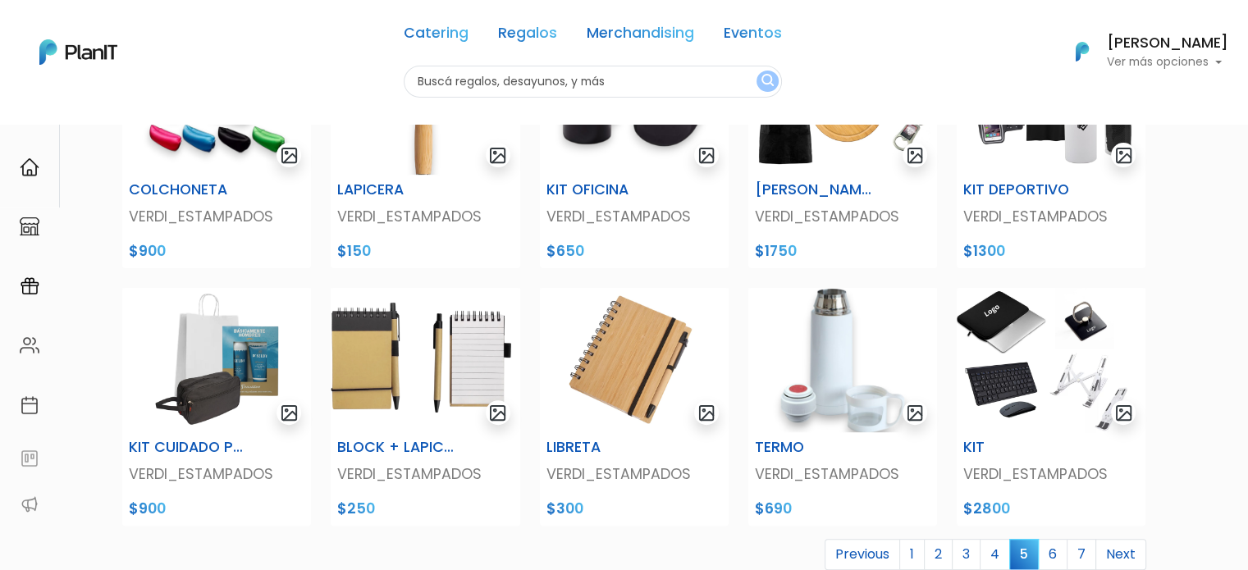
scroll to position [574, 0]
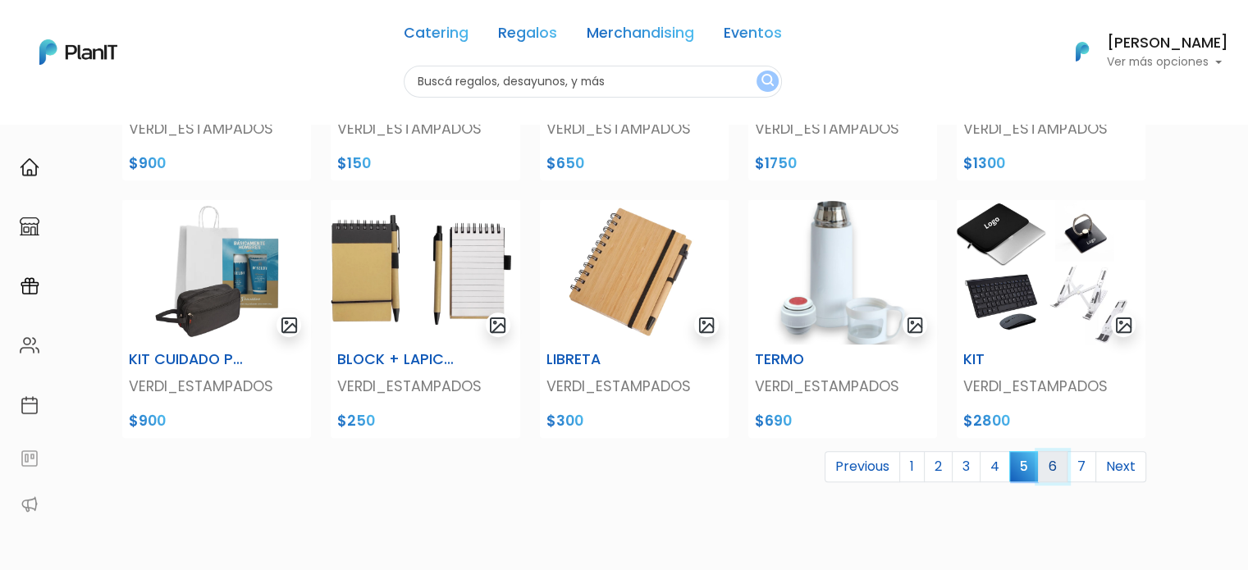
click at [1055, 471] on link "6" at bounding box center [1053, 466] width 30 height 31
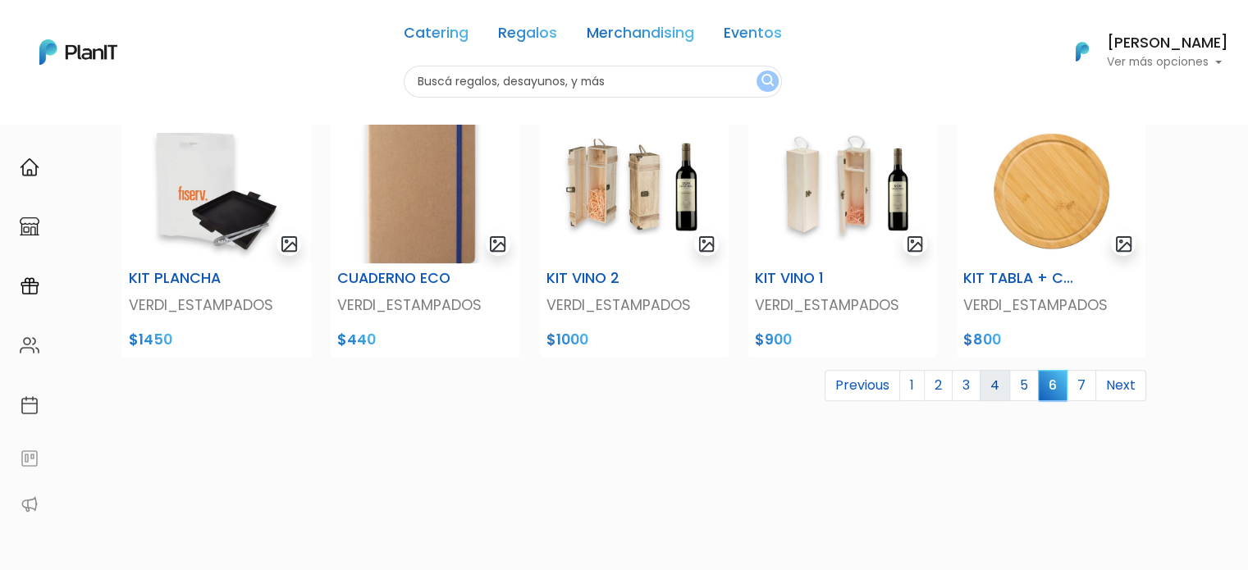
scroll to position [656, 0]
click at [1073, 389] on link "7" at bounding box center [1081, 384] width 30 height 31
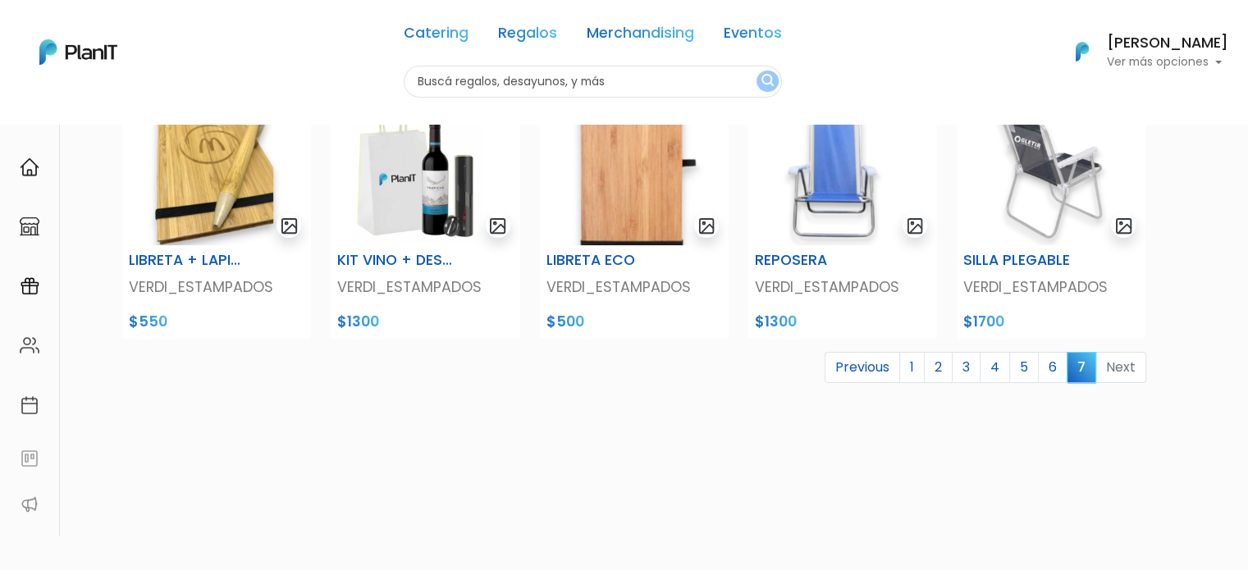
scroll to position [82, 0]
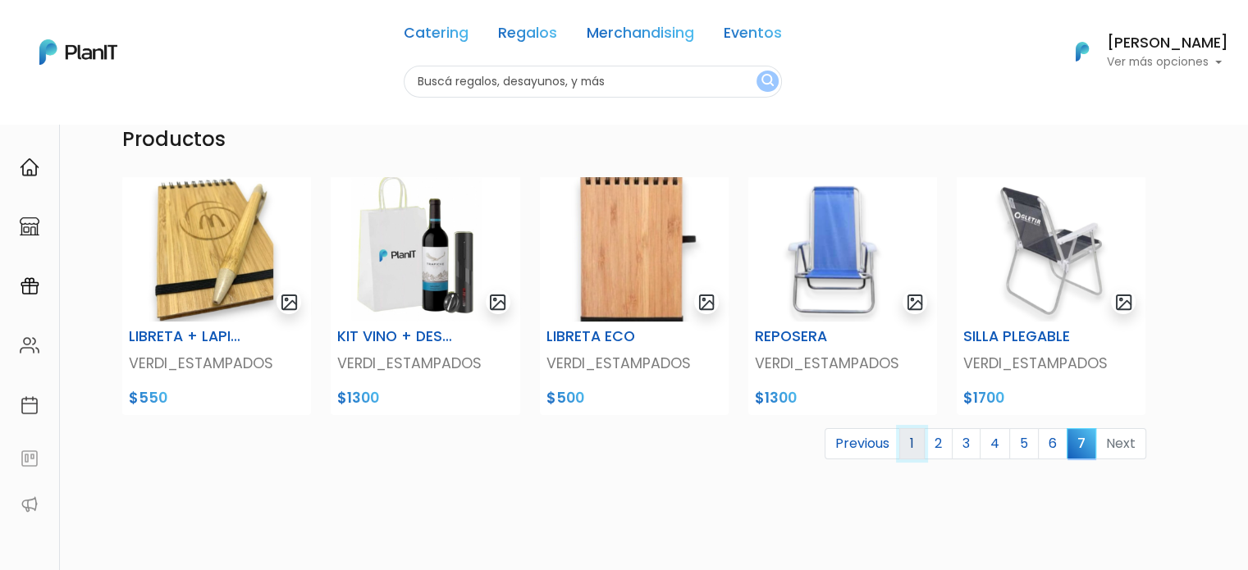
click at [909, 442] on link "1" at bounding box center [911, 443] width 25 height 31
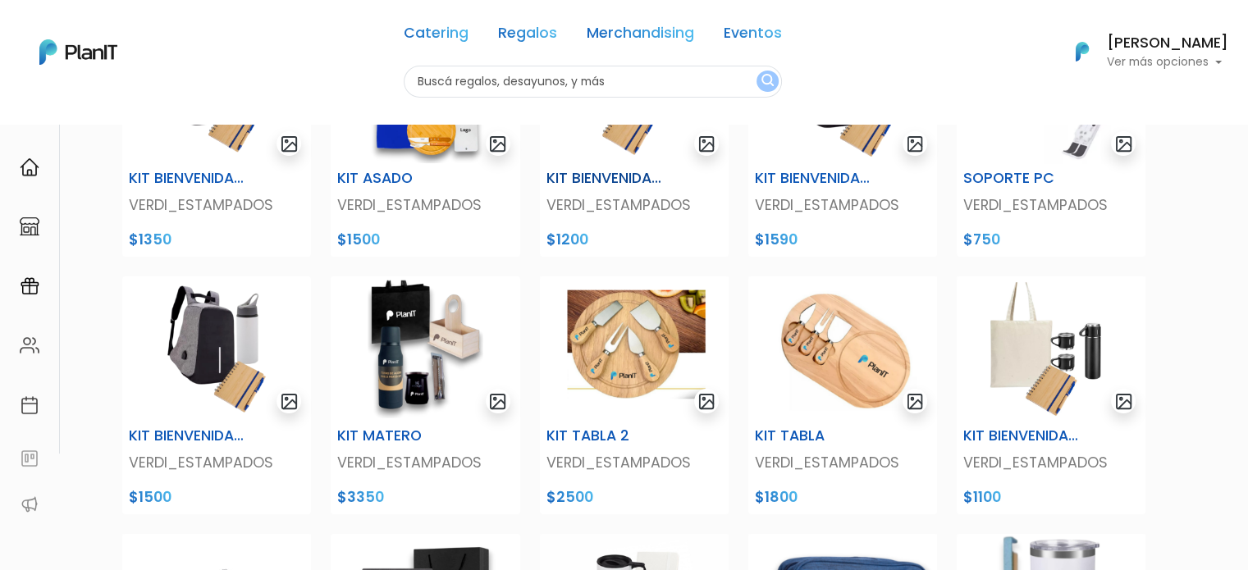
scroll to position [246, 0]
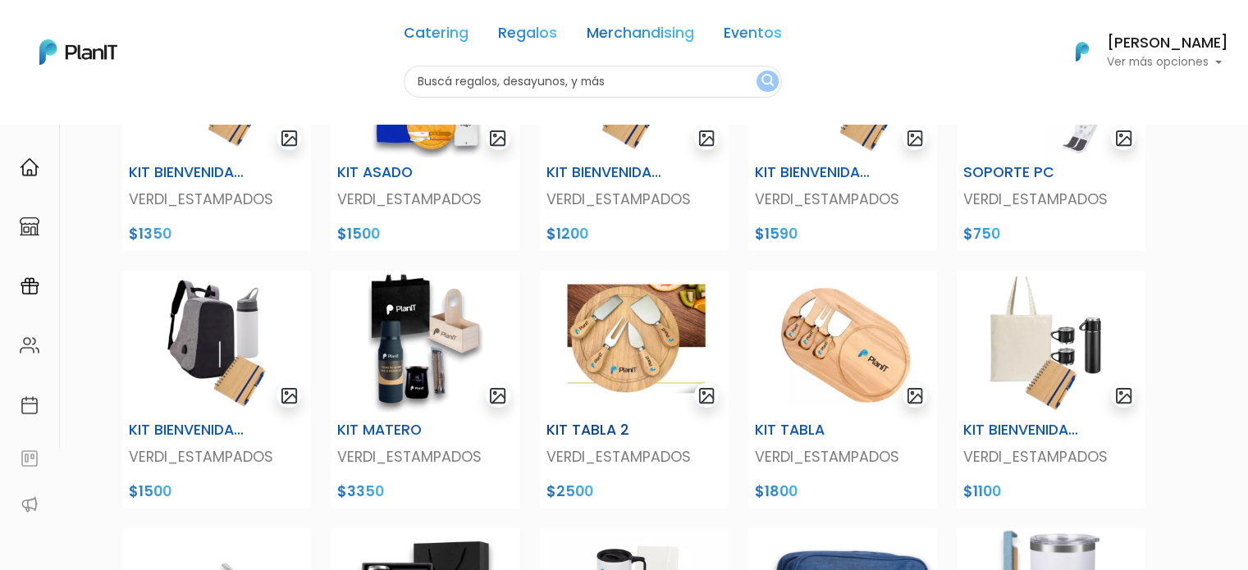
click at [622, 347] on img at bounding box center [634, 343] width 189 height 144
click at [767, 295] on img at bounding box center [842, 343] width 189 height 144
click at [648, 324] on img at bounding box center [634, 343] width 189 height 144
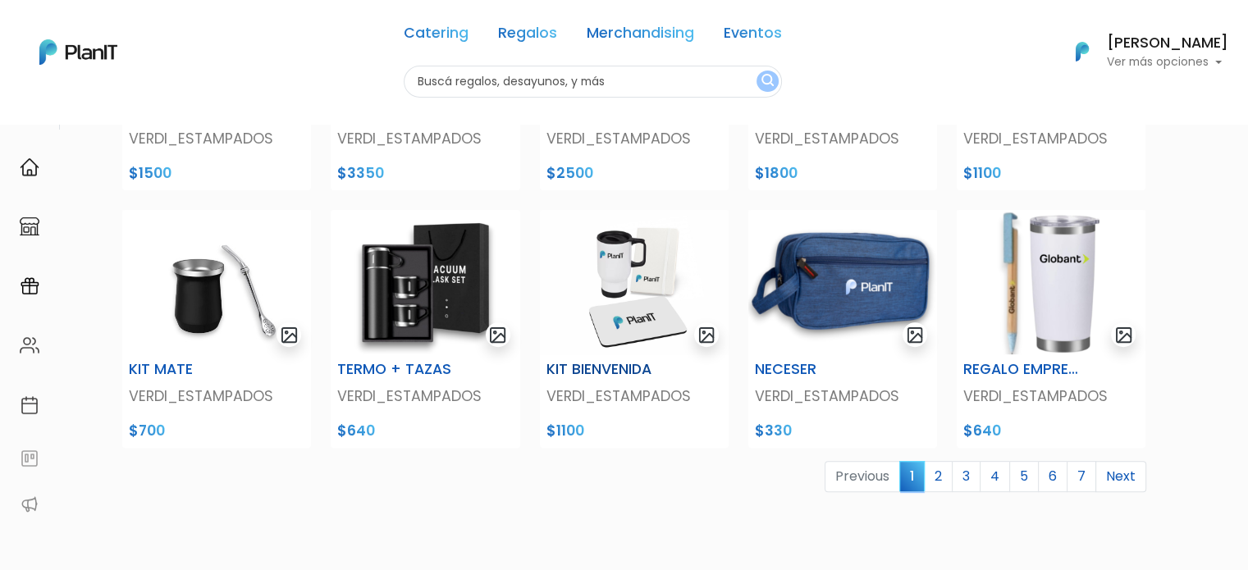
scroll to position [574, 0]
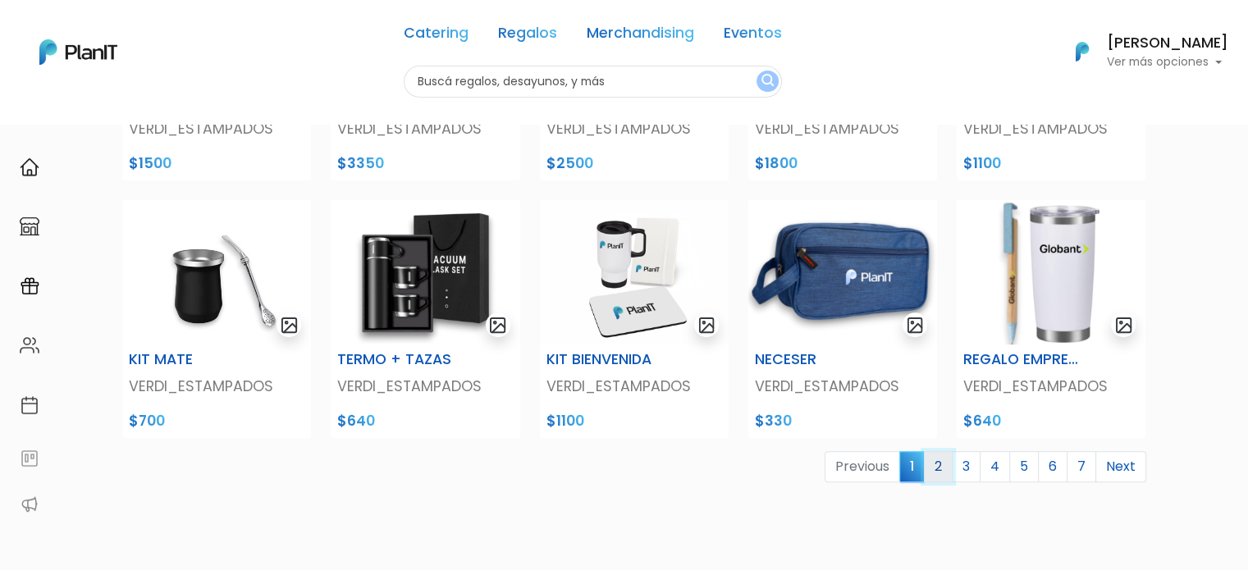
click at [942, 472] on link "2" at bounding box center [938, 466] width 29 height 31
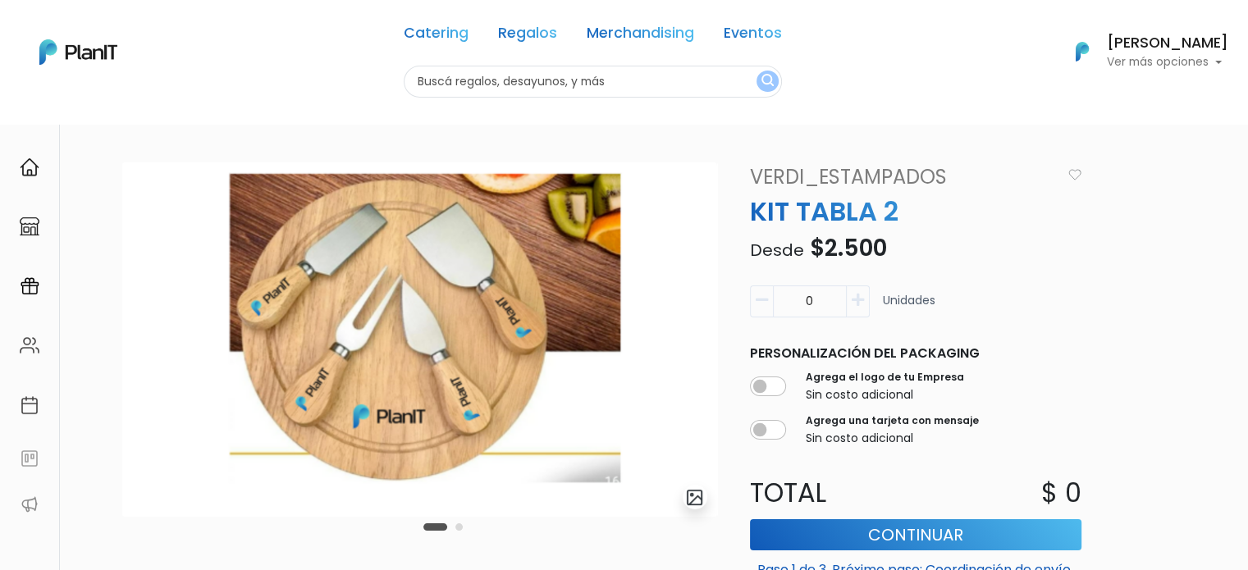
click at [458, 527] on button "Carousel Page 2" at bounding box center [458, 526] width 7 height 7
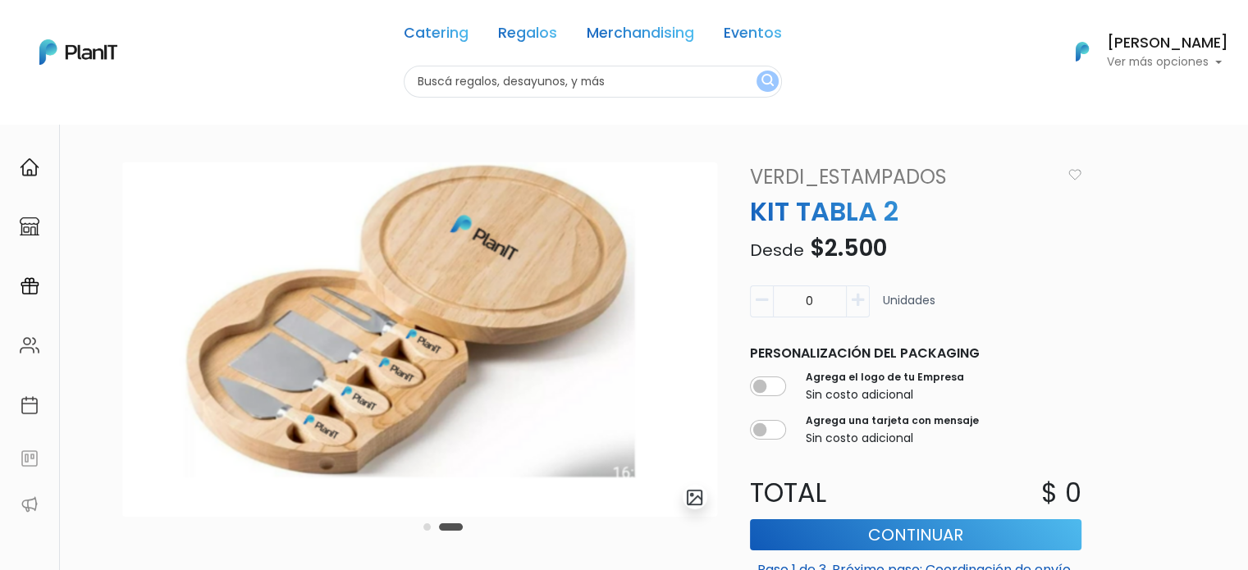
click at [427, 527] on button "Carousel Page 1" at bounding box center [426, 526] width 7 height 7
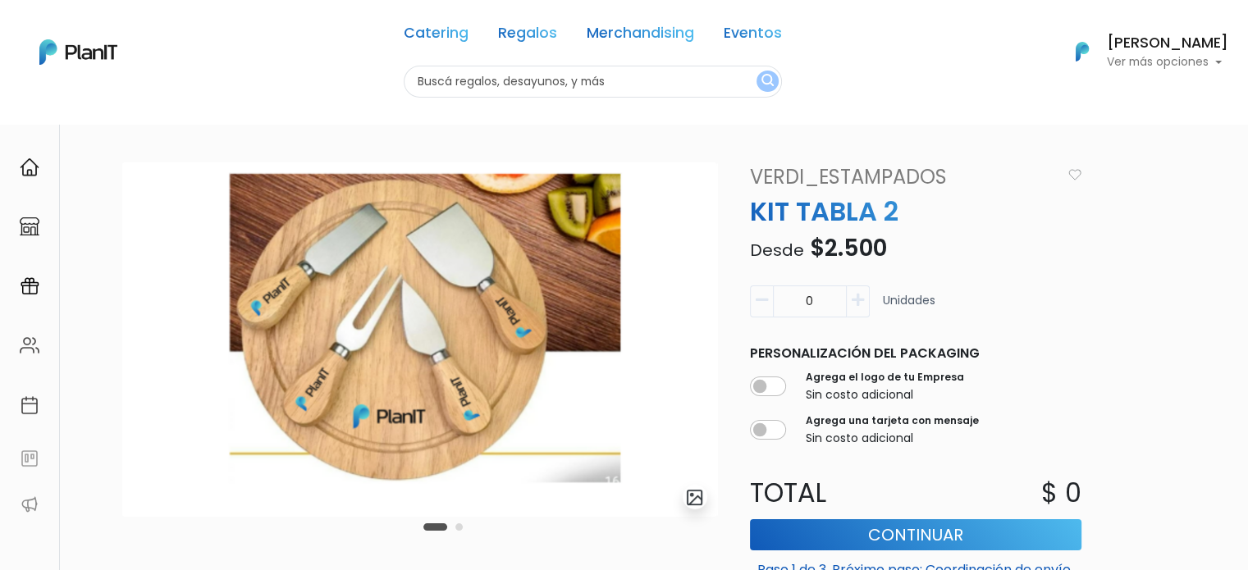
click at [855, 302] on icon "button" at bounding box center [857, 300] width 12 height 15
click at [855, 301] on icon "button" at bounding box center [857, 300] width 12 height 15
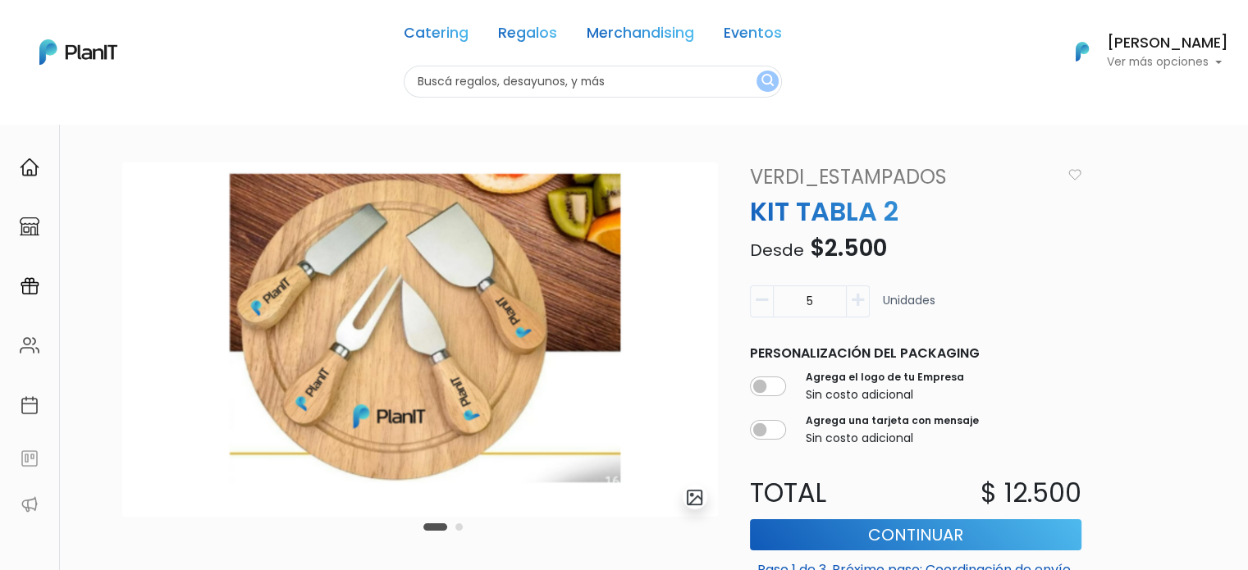
click at [855, 301] on icon "button" at bounding box center [857, 300] width 12 height 15
click at [855, 303] on icon "button" at bounding box center [857, 300] width 12 height 15
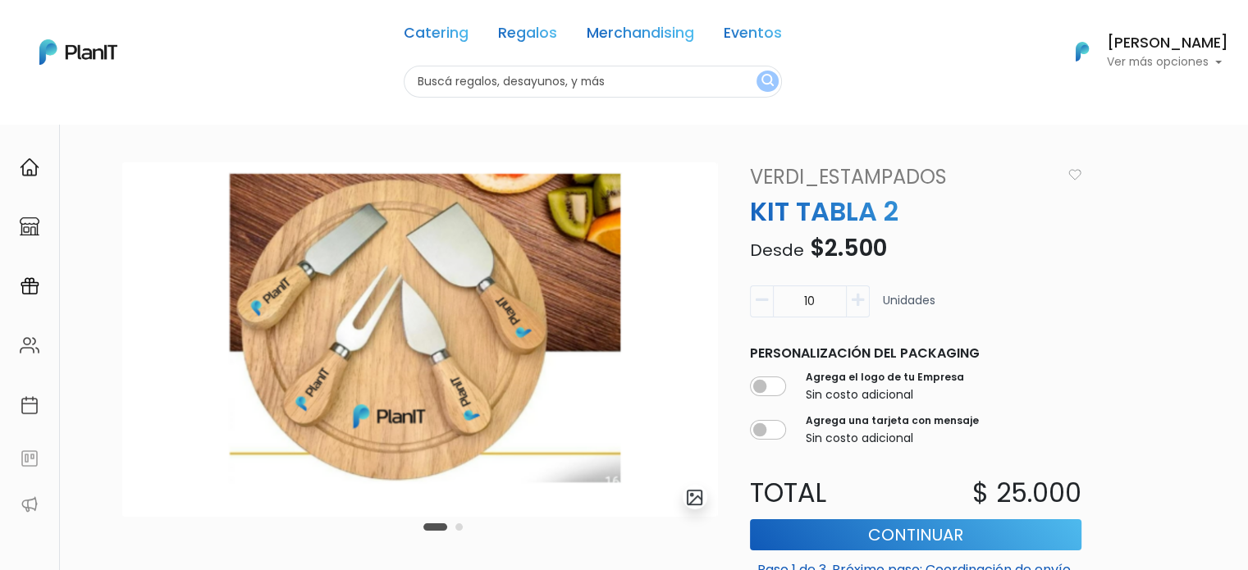
click at [855, 303] on icon "button" at bounding box center [857, 300] width 12 height 15
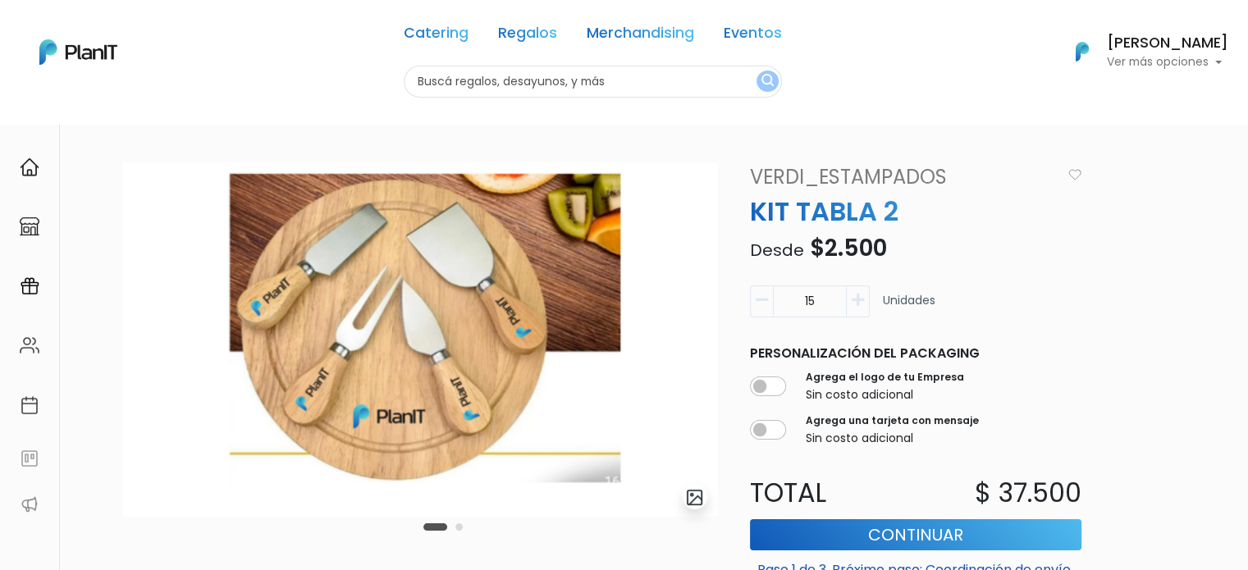
click at [855, 303] on icon "button" at bounding box center [857, 300] width 12 height 15
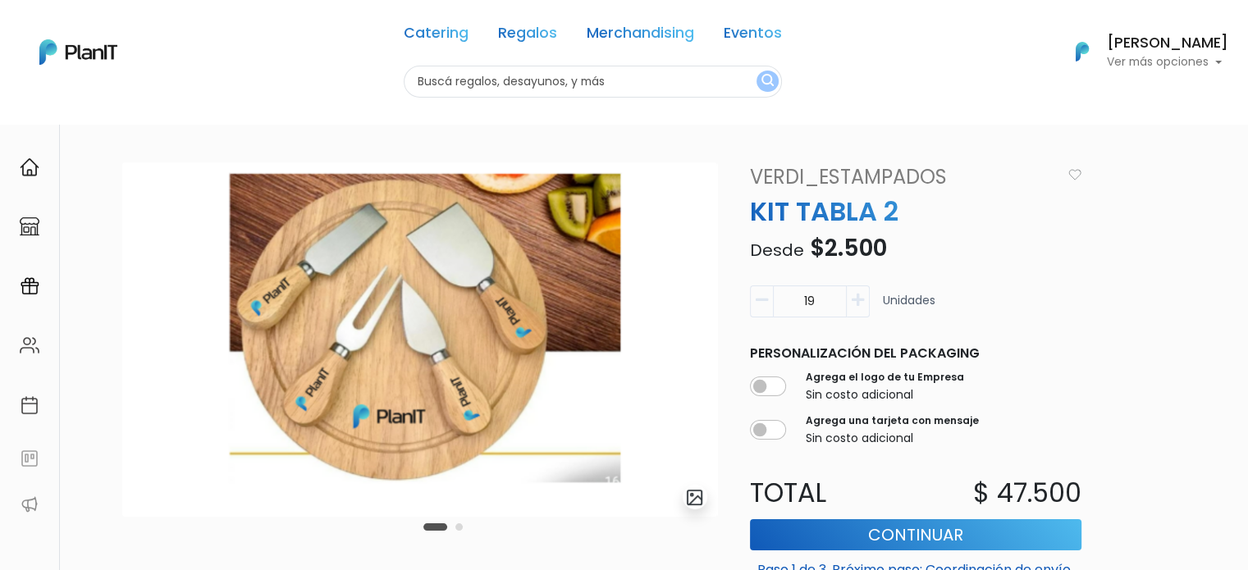
type input "20"
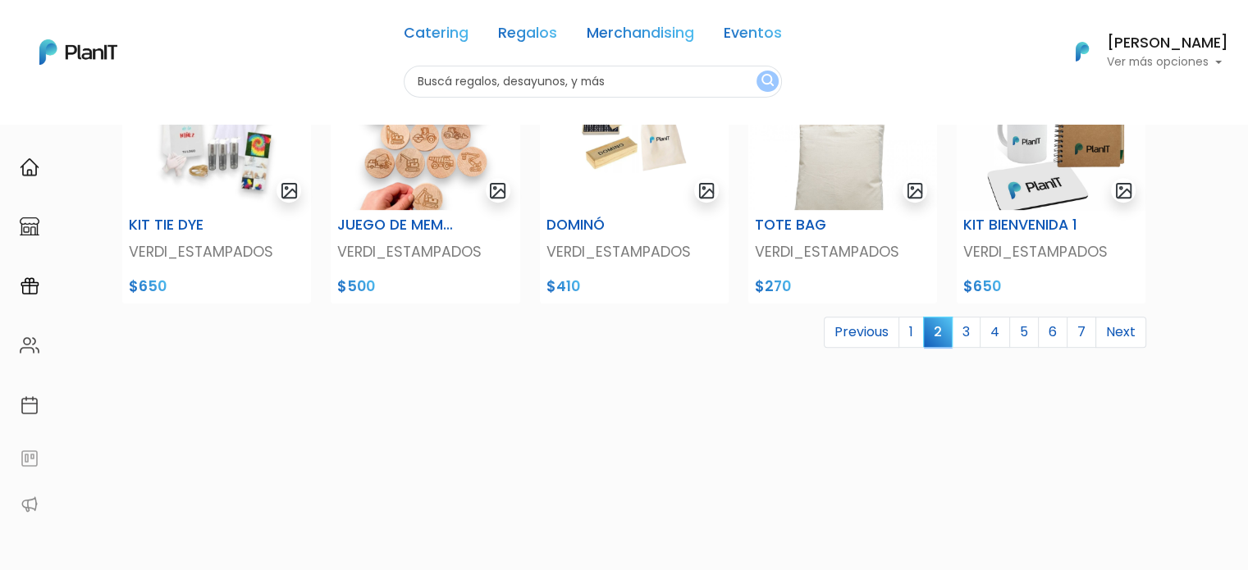
scroll to position [738, 0]
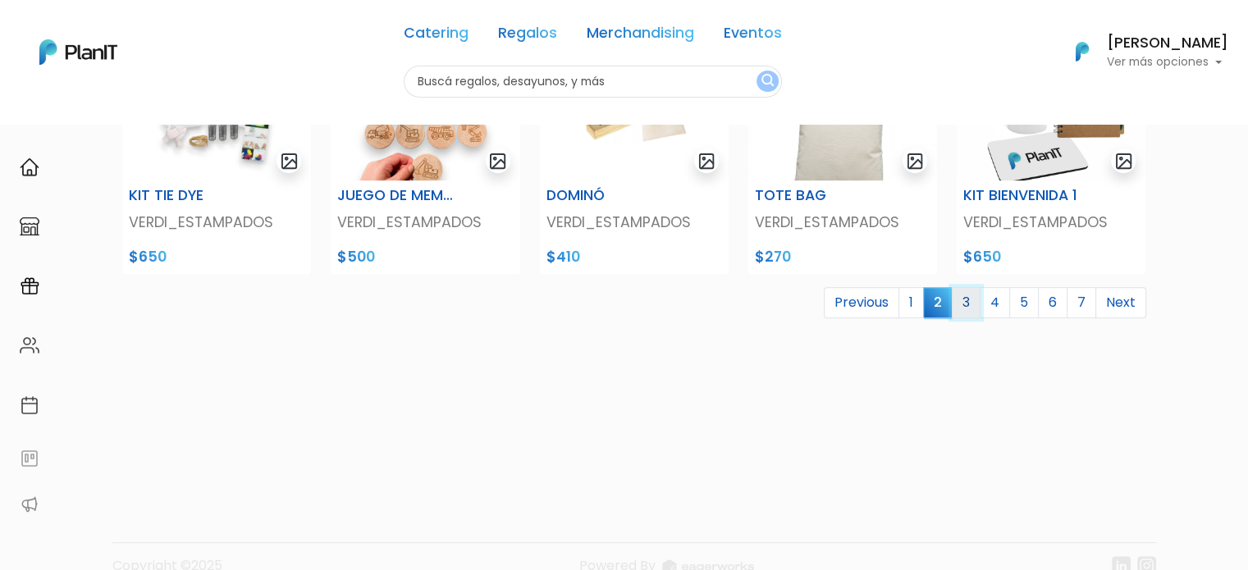
click at [970, 304] on link "3" at bounding box center [966, 302] width 29 height 31
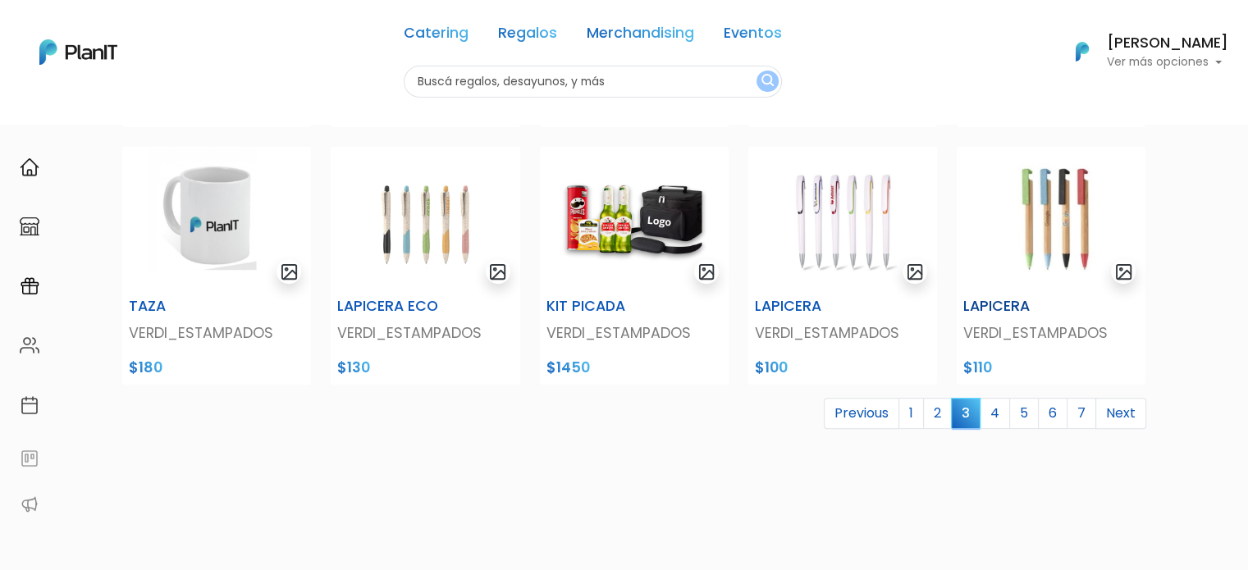
scroll to position [656, 0]
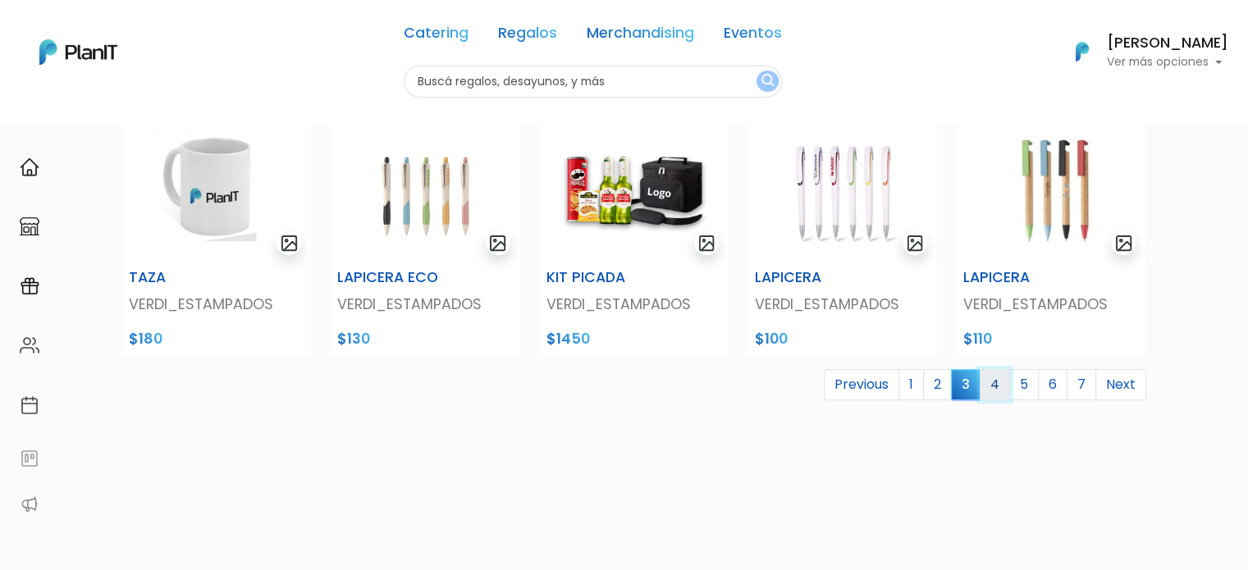
click at [997, 380] on link "4" at bounding box center [994, 384] width 30 height 31
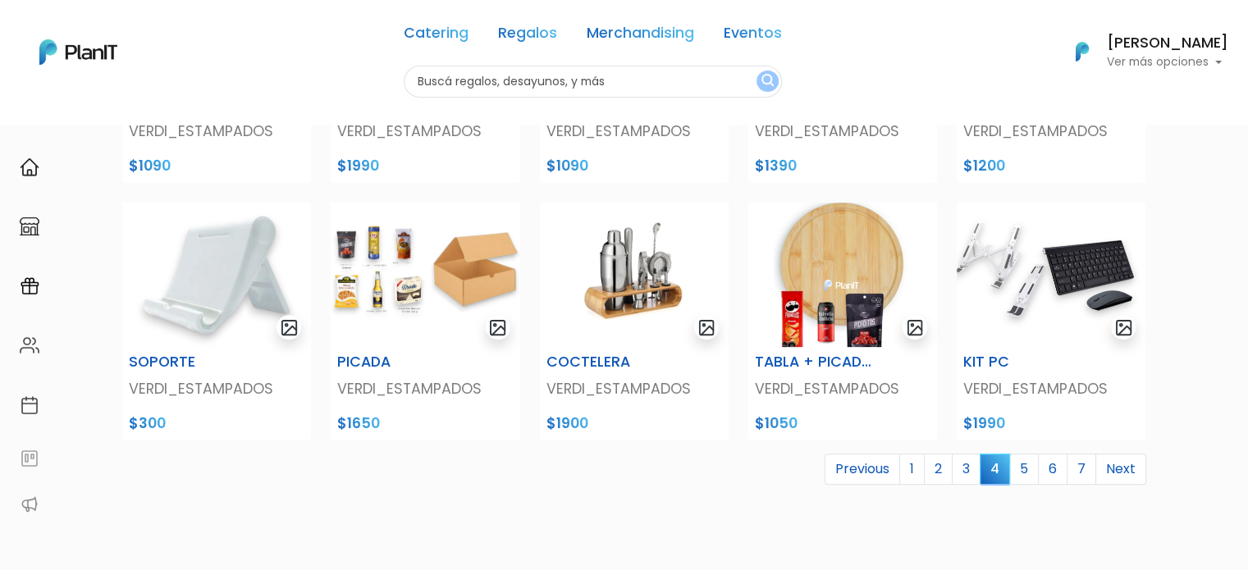
scroll to position [574, 0]
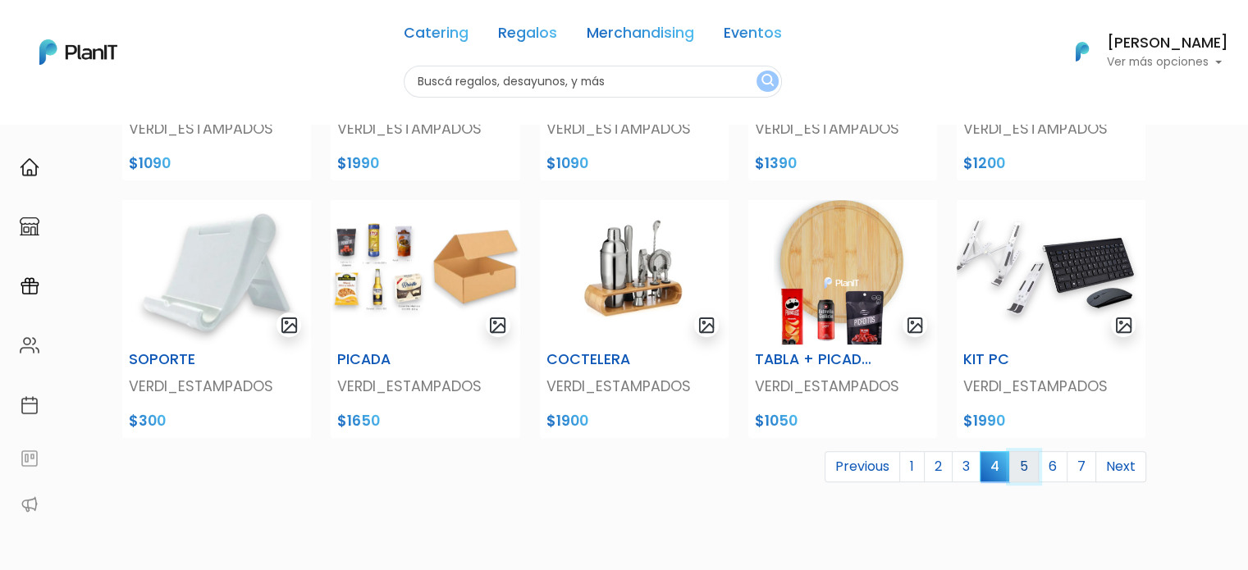
click at [1029, 466] on link "5" at bounding box center [1024, 466] width 30 height 31
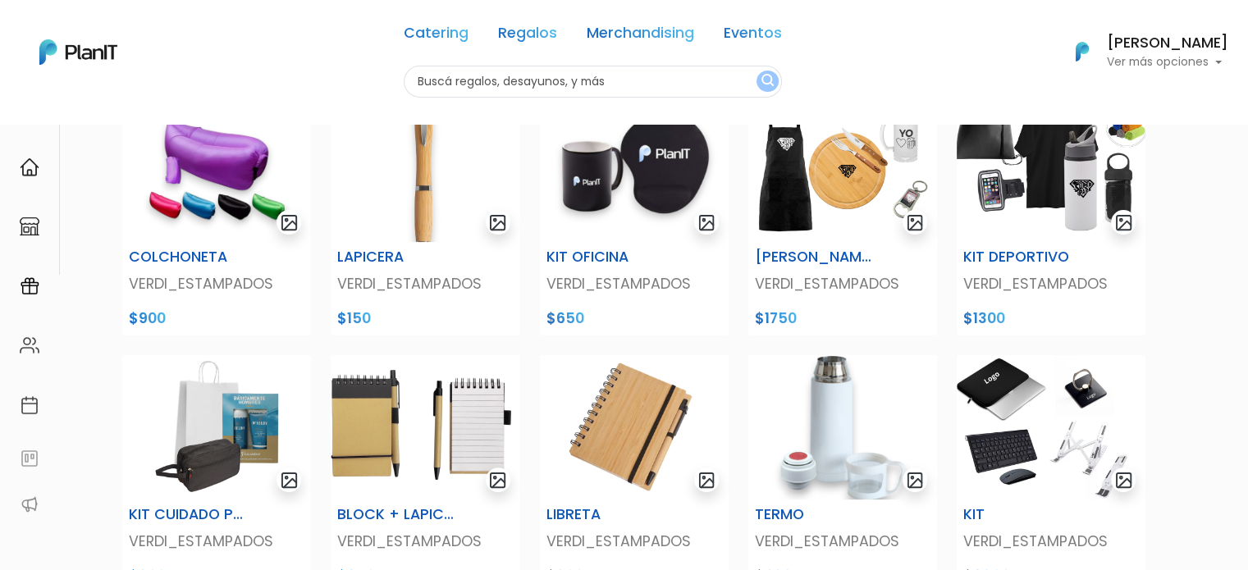
scroll to position [574, 0]
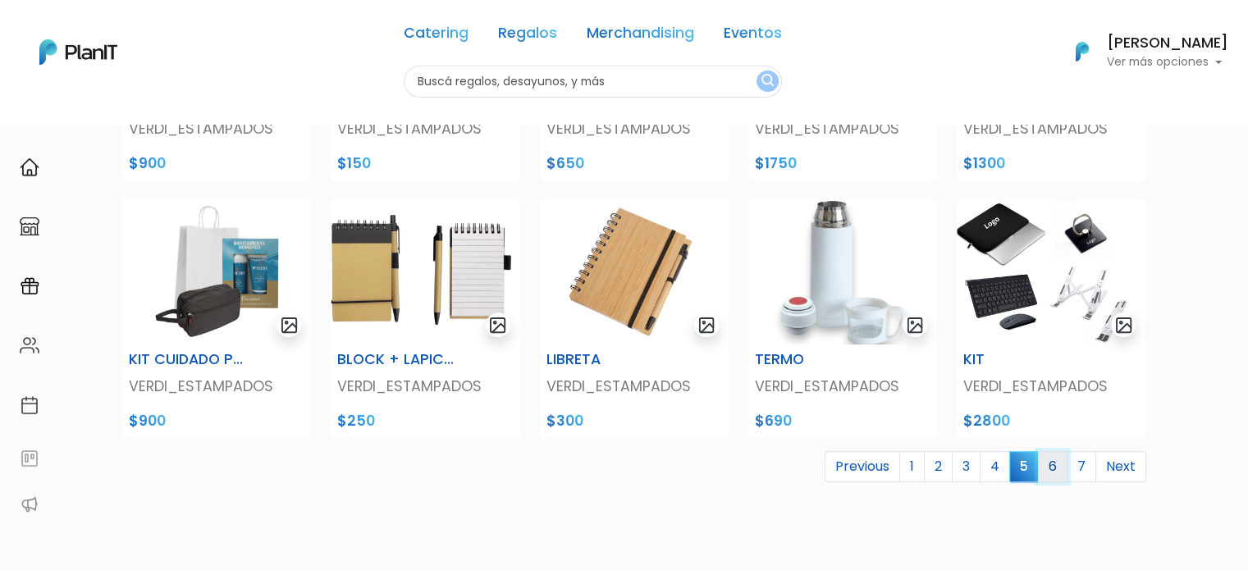
click at [1052, 469] on link "6" at bounding box center [1053, 466] width 30 height 31
